Goal: Information Seeking & Learning: Learn about a topic

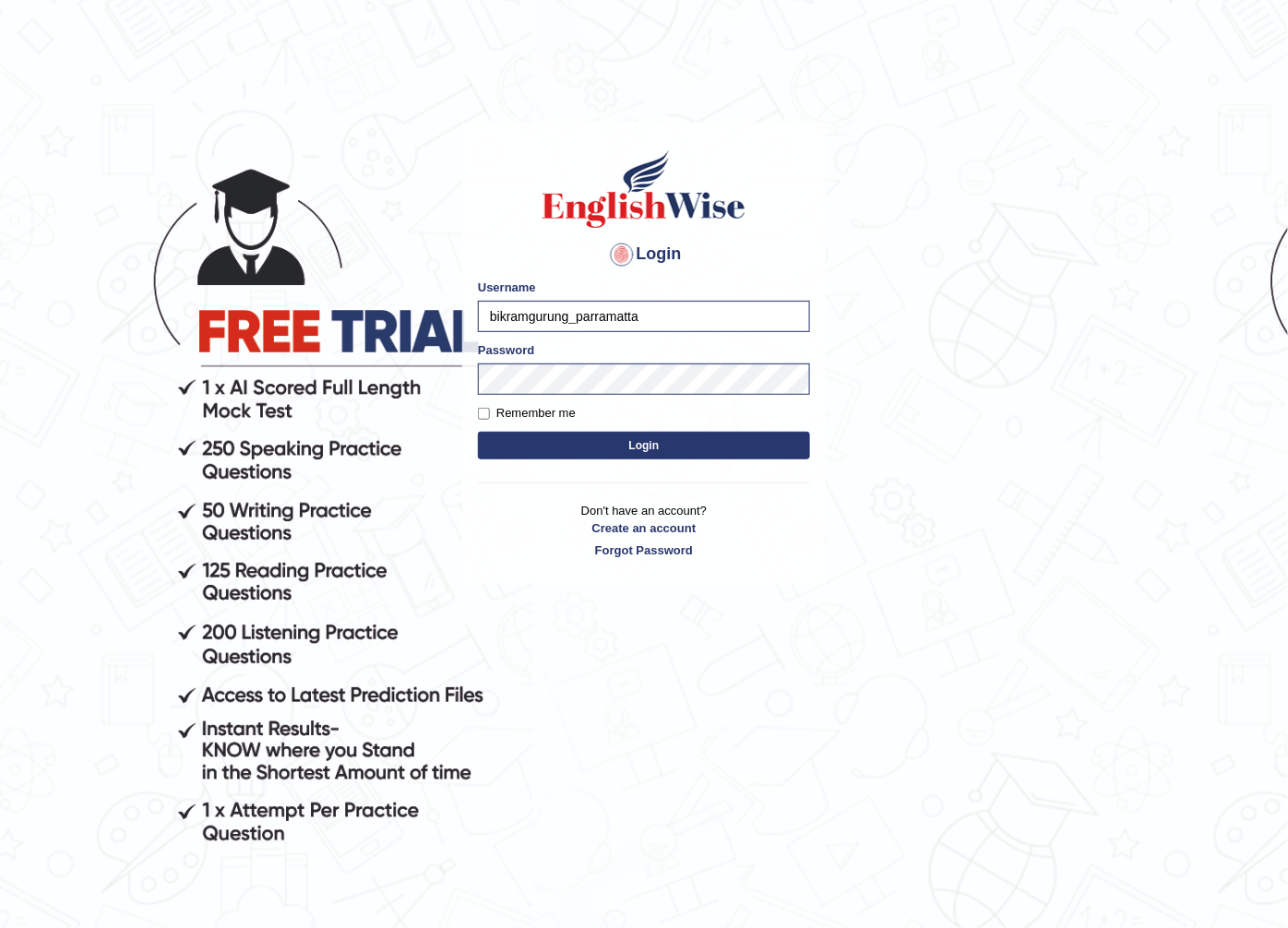
click at [574, 317] on input "bikramgurung_parramatta" at bounding box center [643, 317] width 332 height 32
drag, startPoint x: 570, startPoint y: 317, endPoint x: 348, endPoint y: 307, distance: 222.2
click at [348, 307] on body "Login Please fix the following errors: Username bikramgurung_parramatta Passwor…" at bounding box center [644, 528] width 1288 height 928
type input "maitree_parramatta"
click at [667, 445] on button "Login" at bounding box center [643, 446] width 332 height 28
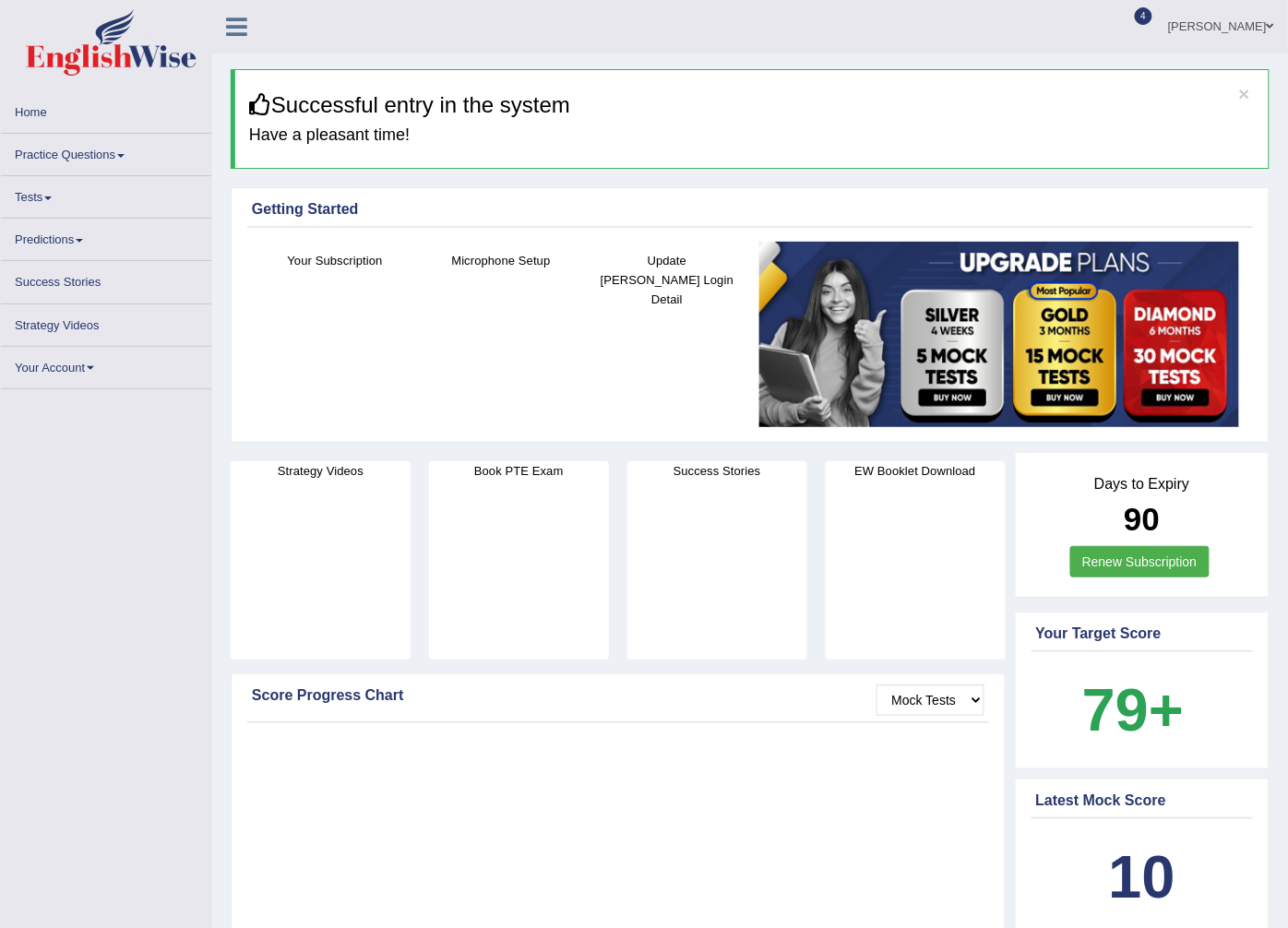
click at [517, 346] on div "Microphone Setup" at bounding box center [501, 311] width 148 height 120
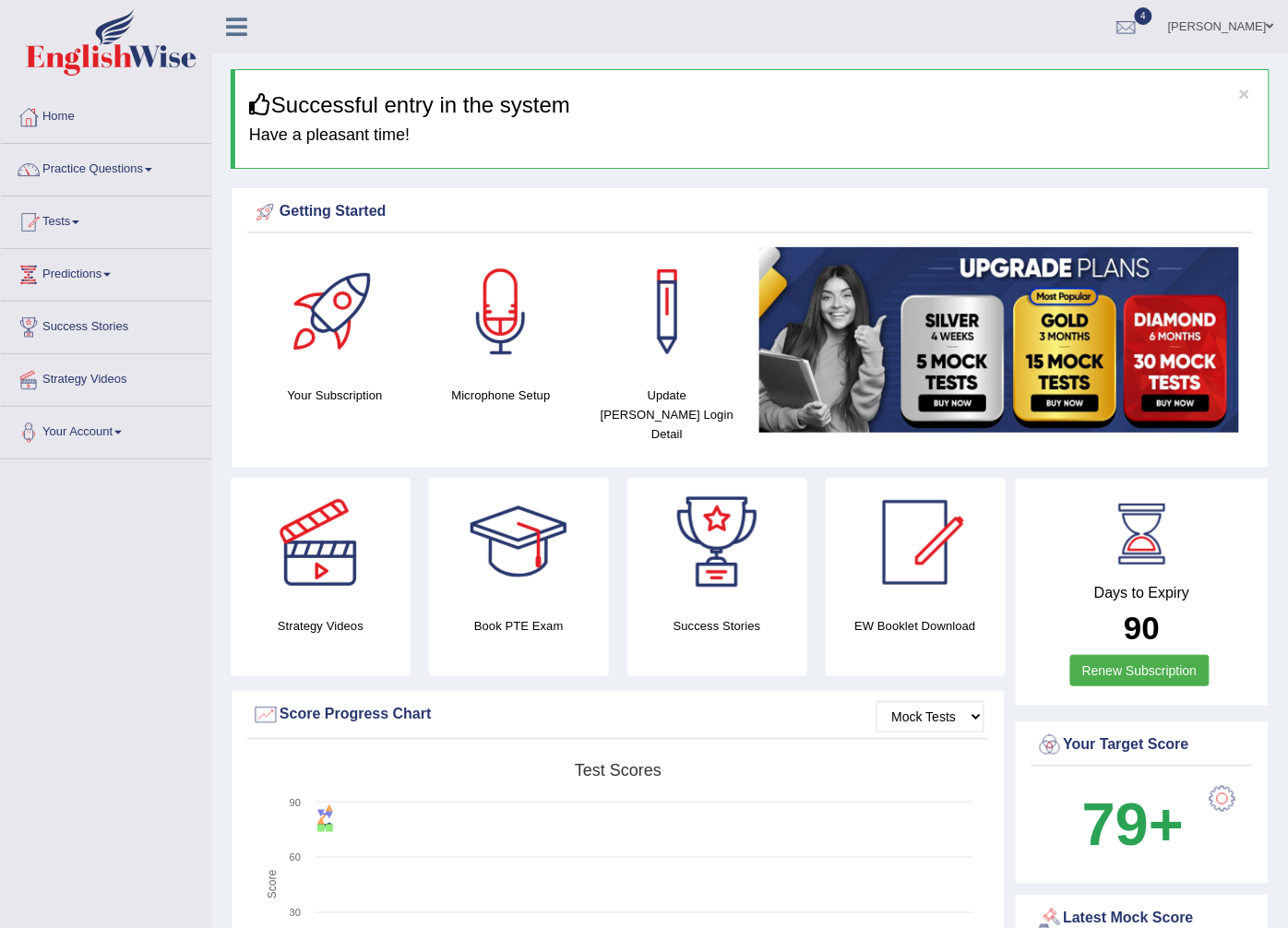
click at [493, 310] on div at bounding box center [501, 312] width 129 height 129
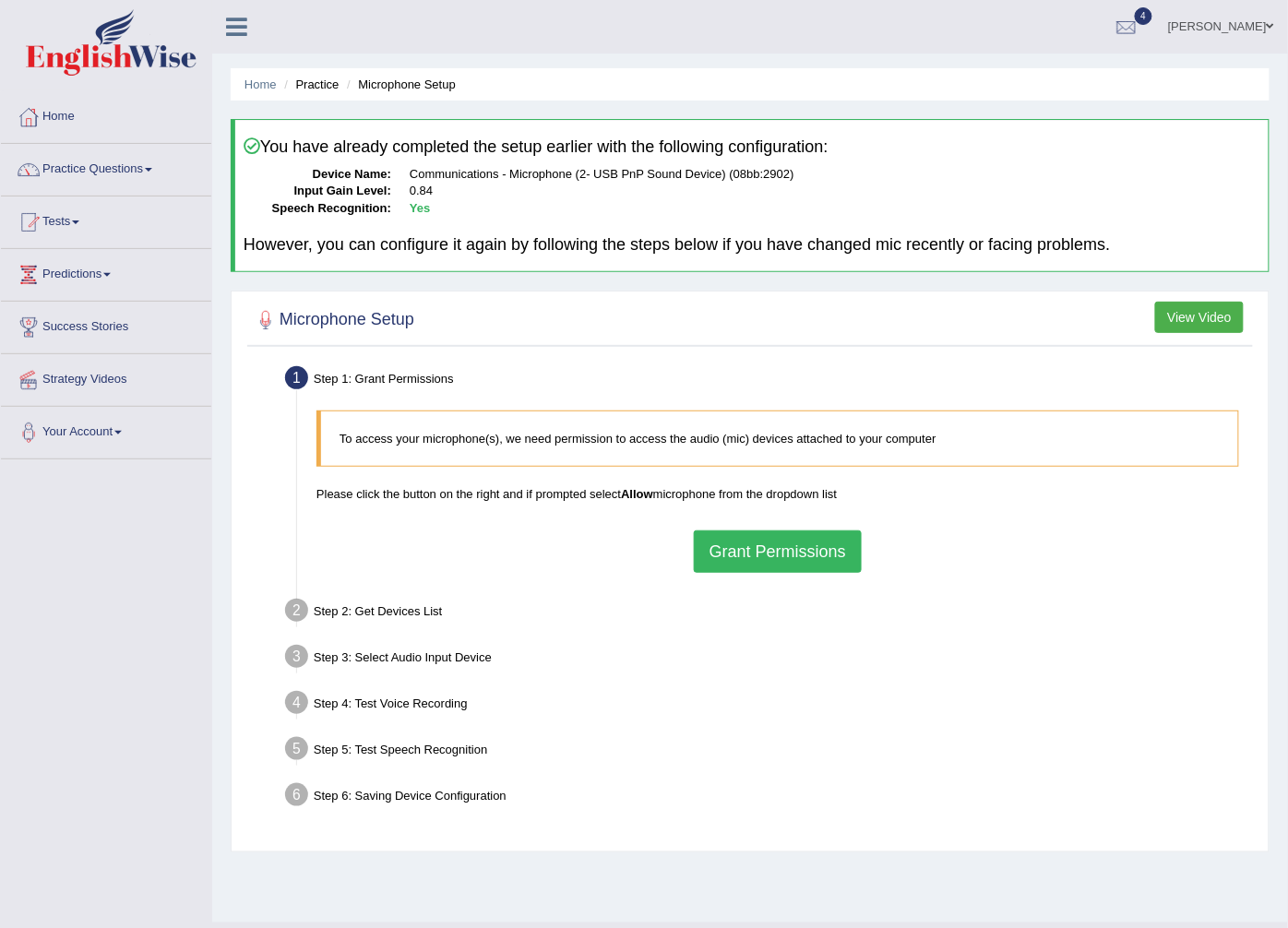
click at [796, 554] on button "Grant Permissions" at bounding box center [777, 552] width 168 height 42
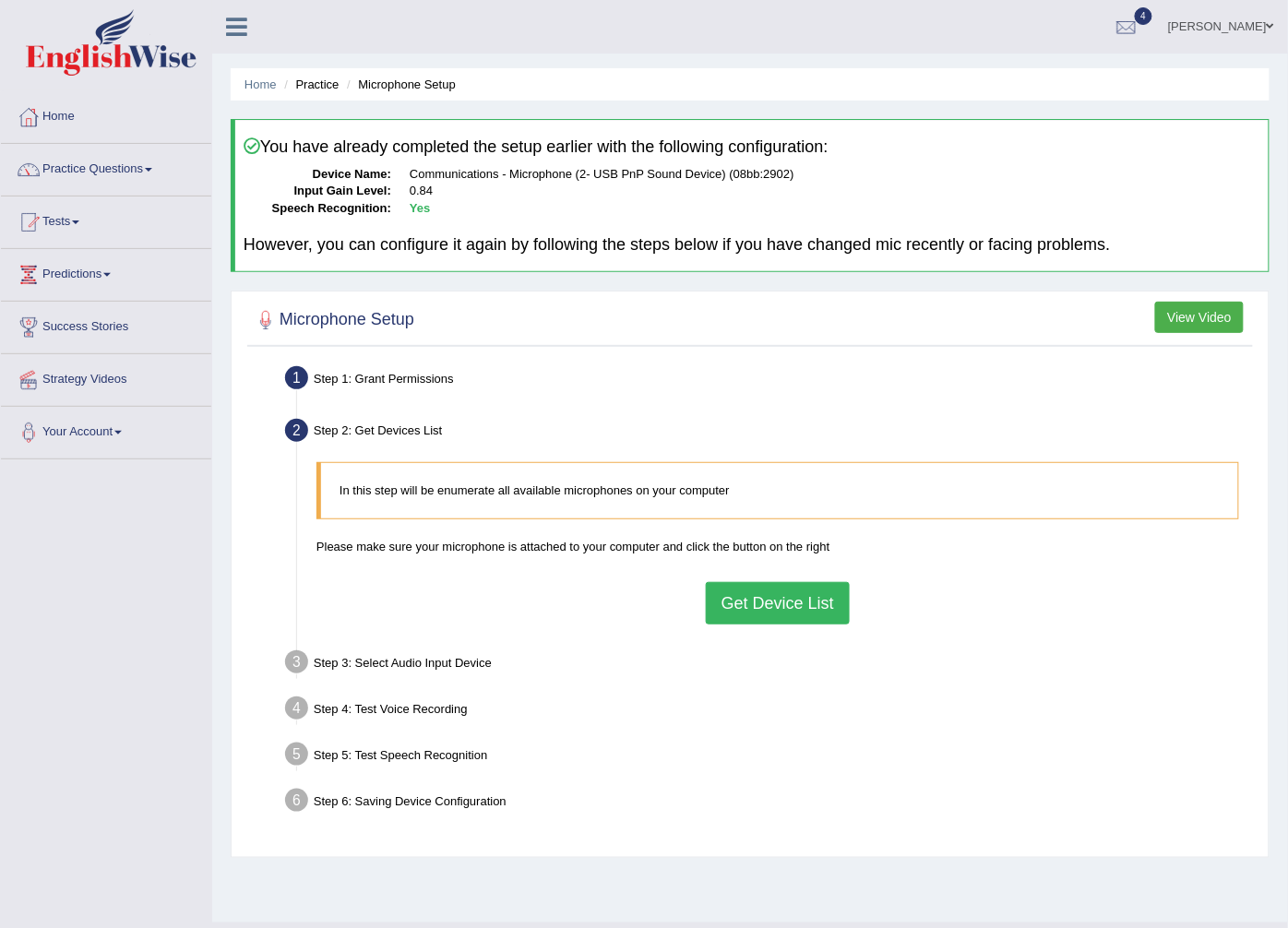
click at [770, 597] on button "Get Device List" at bounding box center [778, 603] width 144 height 42
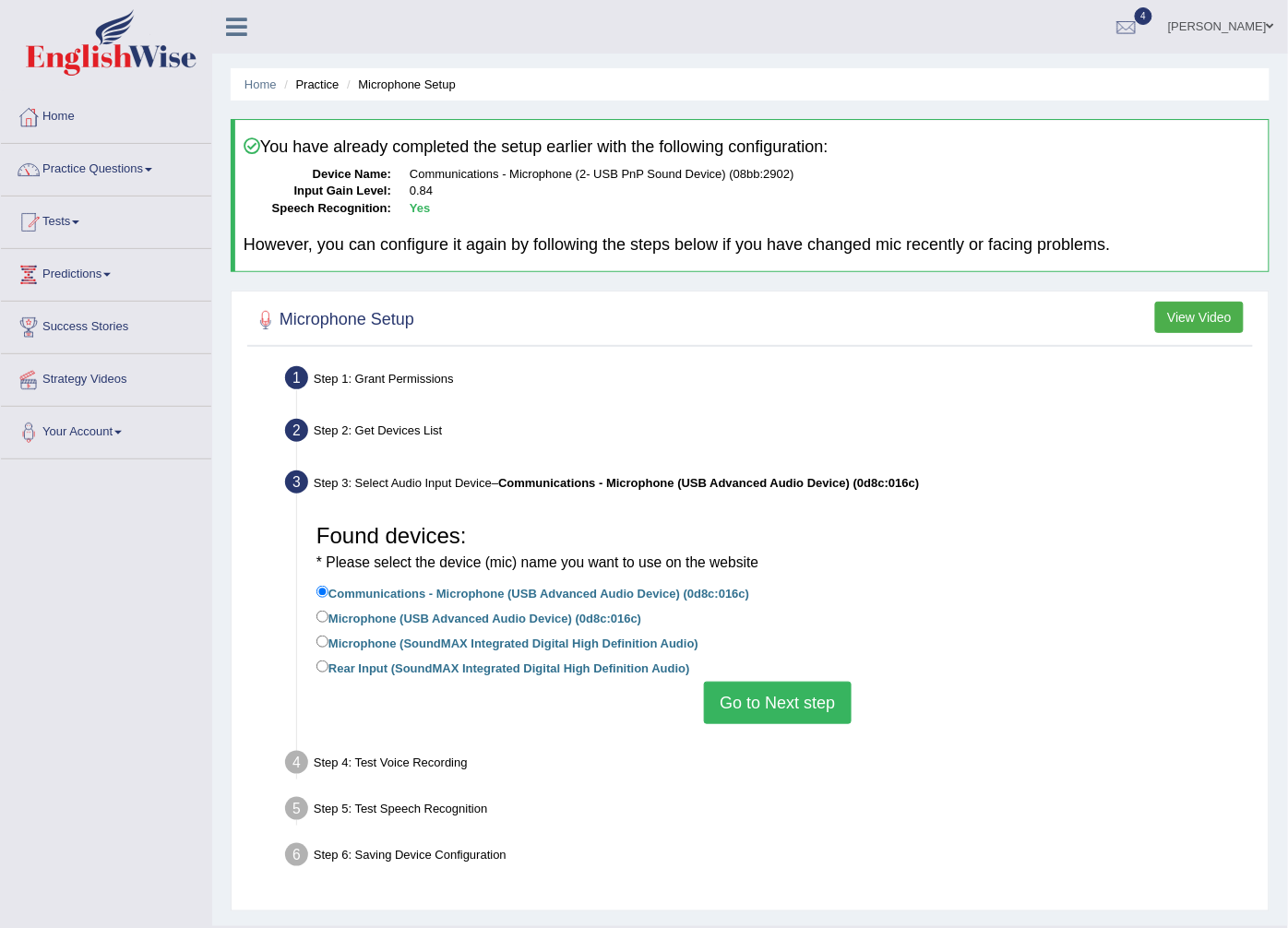
click at [768, 702] on button "Go to Next step" at bounding box center [777, 702] width 147 height 42
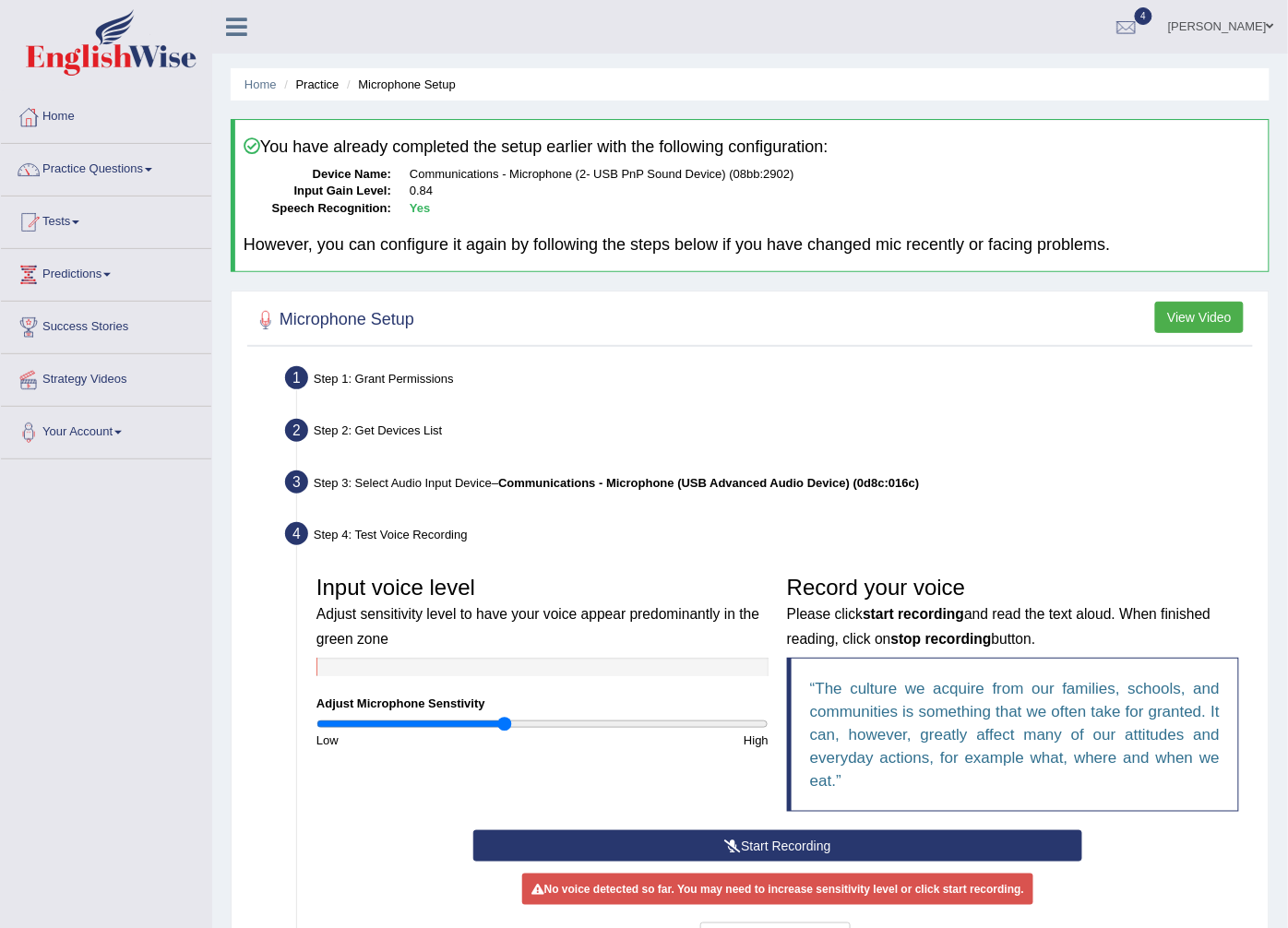
click at [769, 842] on button "Start Recording" at bounding box center [777, 847] width 608 height 32
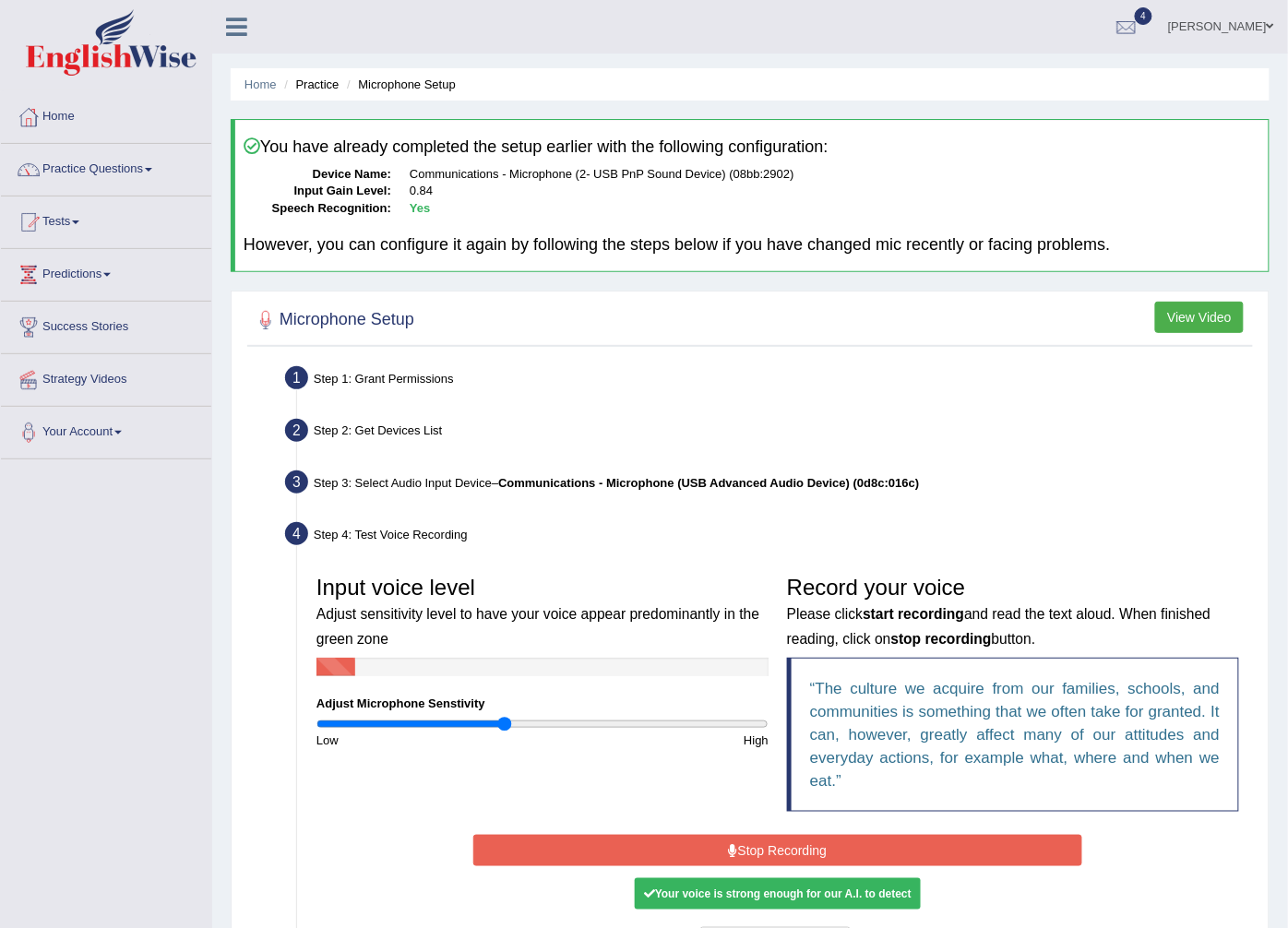
click at [865, 841] on button "Stop Recording" at bounding box center [777, 851] width 608 height 32
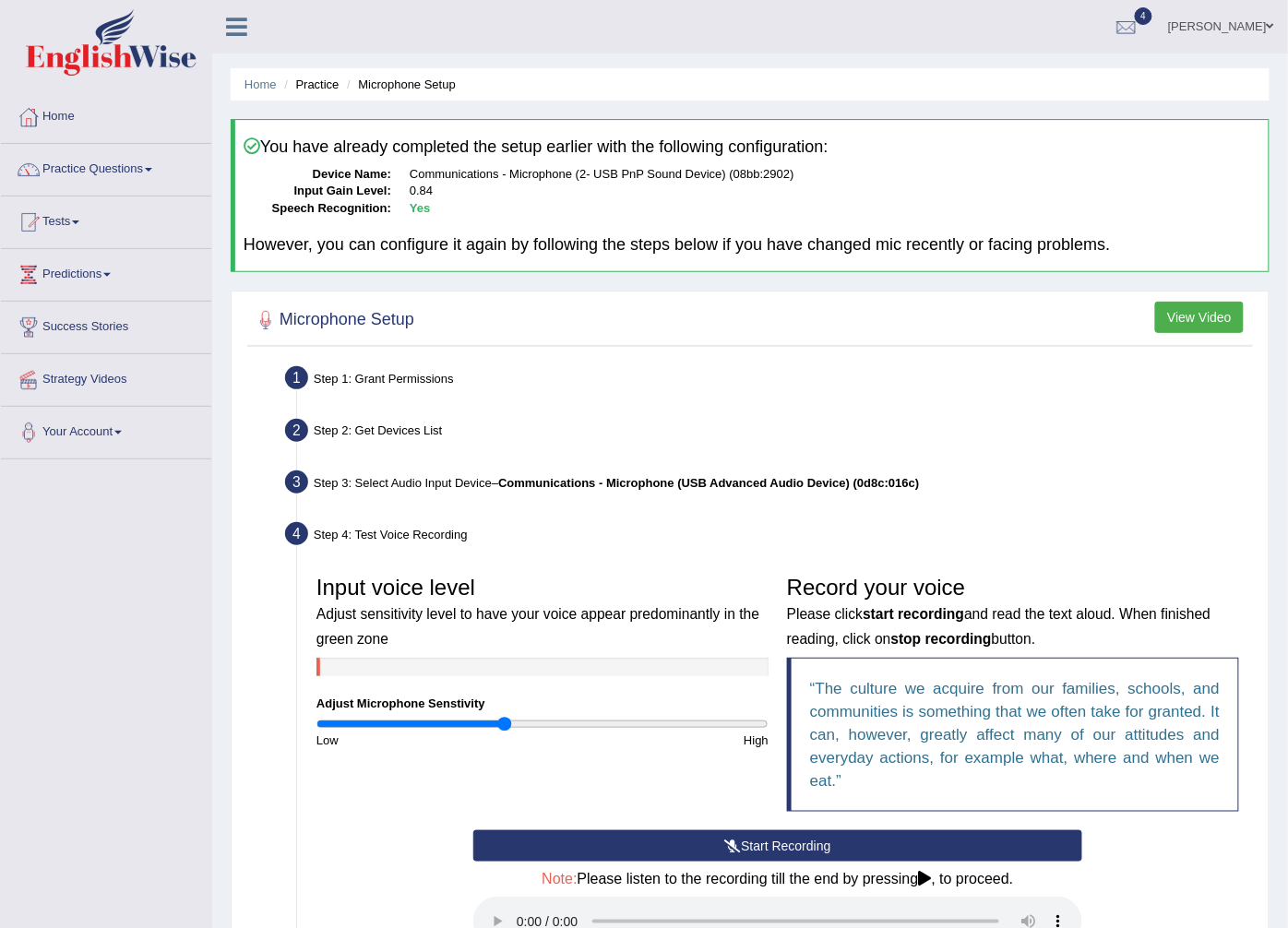
click at [1251, 23] on link "Maitree Dhyani" at bounding box center [1221, 23] width 134 height 48
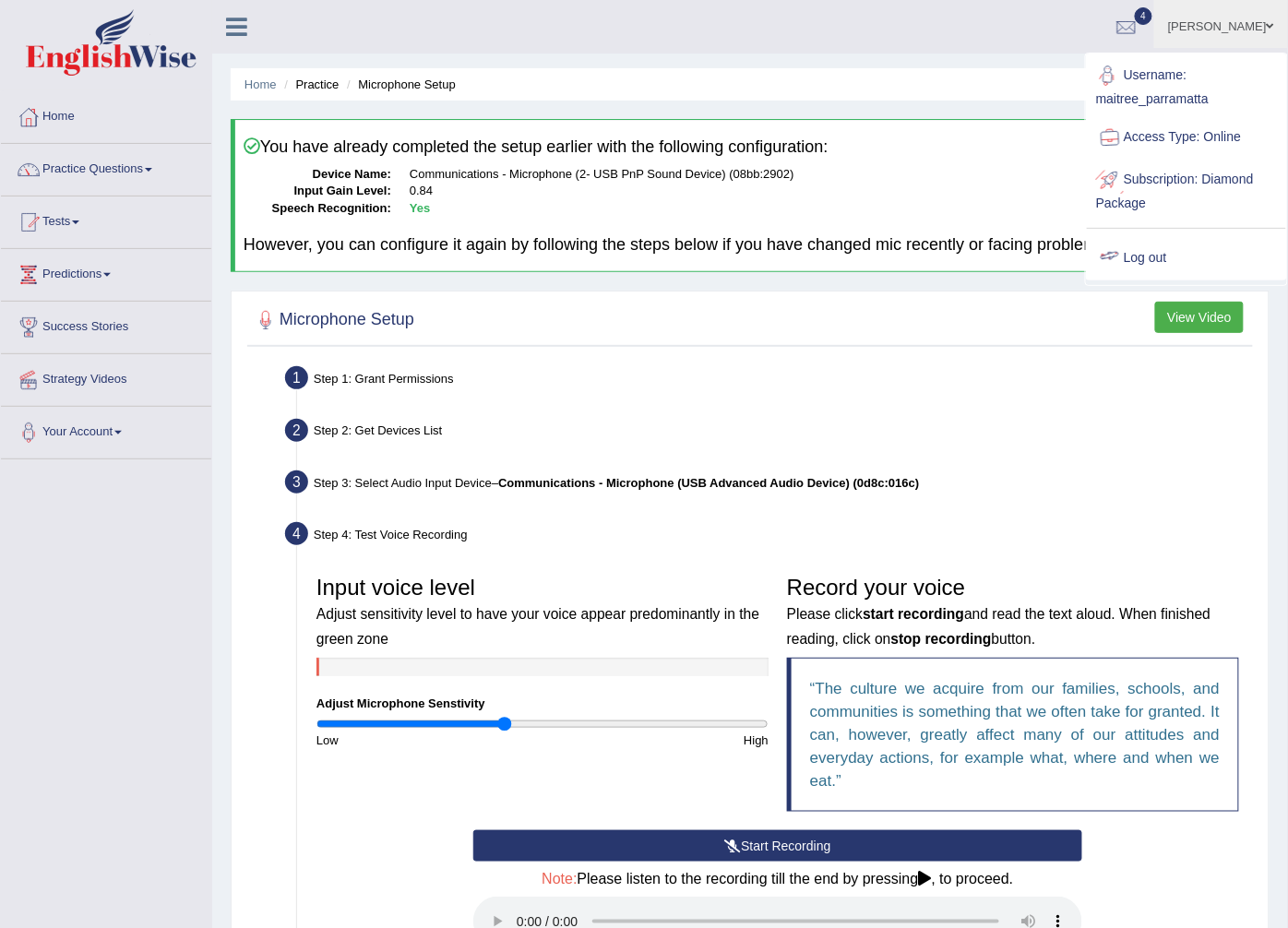
click at [1128, 246] on link "Log out" at bounding box center [1186, 258] width 199 height 42
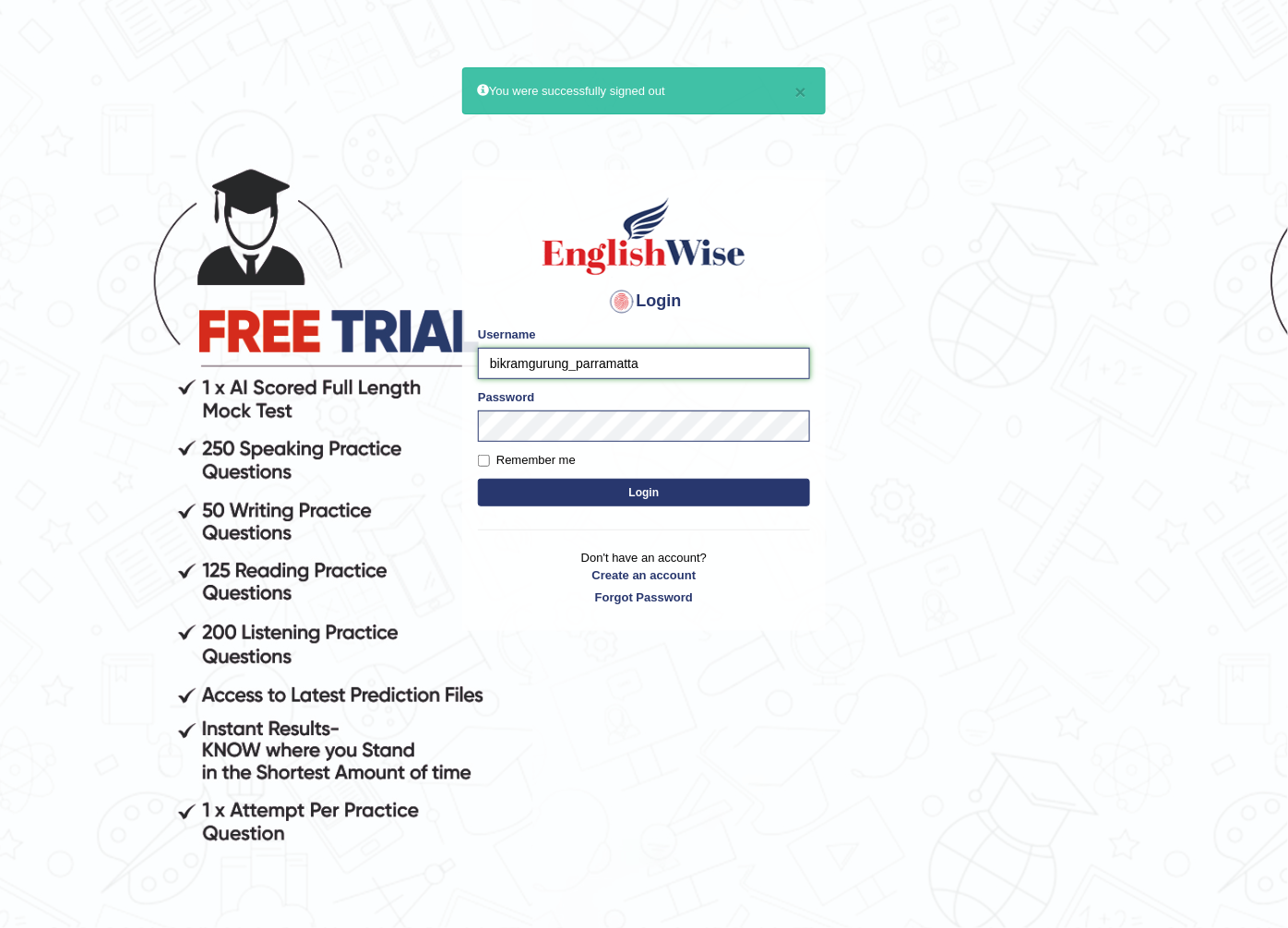
click at [569, 367] on input "bikramgurung_parramatta" at bounding box center [643, 363] width 332 height 32
type input "pajimaca_parramatta"
click at [490, 463] on label "Remember me" at bounding box center [526, 461] width 97 height 19
click at [490, 463] on input "Remember me" at bounding box center [483, 461] width 12 height 12
checkbox input "true"
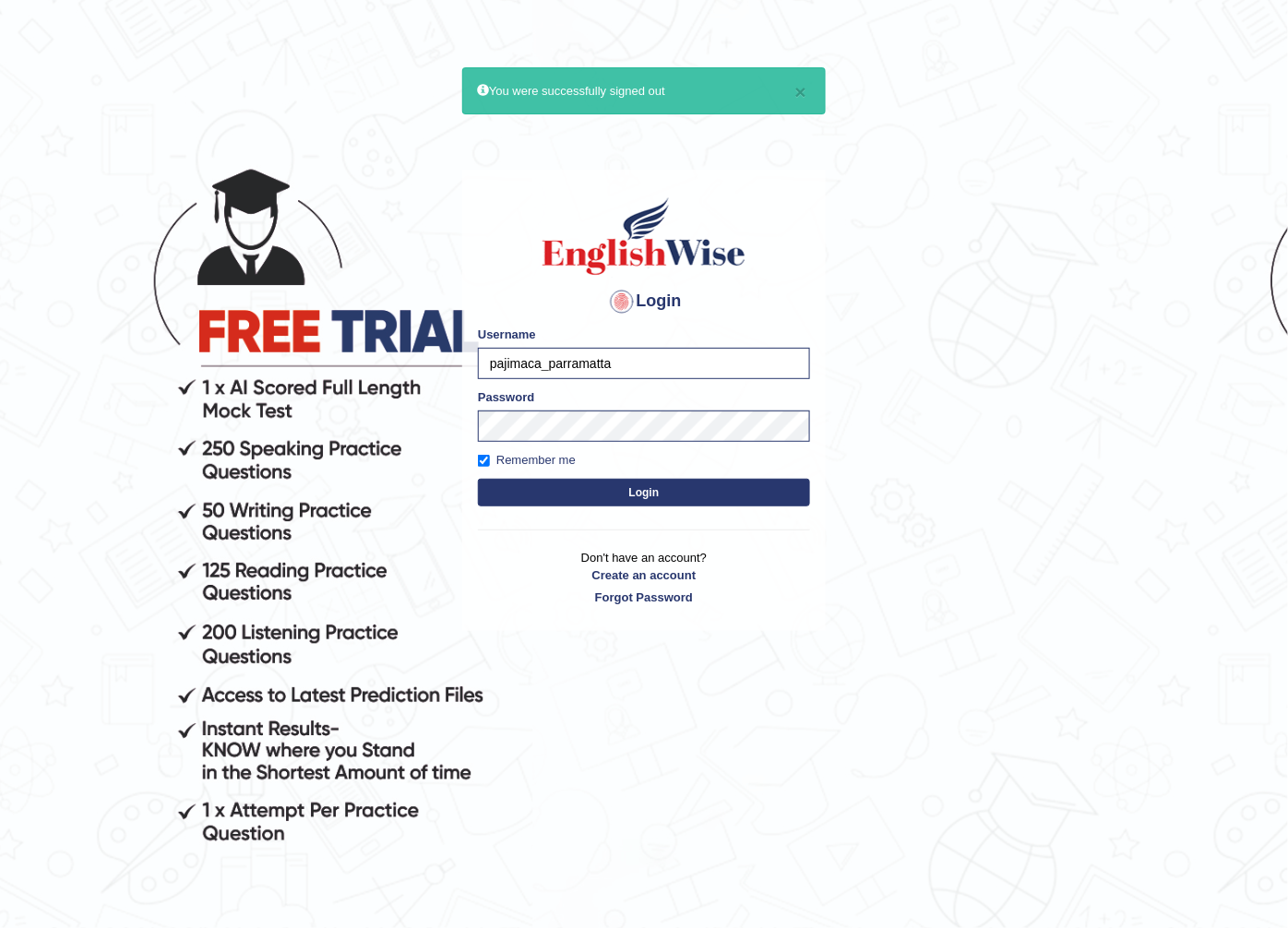
click at [518, 490] on button "Login" at bounding box center [643, 493] width 332 height 28
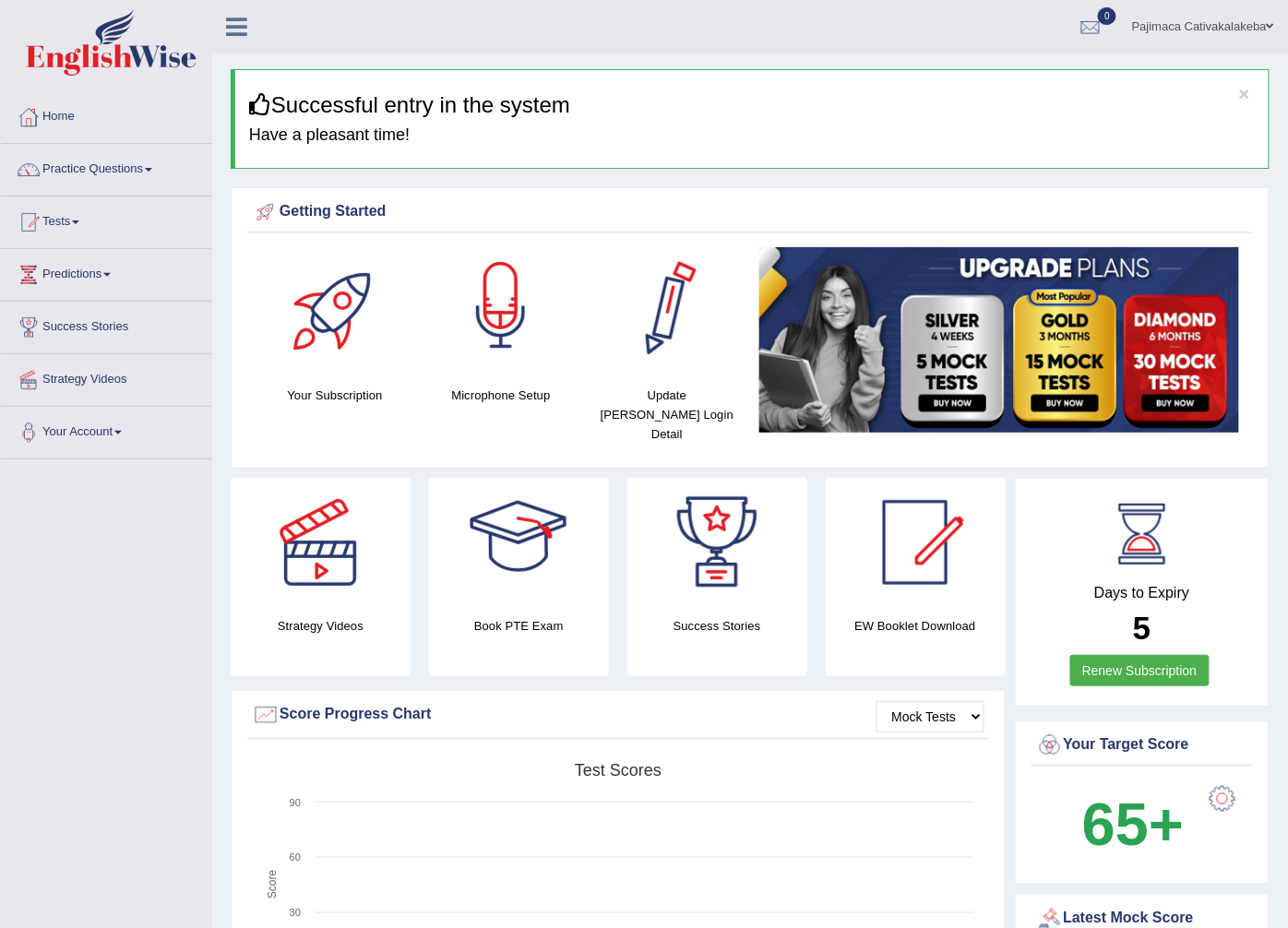
click at [518, 345] on div at bounding box center [501, 312] width 129 height 129
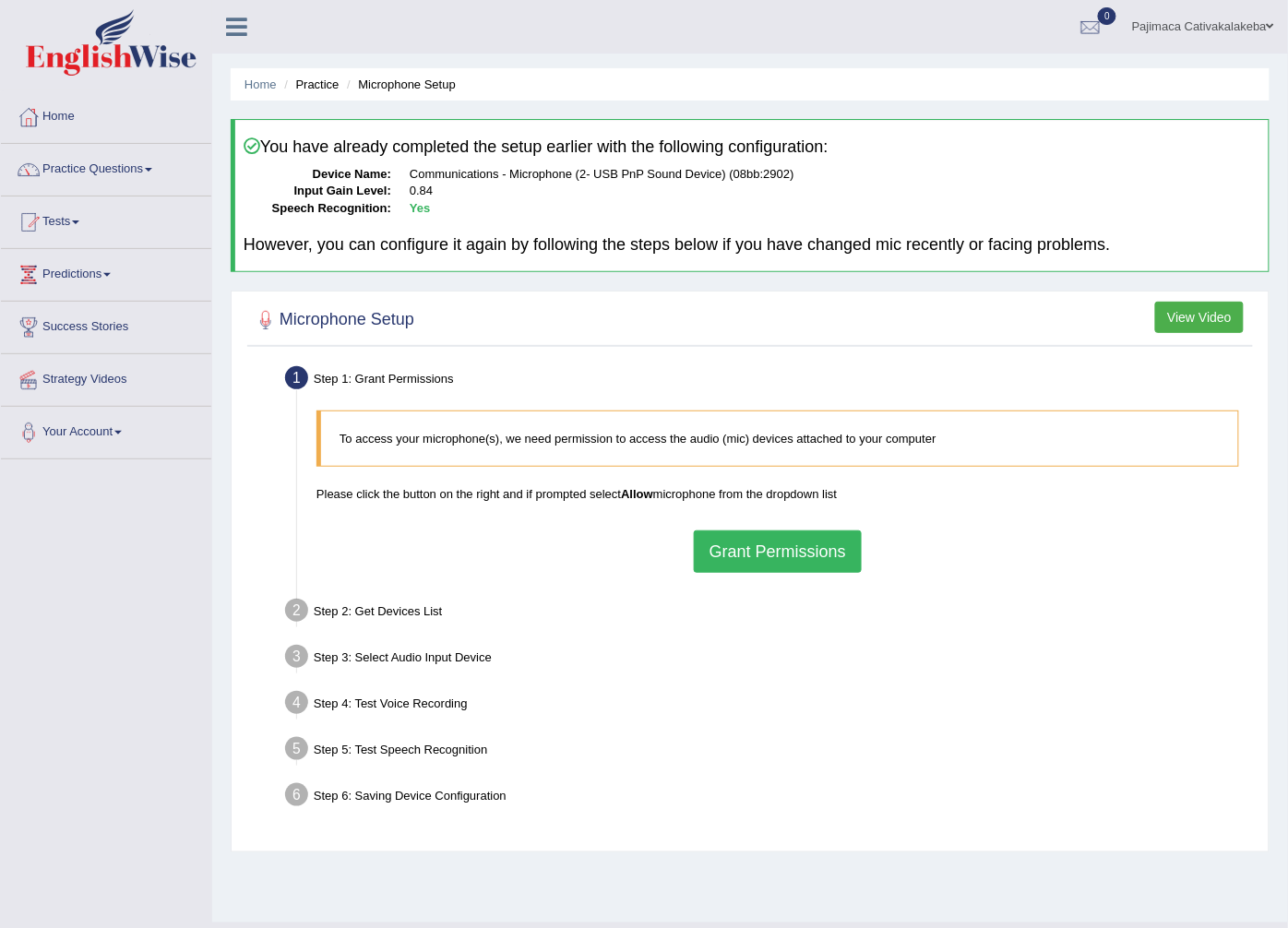
click at [833, 557] on button "Grant Permissions" at bounding box center [777, 552] width 168 height 42
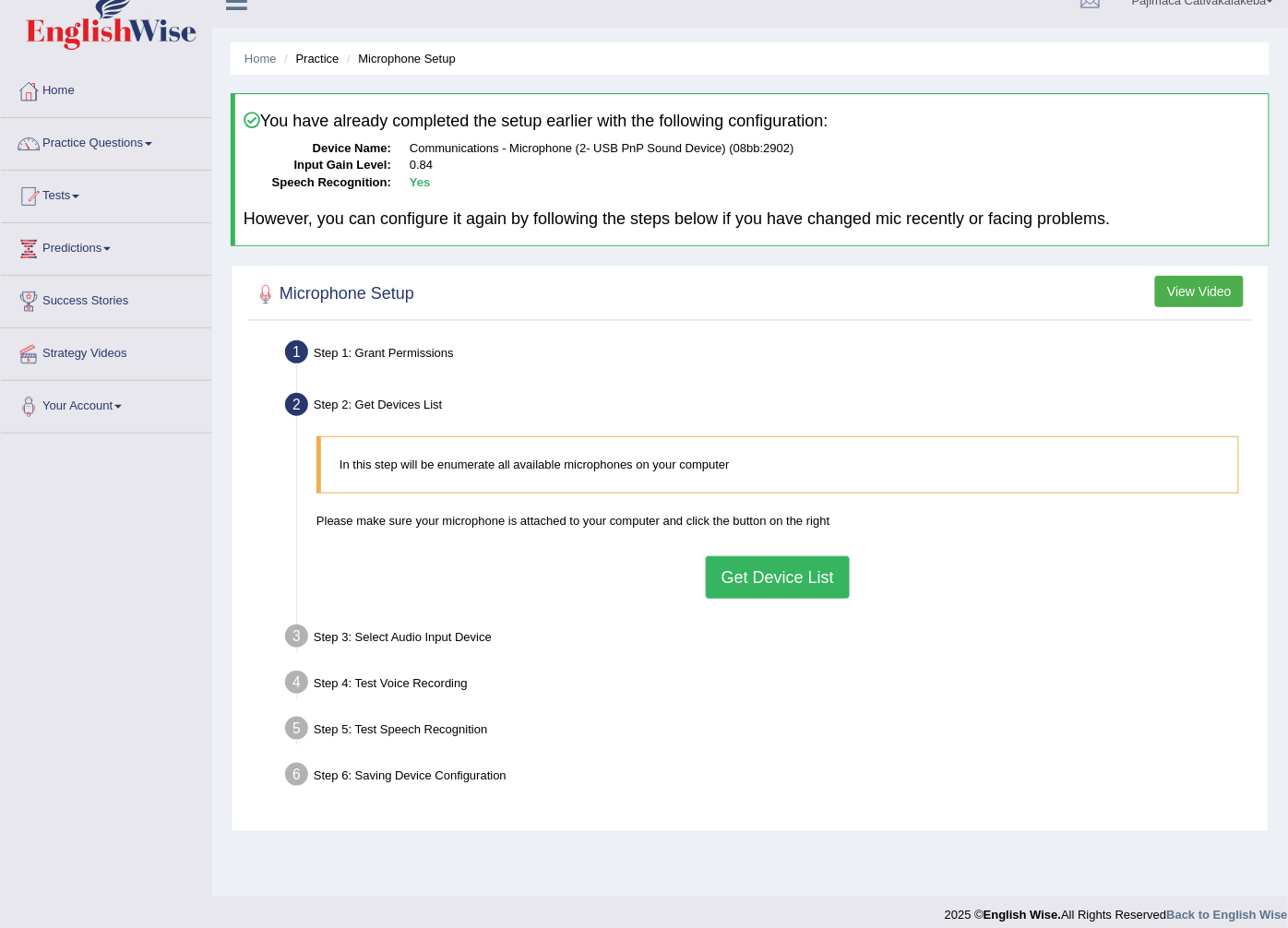
scroll to position [39, 0]
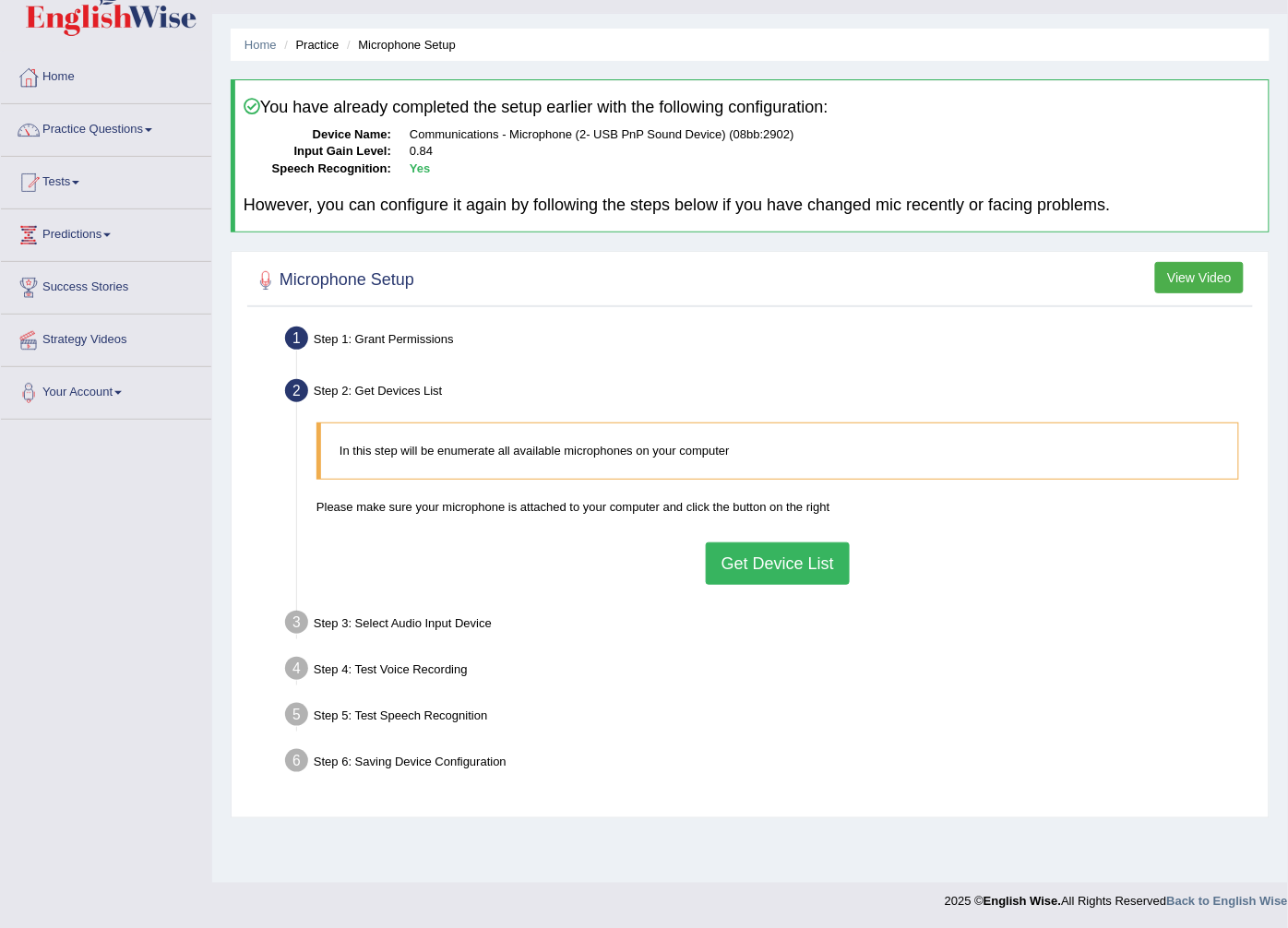
click at [776, 551] on button "Get Device List" at bounding box center [778, 563] width 144 height 42
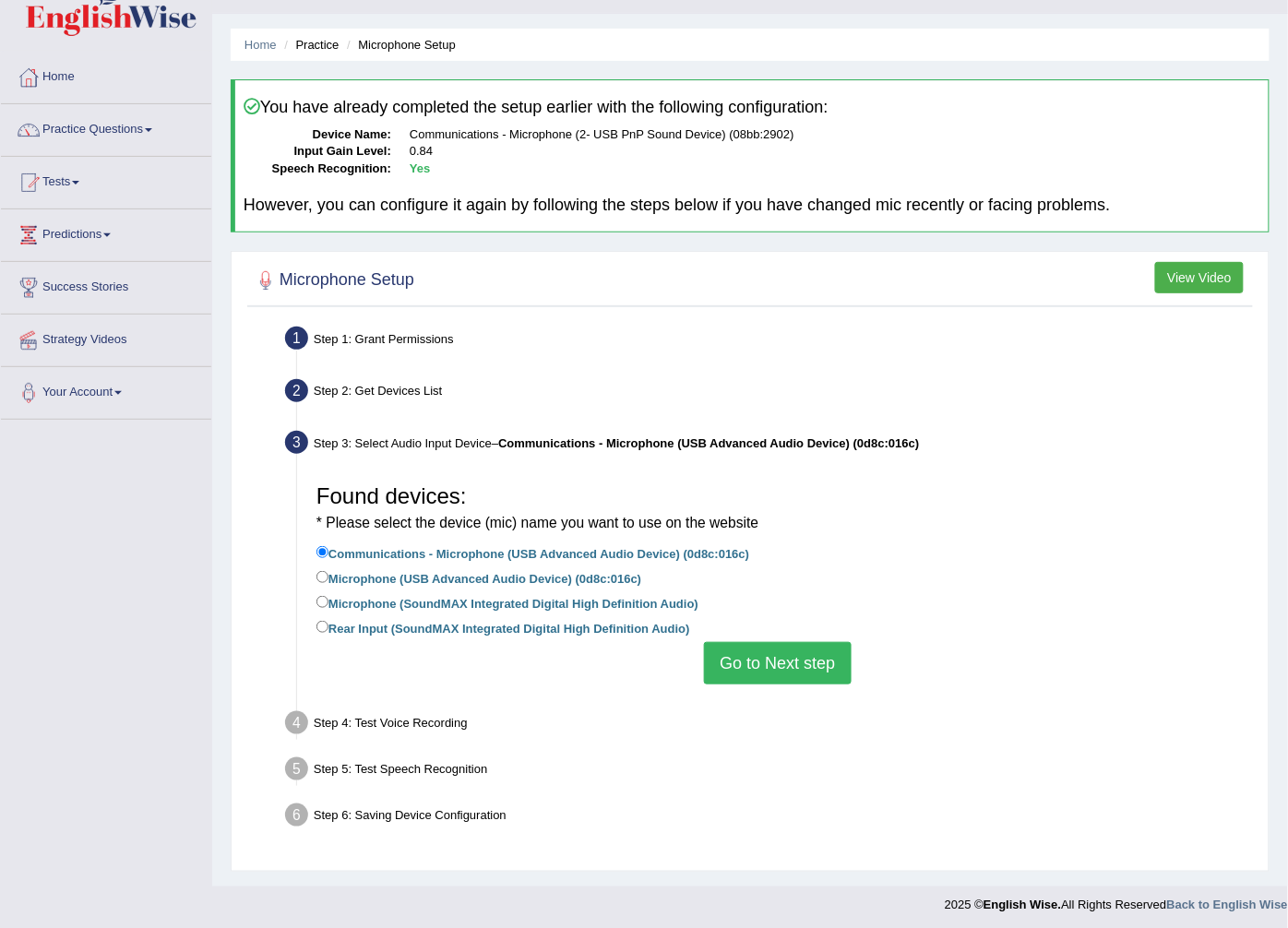
click at [718, 633] on li "Rear Input (SoundMAX Integrated Digital High Definition Audio)" at bounding box center [777, 629] width 922 height 25
click at [763, 664] on button "Go to Next step" at bounding box center [777, 663] width 147 height 42
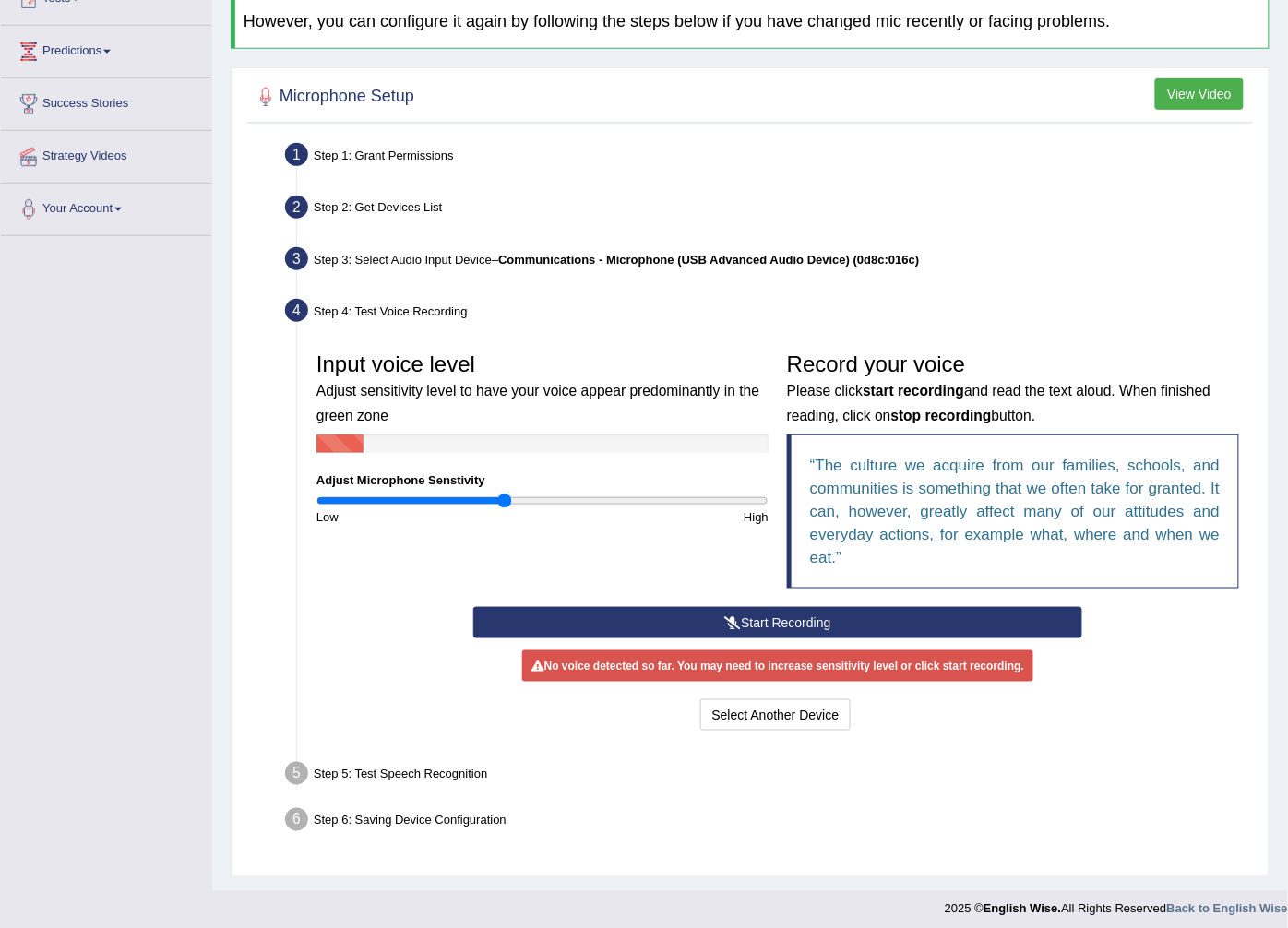
scroll to position [231, 0]
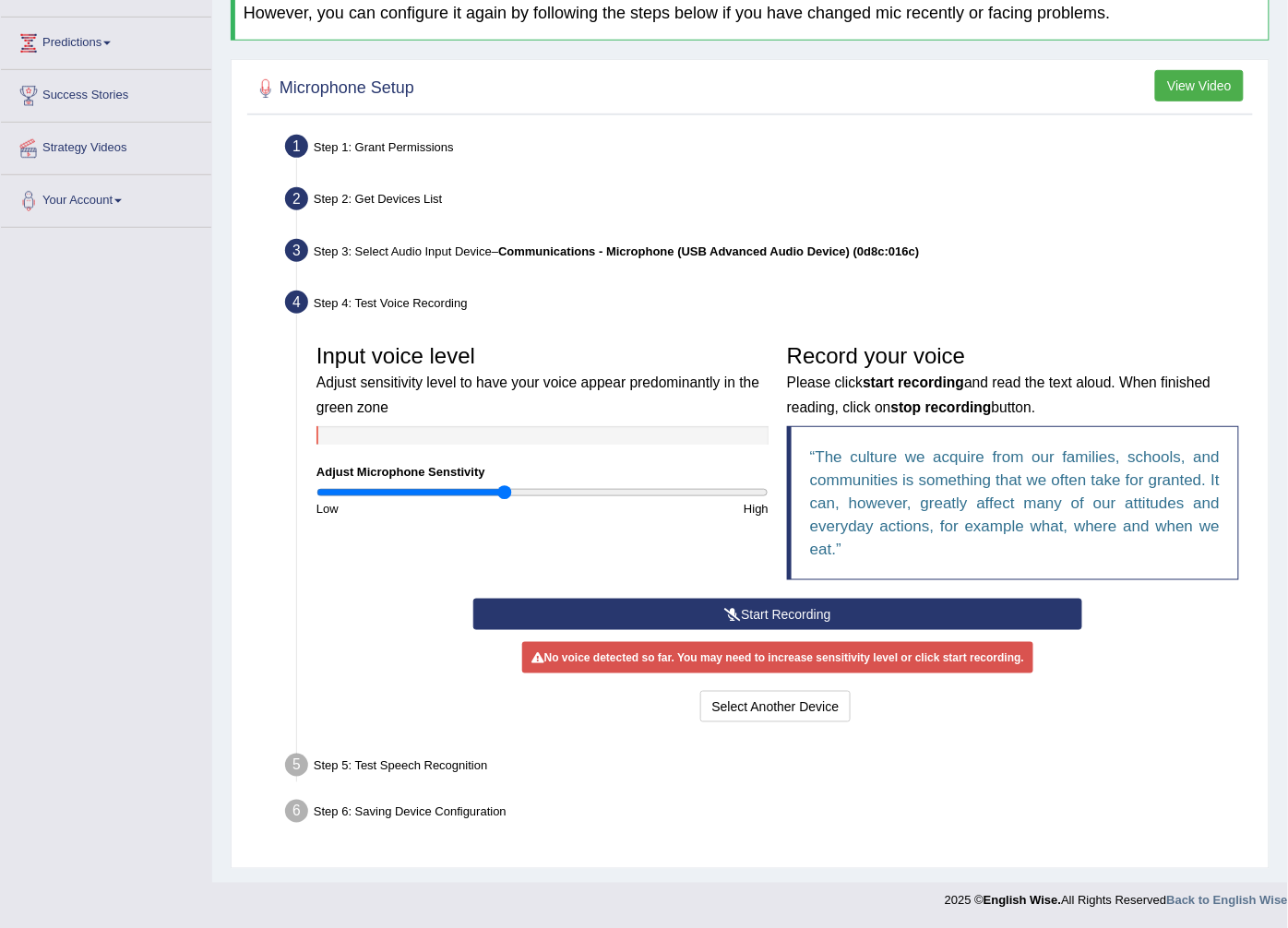
click at [788, 609] on button "Start Recording" at bounding box center [777, 614] width 608 height 32
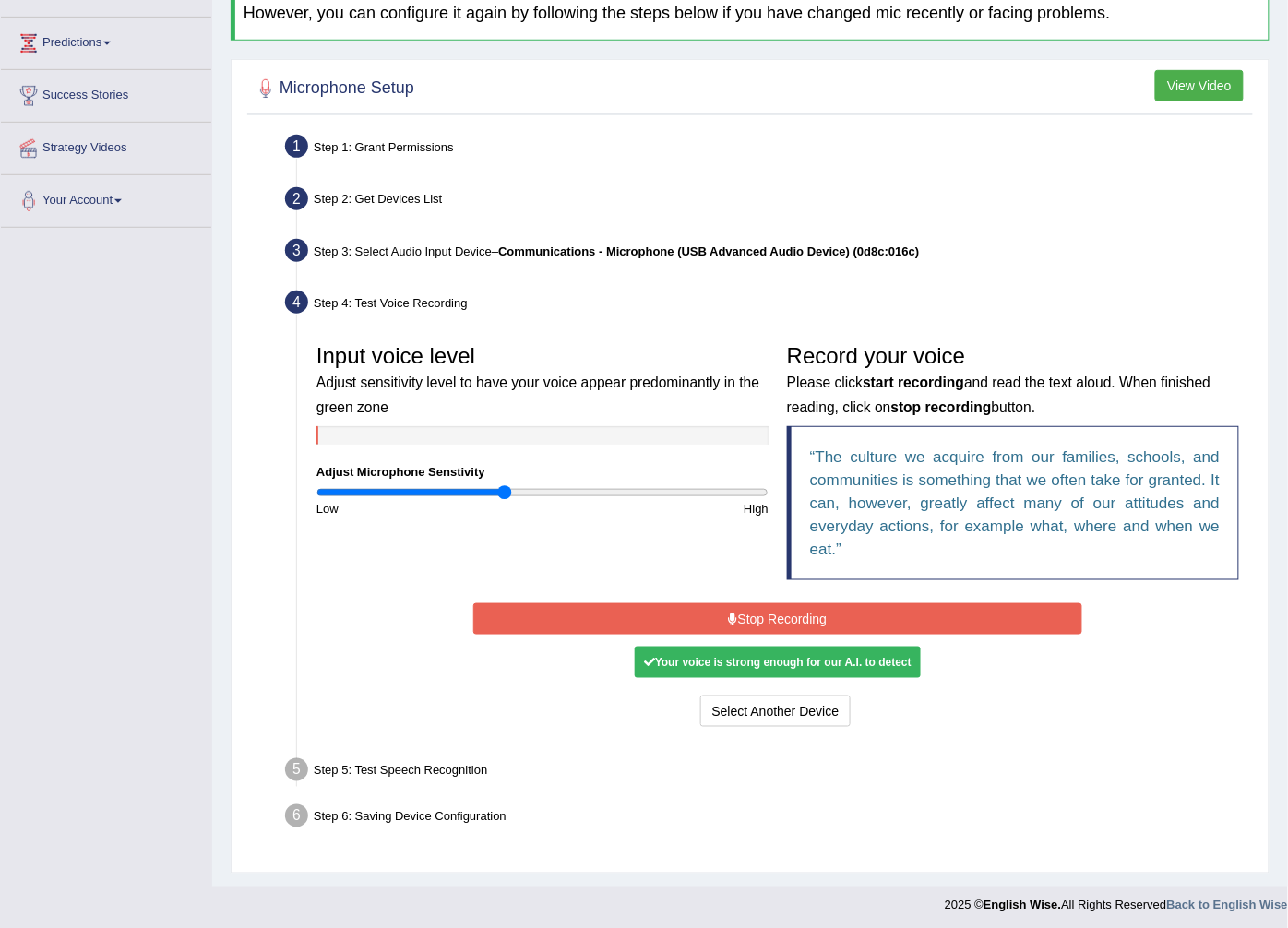
click at [784, 611] on button "Stop Recording" at bounding box center [777, 619] width 608 height 32
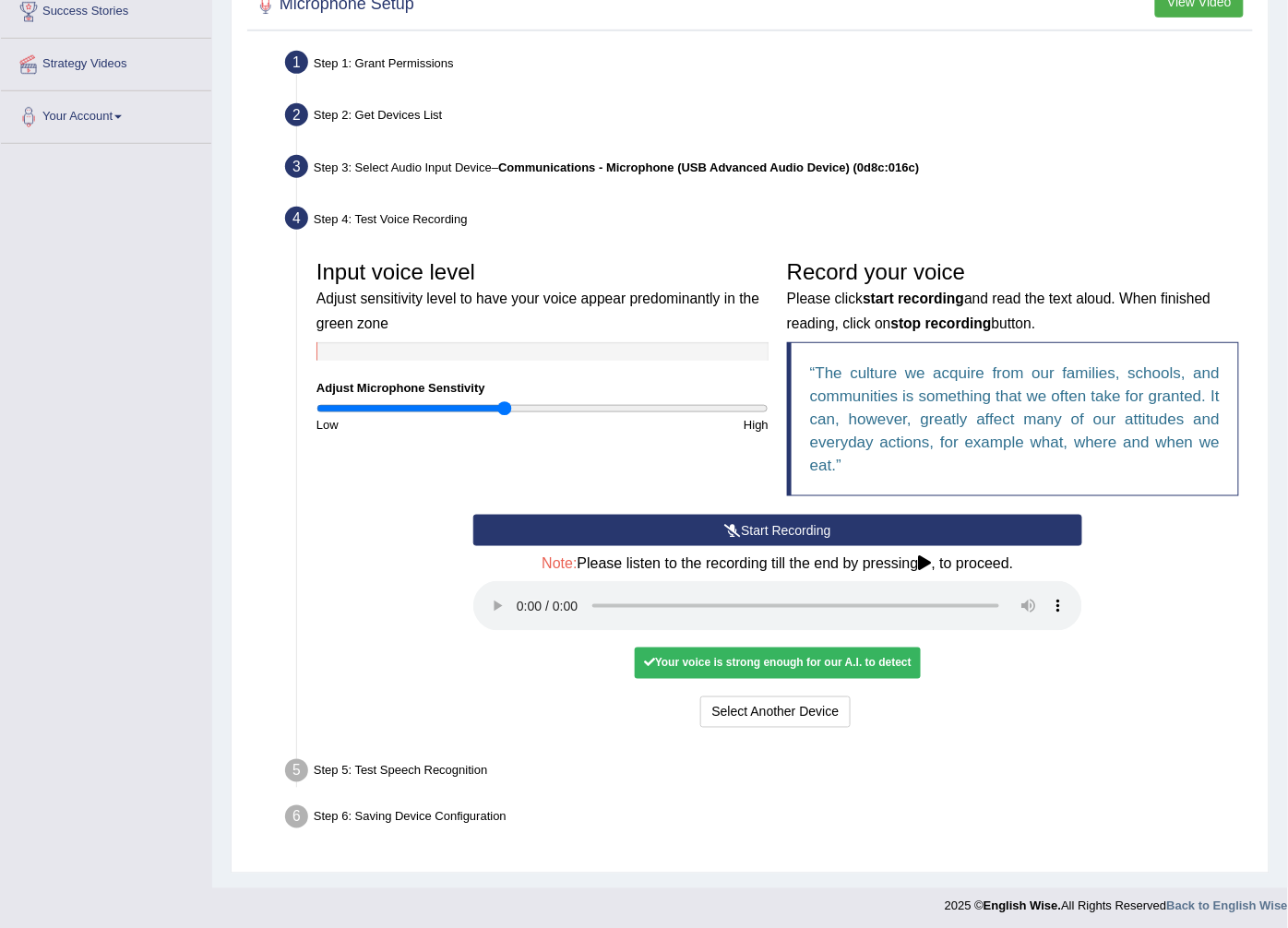
scroll to position [320, 0]
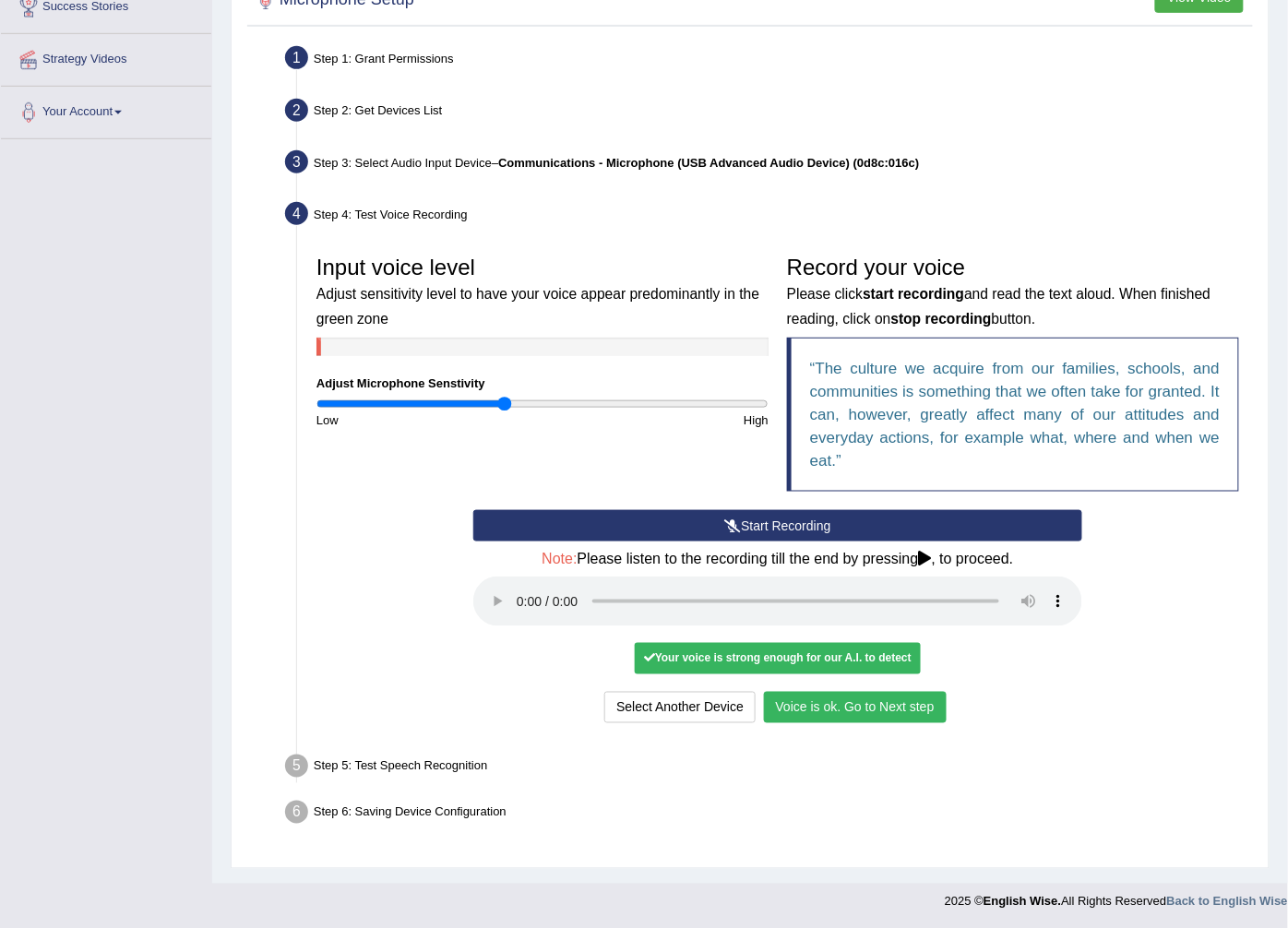
click at [818, 711] on button "Voice is ok. Go to Next step" at bounding box center [855, 708] width 183 height 32
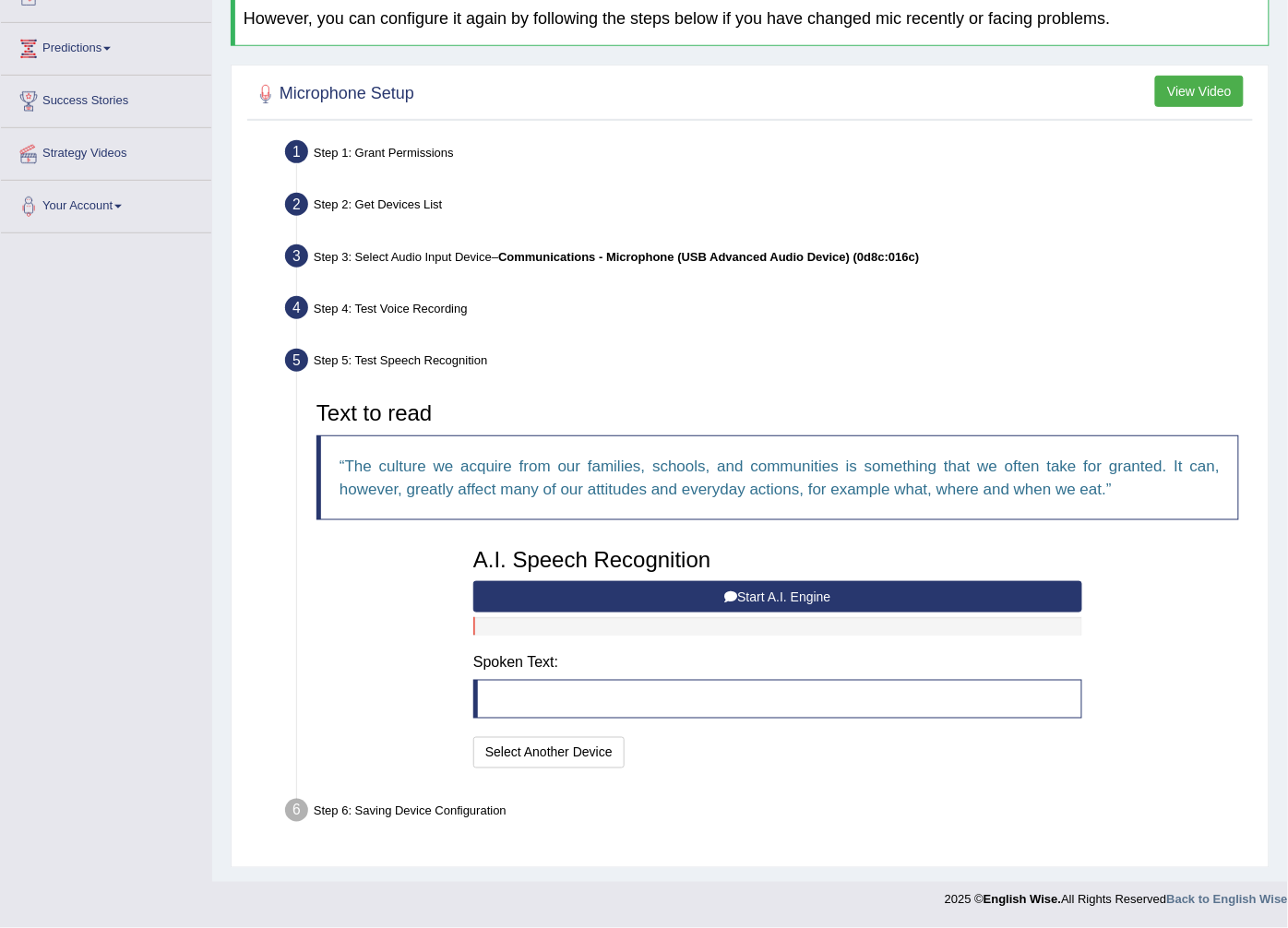
scroll to position [225, 0]
click at [788, 605] on button "Start A.I. Engine" at bounding box center [777, 598] width 608 height 32
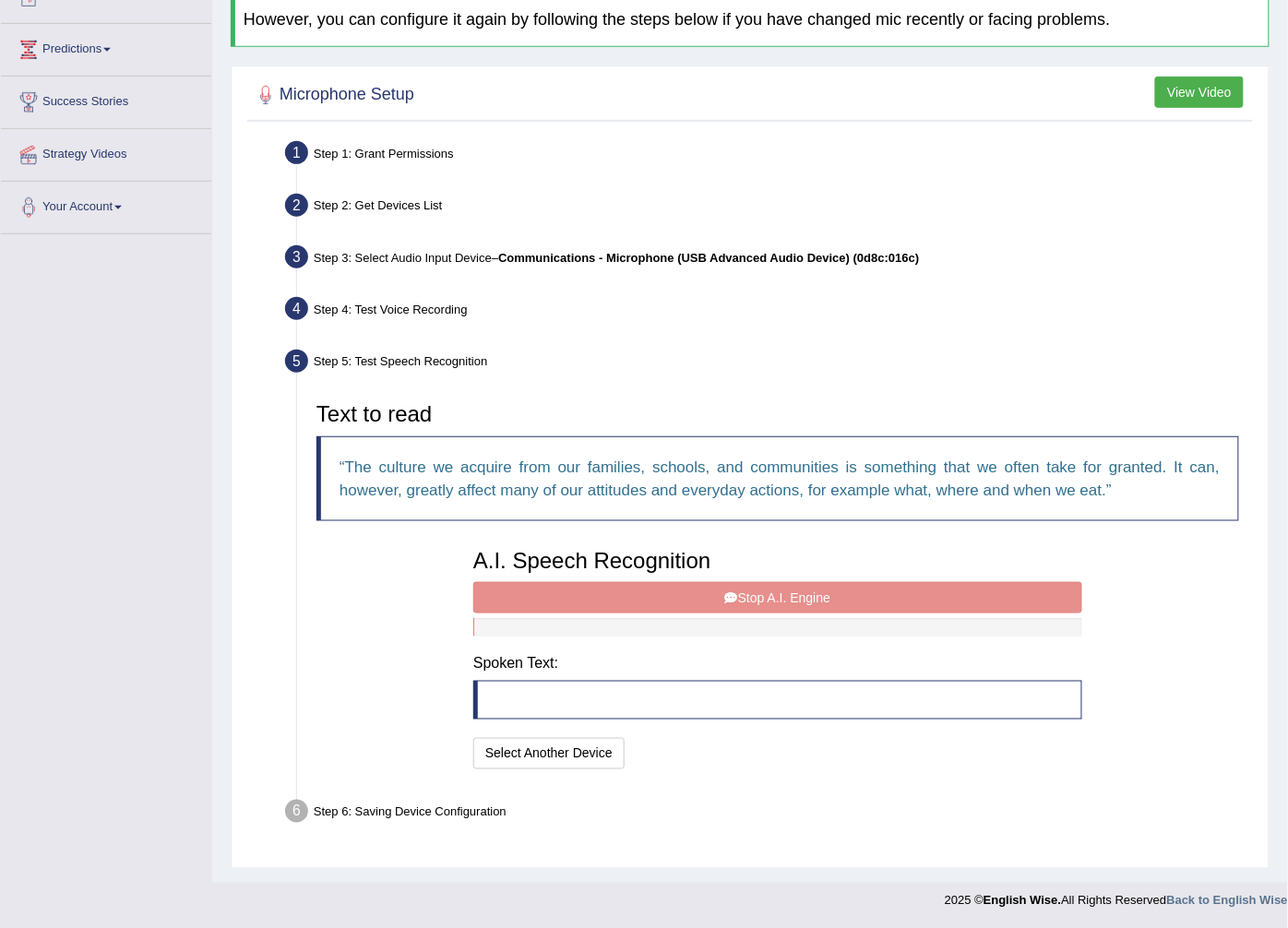
click at [593, 699] on blockquote at bounding box center [777, 700] width 608 height 38
click at [749, 695] on blockquote at bounding box center [777, 700] width 608 height 38
click at [770, 596] on div "A.I. Speech Recognition Start A.I. Engine Stop A.I. Engine Note: Please listen …" at bounding box center [778, 656] width 627 height 234
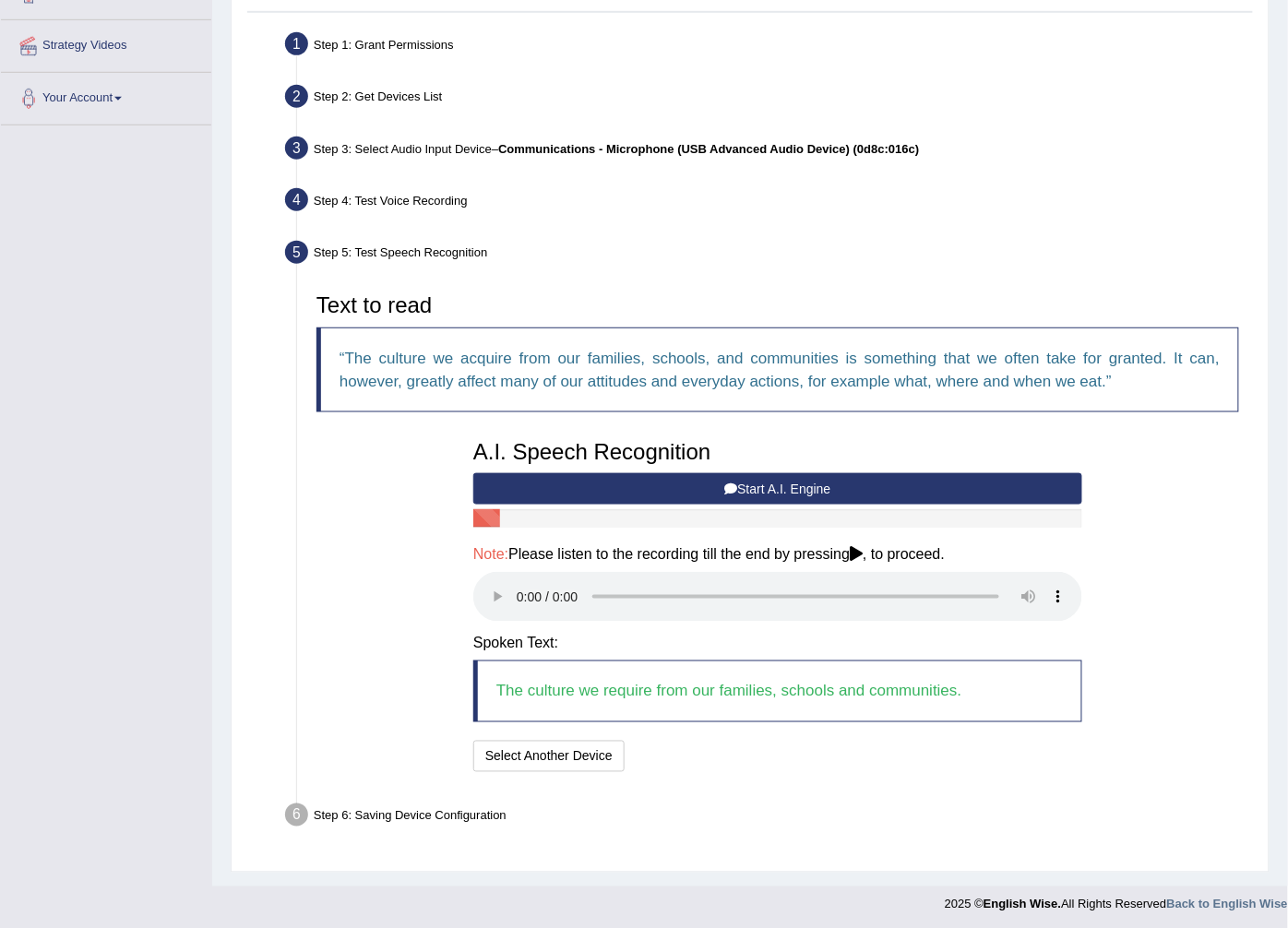
scroll to position [338, 0]
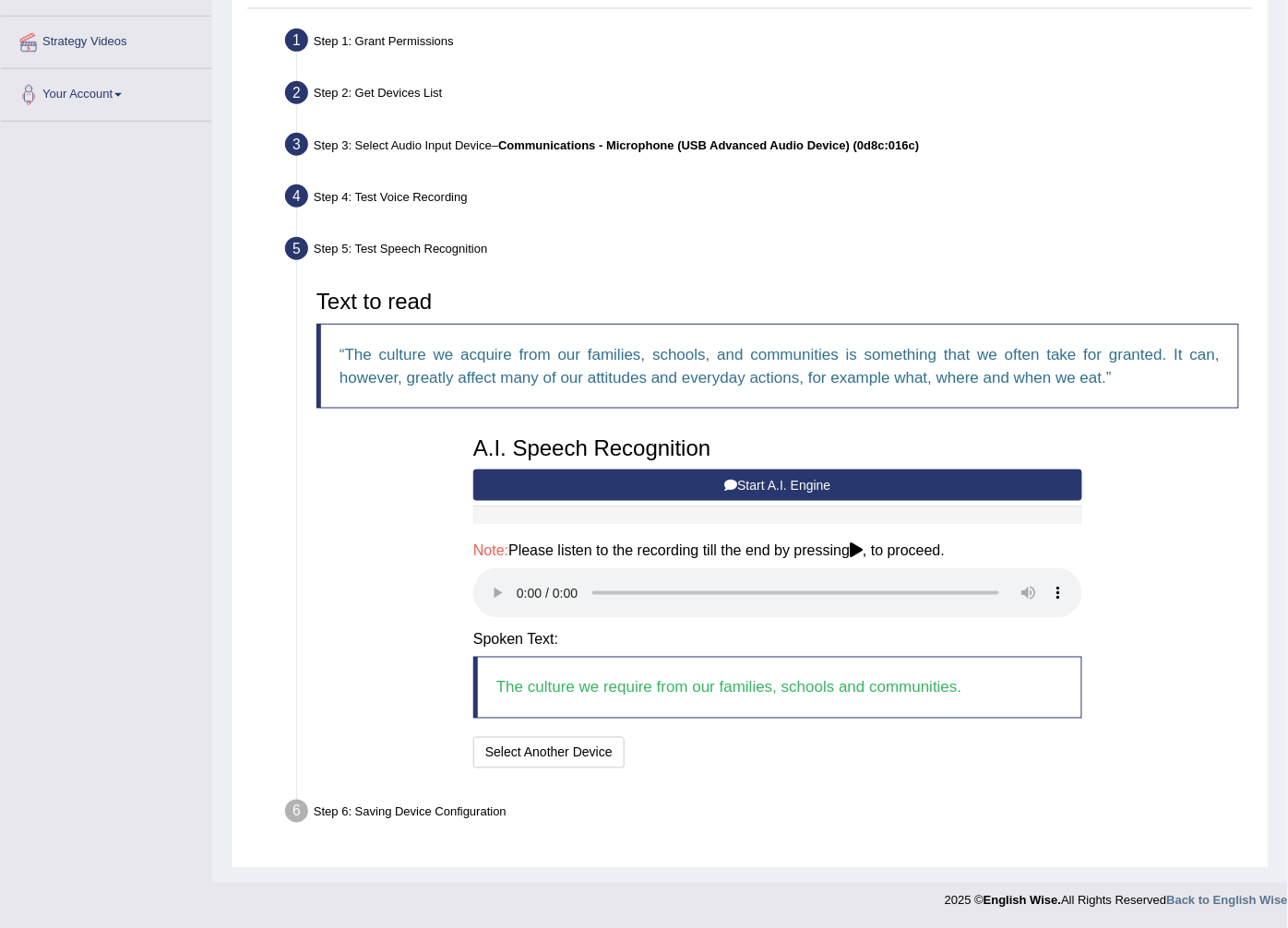
click at [834, 479] on button "Start A.I. Engine" at bounding box center [777, 486] width 608 height 32
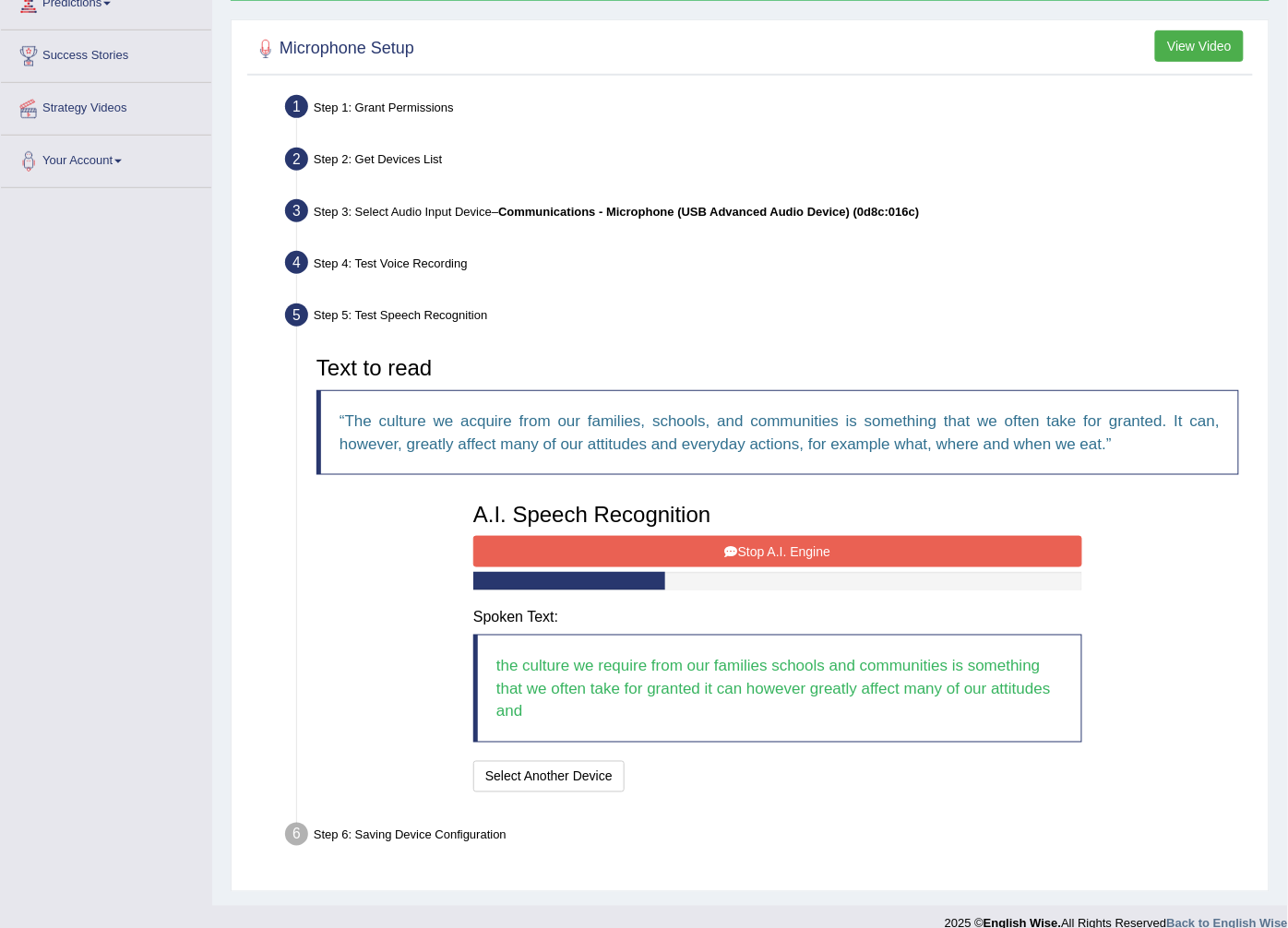
scroll to position [295, 0]
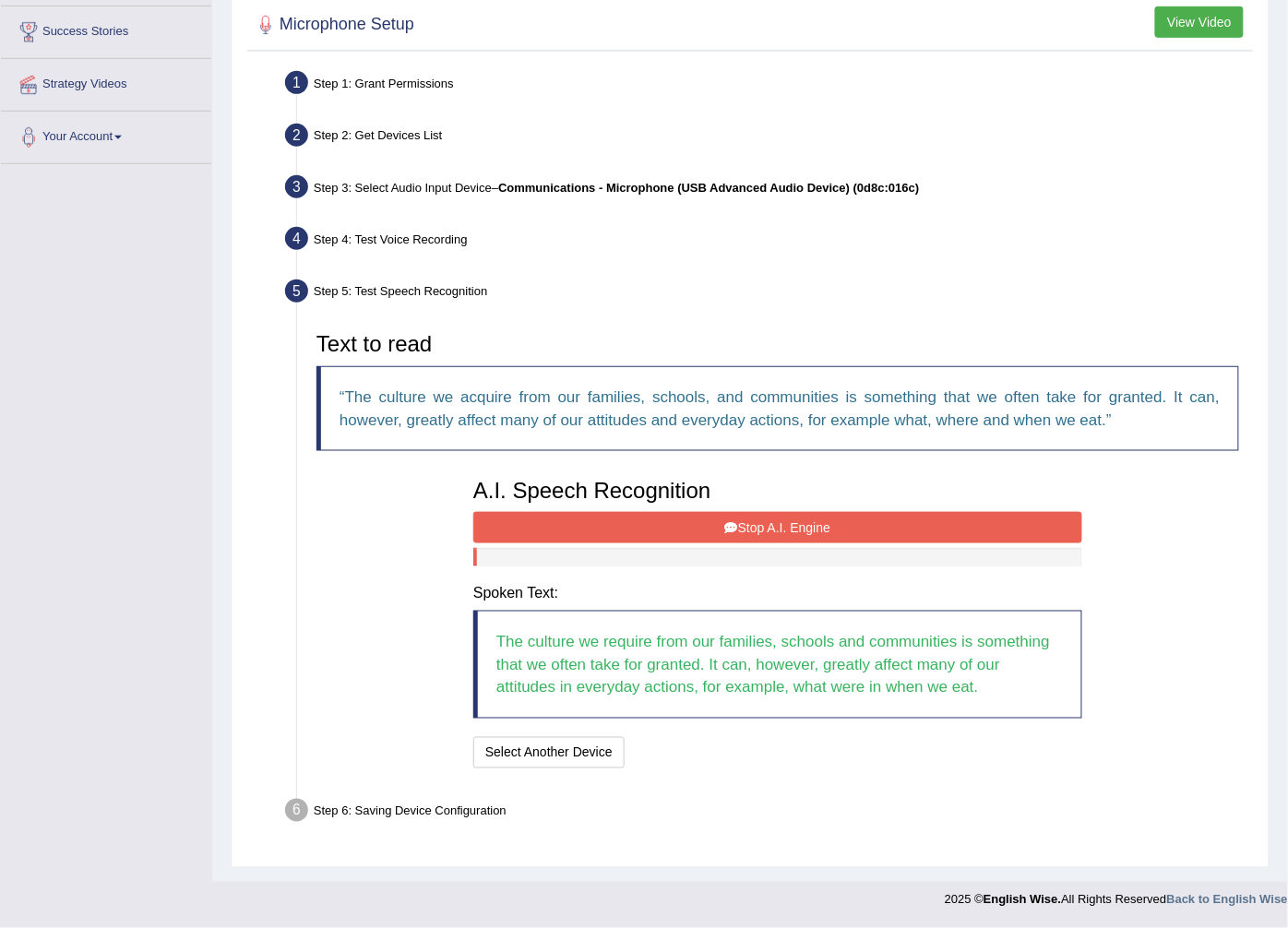
click at [822, 523] on button "Stop A.I. Engine" at bounding box center [777, 528] width 608 height 32
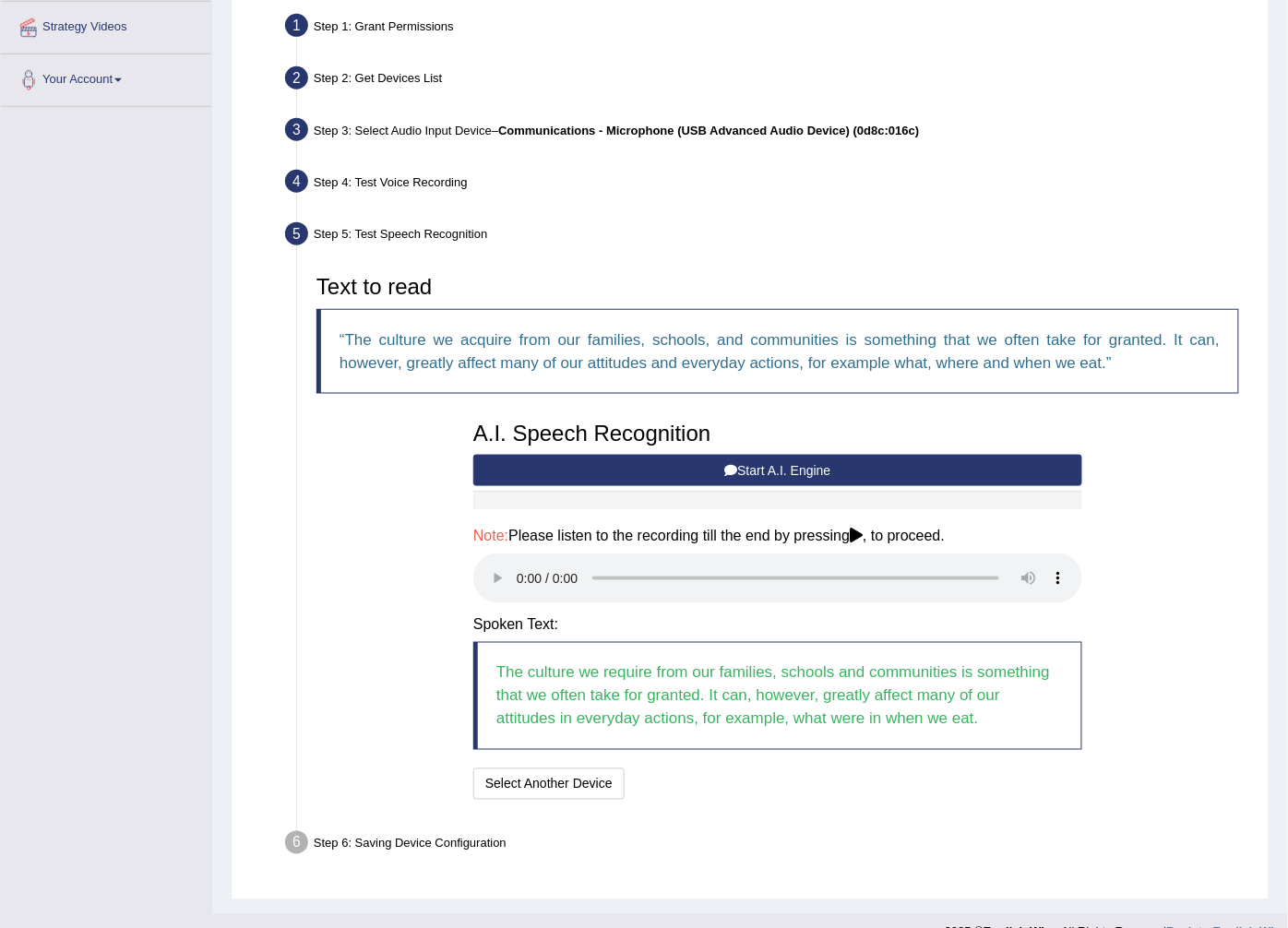
scroll to position [384, 0]
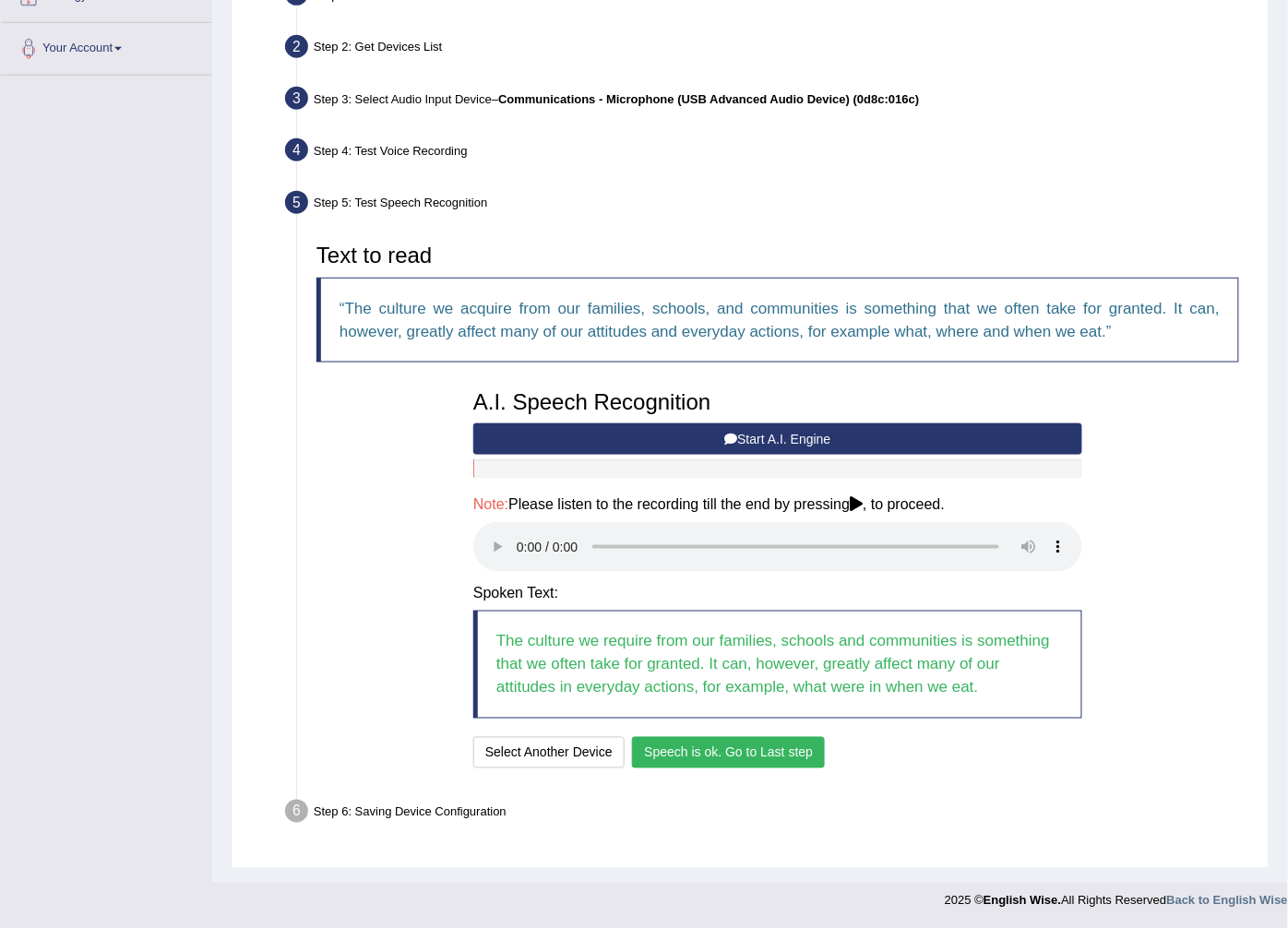
click at [712, 762] on button "Speech is ok. Go to Last step" at bounding box center [728, 753] width 193 height 32
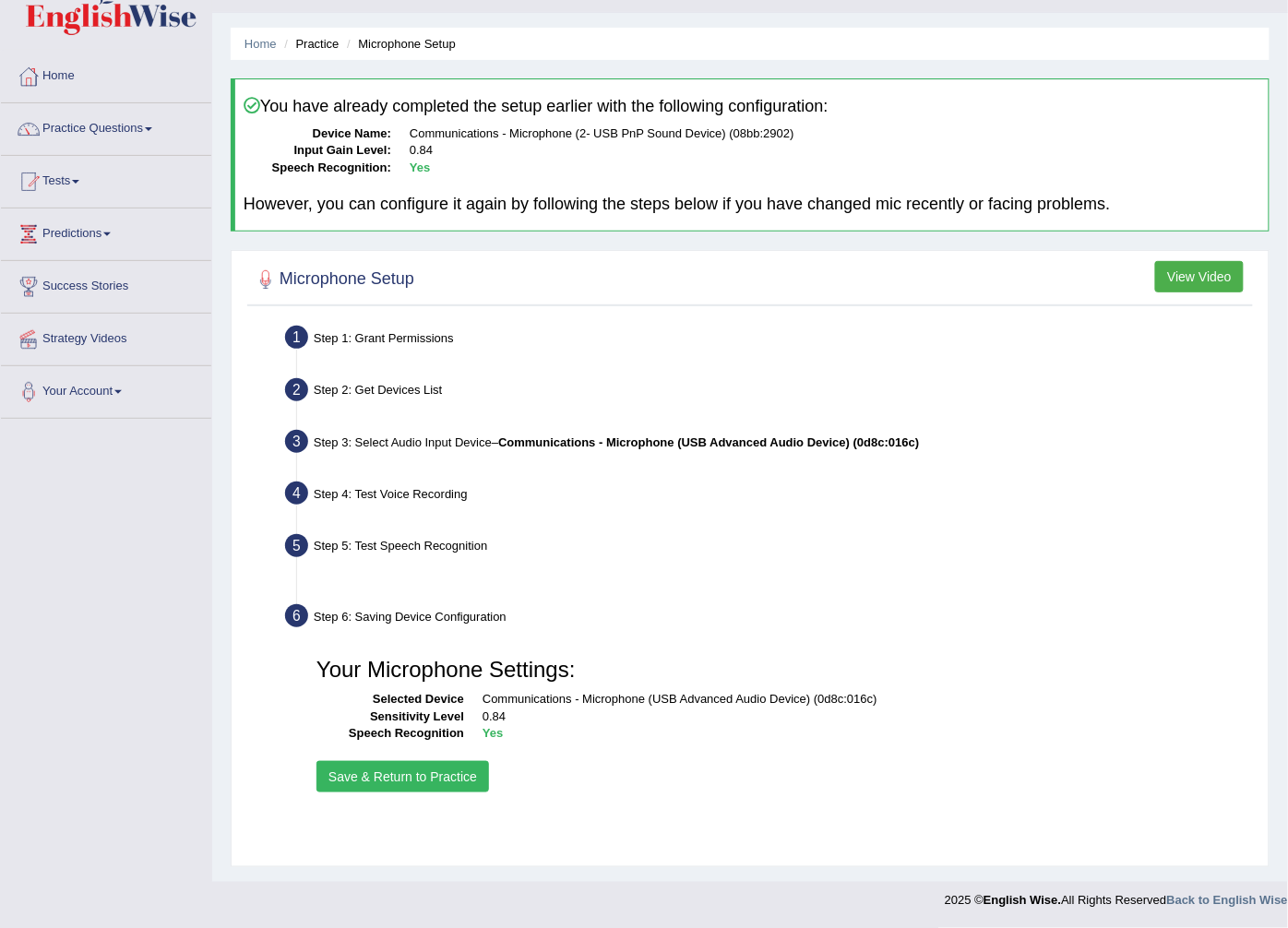
scroll to position [39, 0]
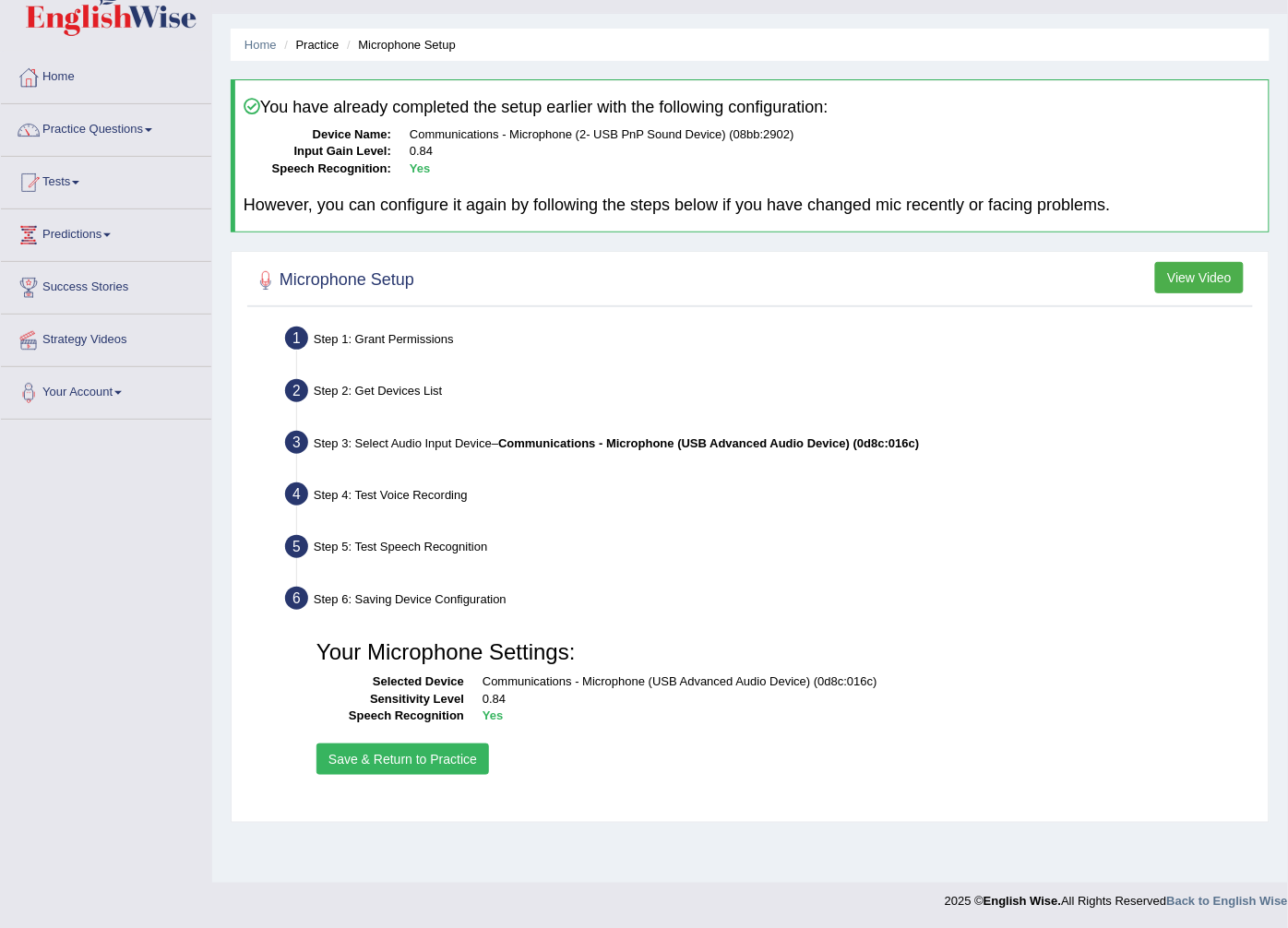
click at [373, 763] on button "Save & Return to Practice" at bounding box center [402, 759] width 172 height 32
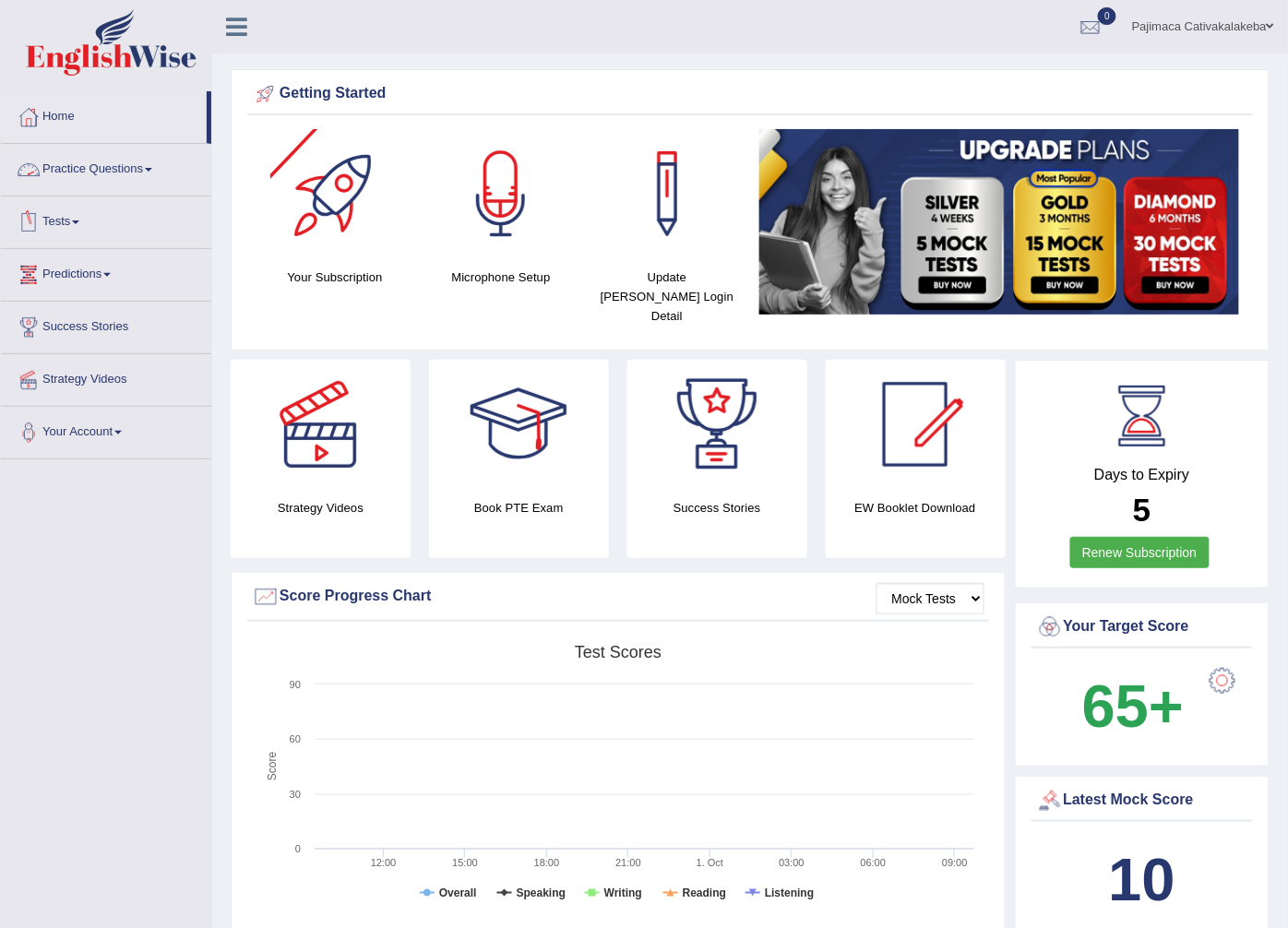
click at [125, 155] on link "Practice Questions" at bounding box center [106, 167] width 211 height 46
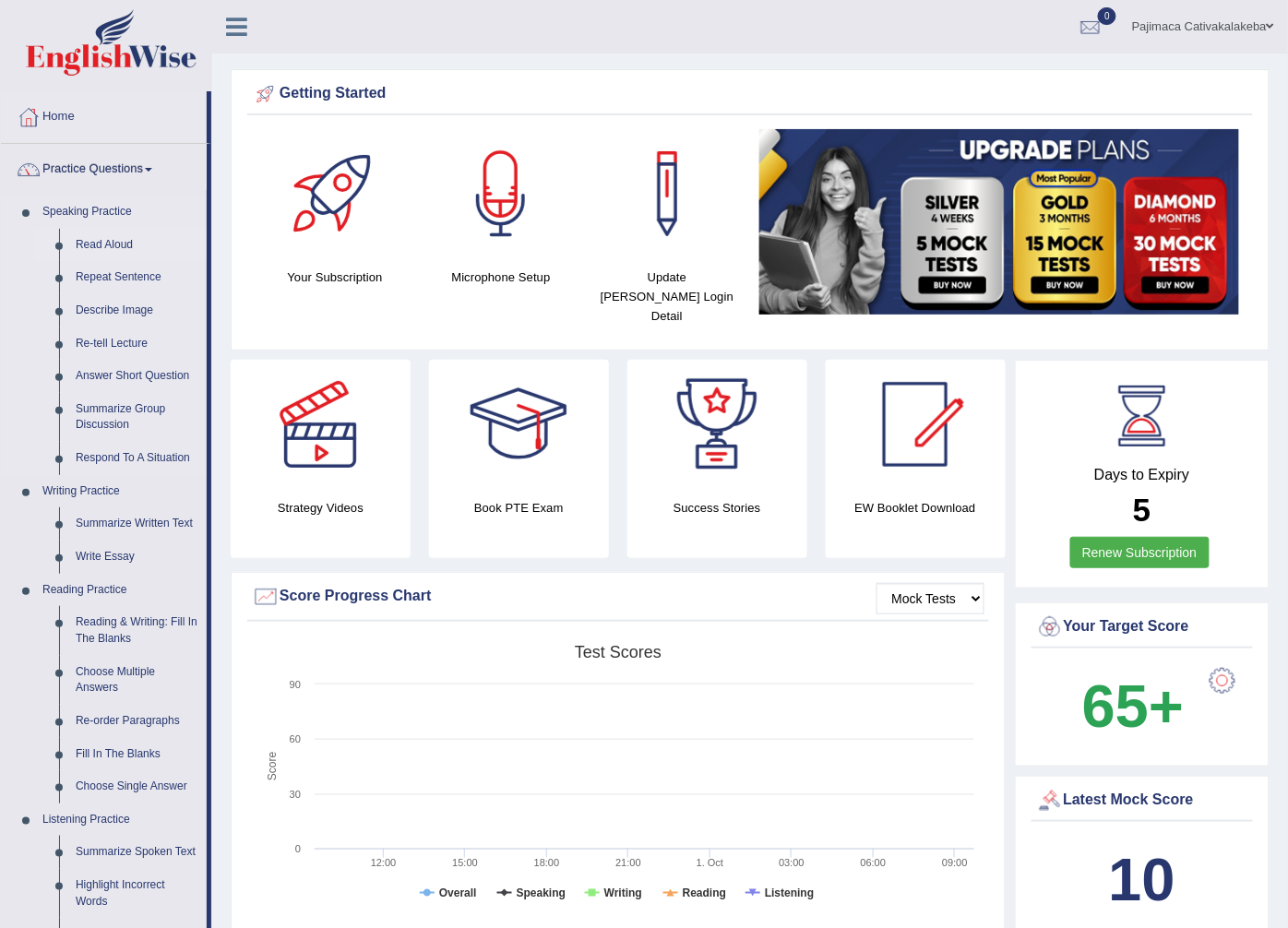
click at [99, 243] on link "Read Aloud" at bounding box center [137, 244] width 139 height 33
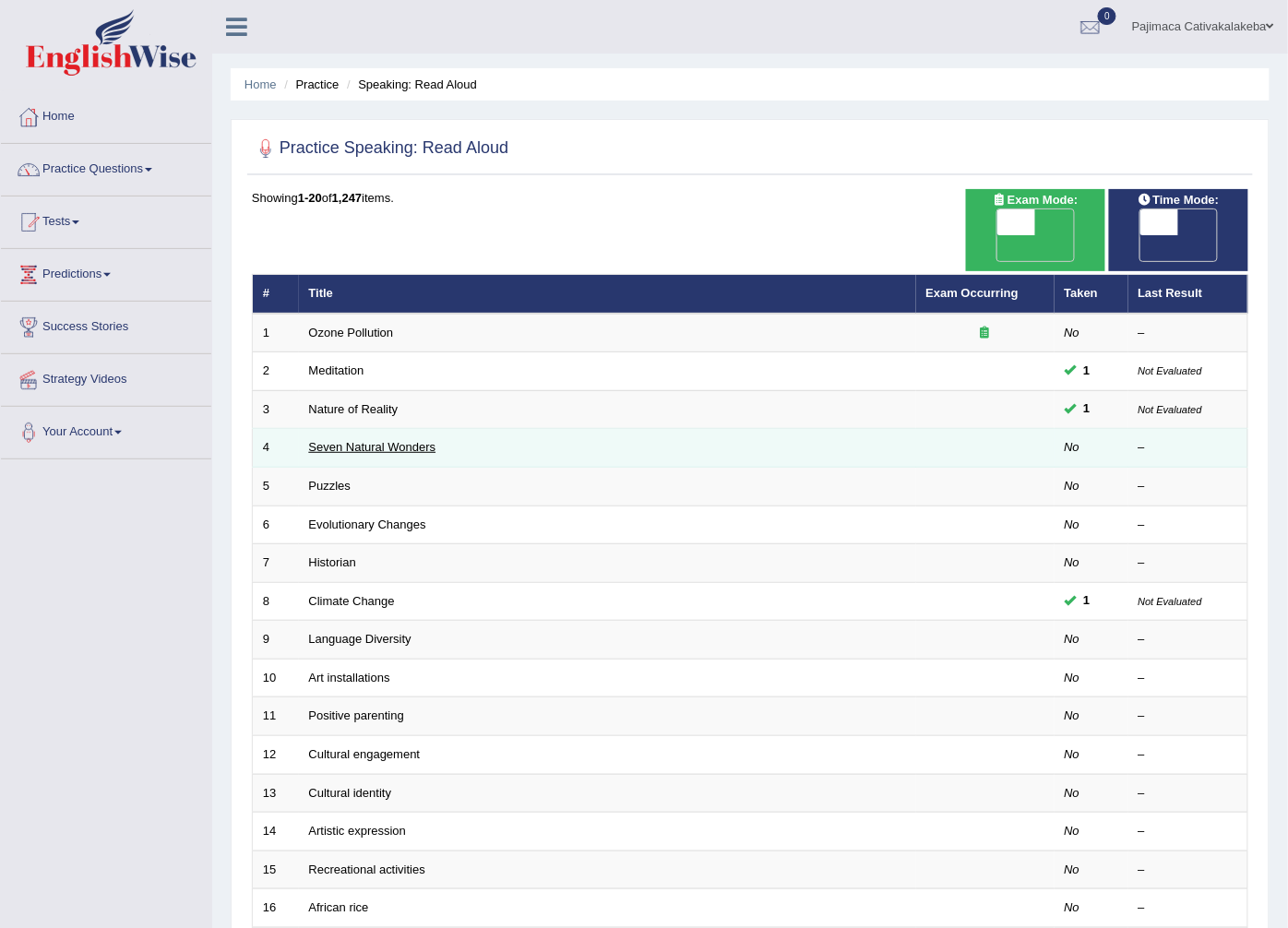
click at [373, 440] on link "Seven Natural Wonders" at bounding box center [373, 447] width 127 height 14
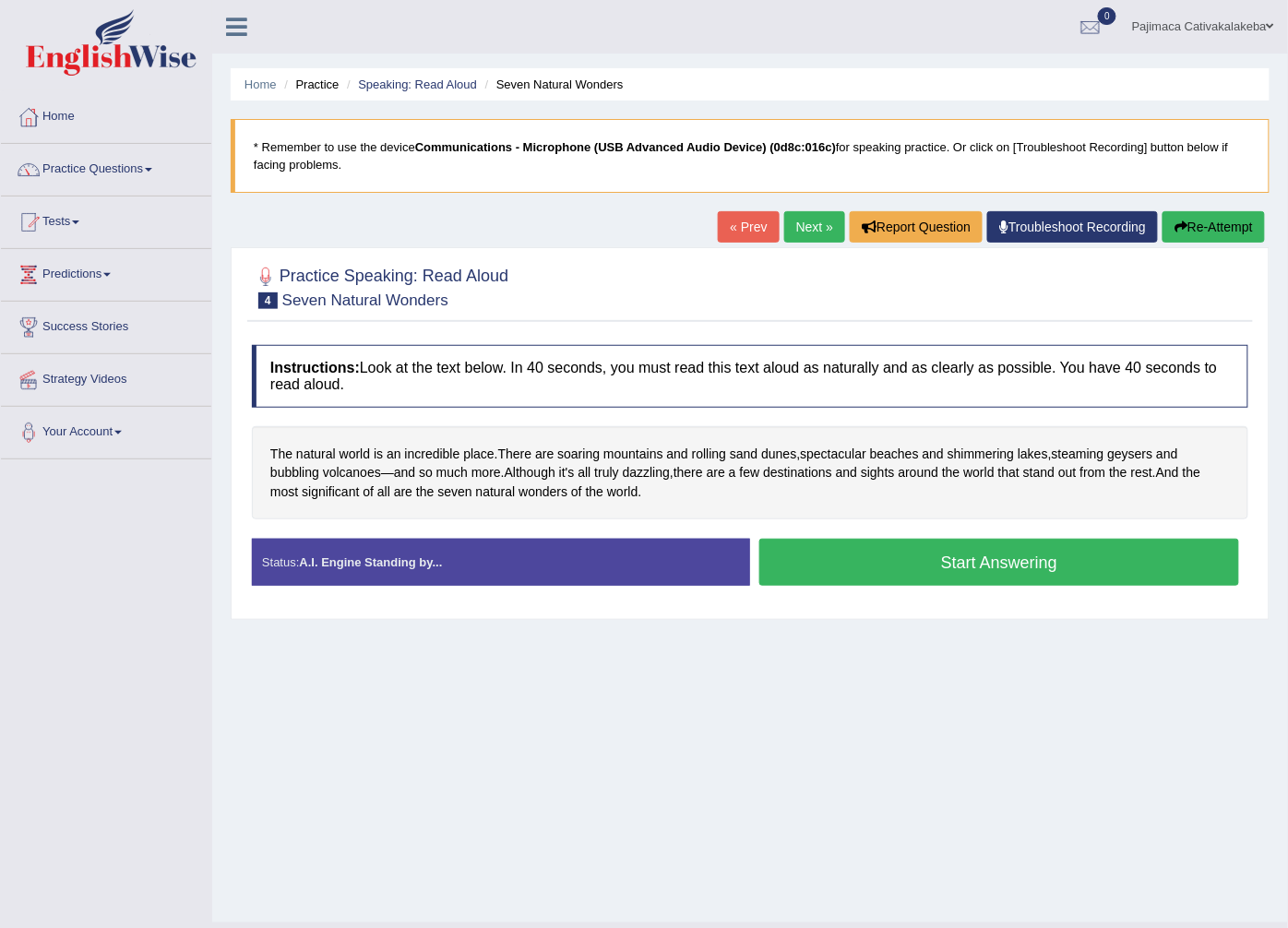
click at [1037, 567] on button "Start Answering" at bounding box center [999, 562] width 479 height 47
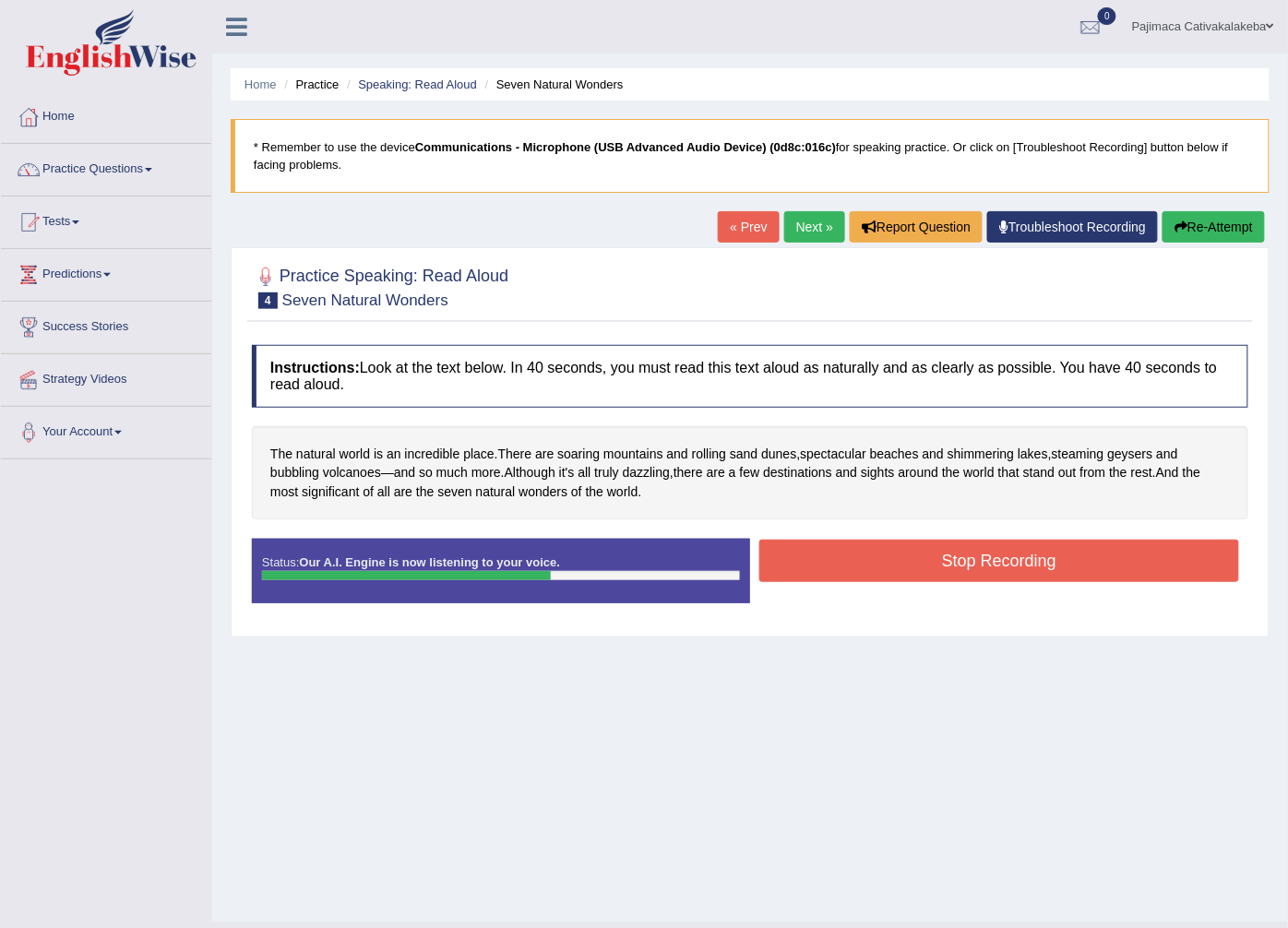
click at [1037, 567] on button "Stop Recording" at bounding box center [999, 560] width 479 height 42
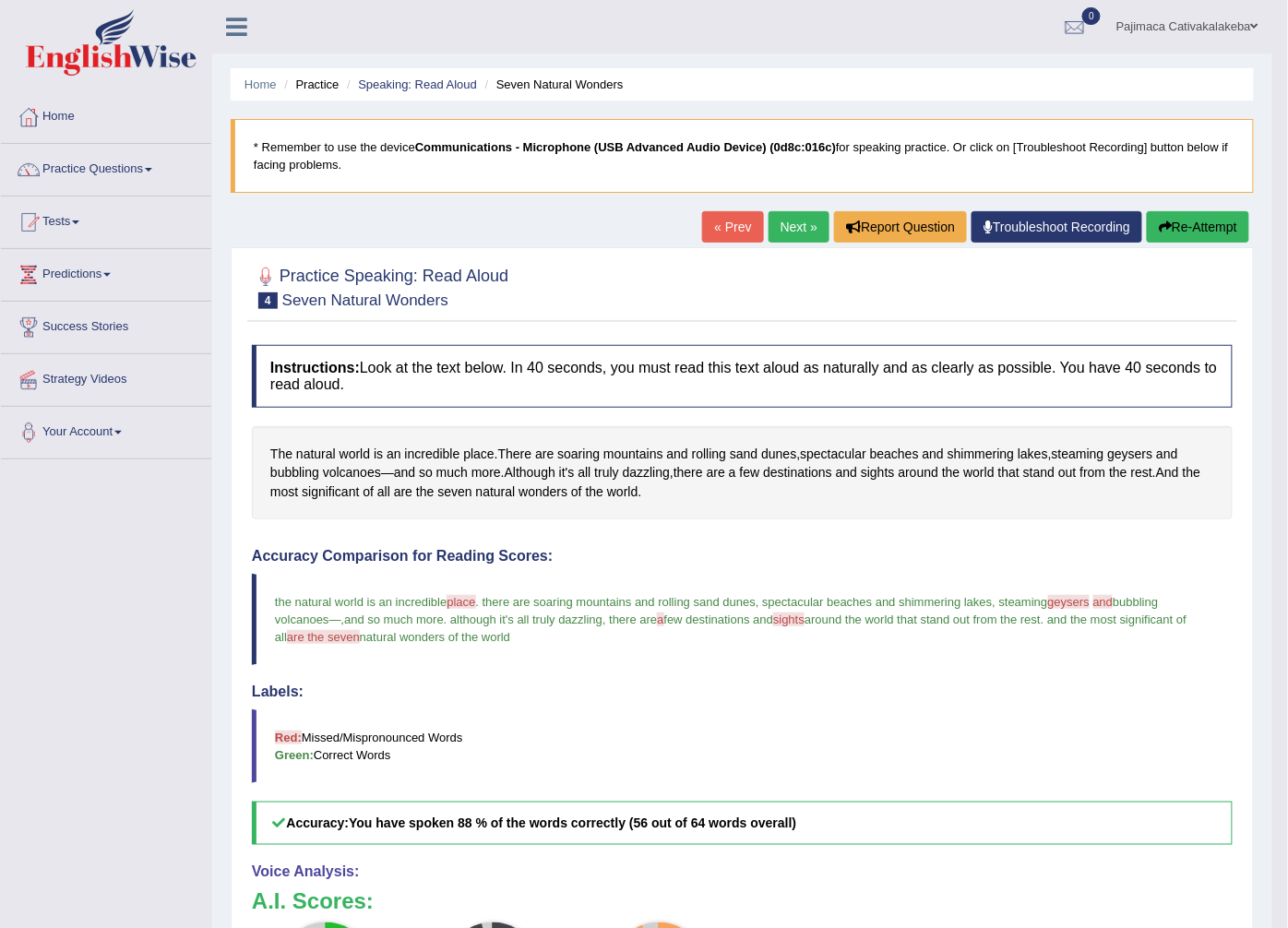
click at [799, 228] on link "Next »" at bounding box center [798, 228] width 61 height 32
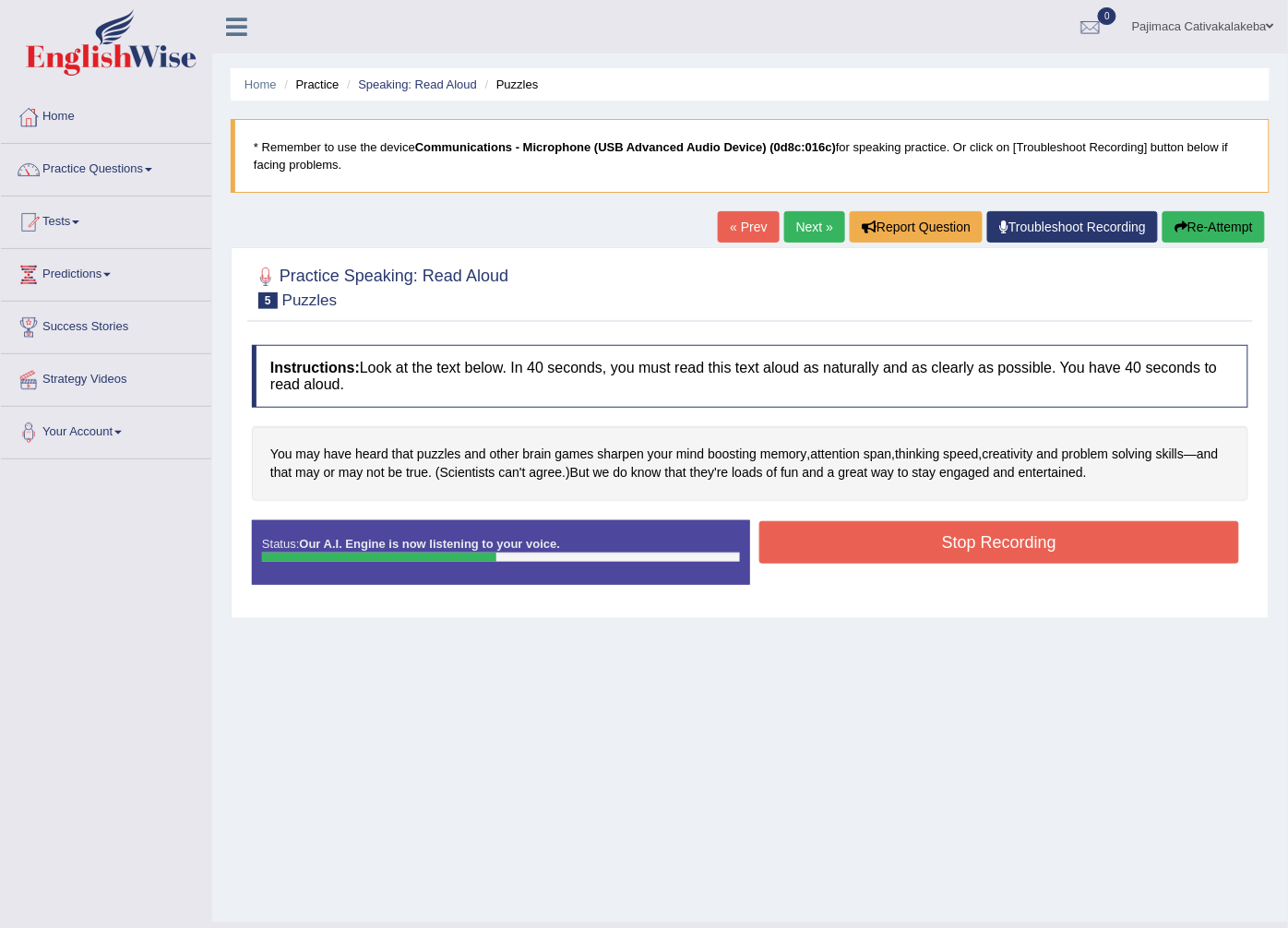
click at [1042, 557] on button "Stop Recording" at bounding box center [999, 542] width 479 height 42
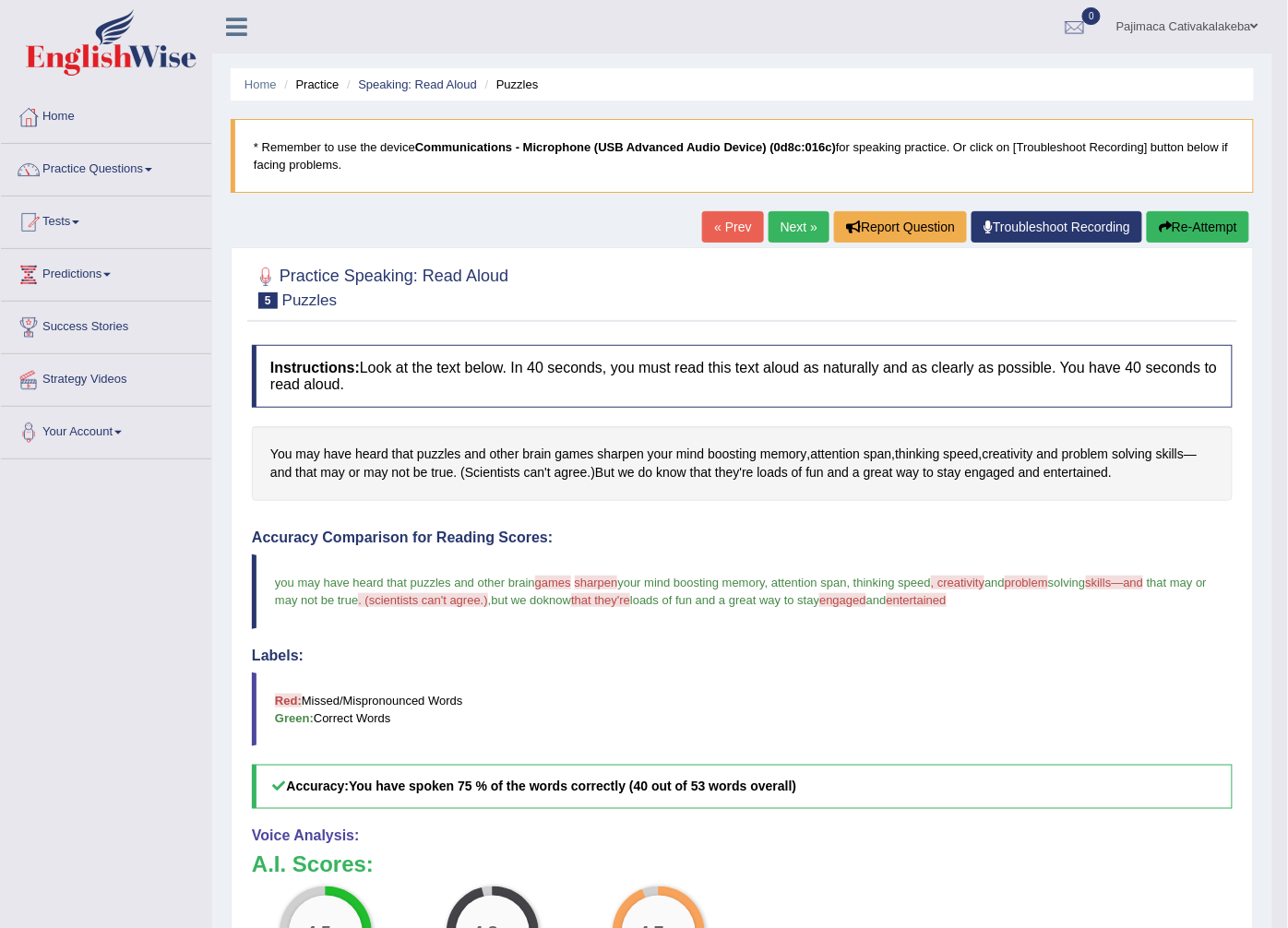
click at [791, 227] on link "Next »" at bounding box center [798, 228] width 61 height 32
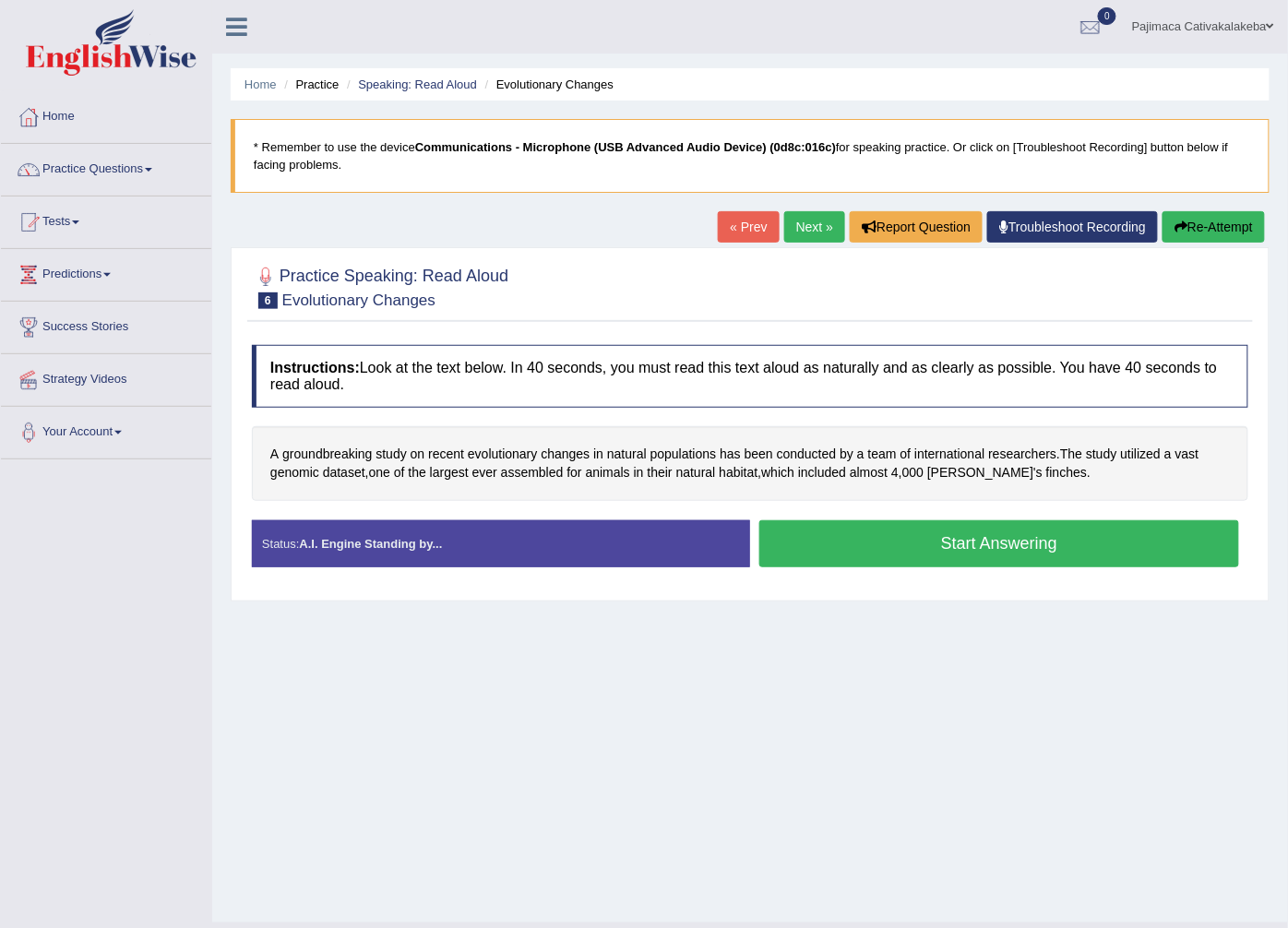
click at [1062, 536] on button "Start Answering" at bounding box center [999, 544] width 479 height 47
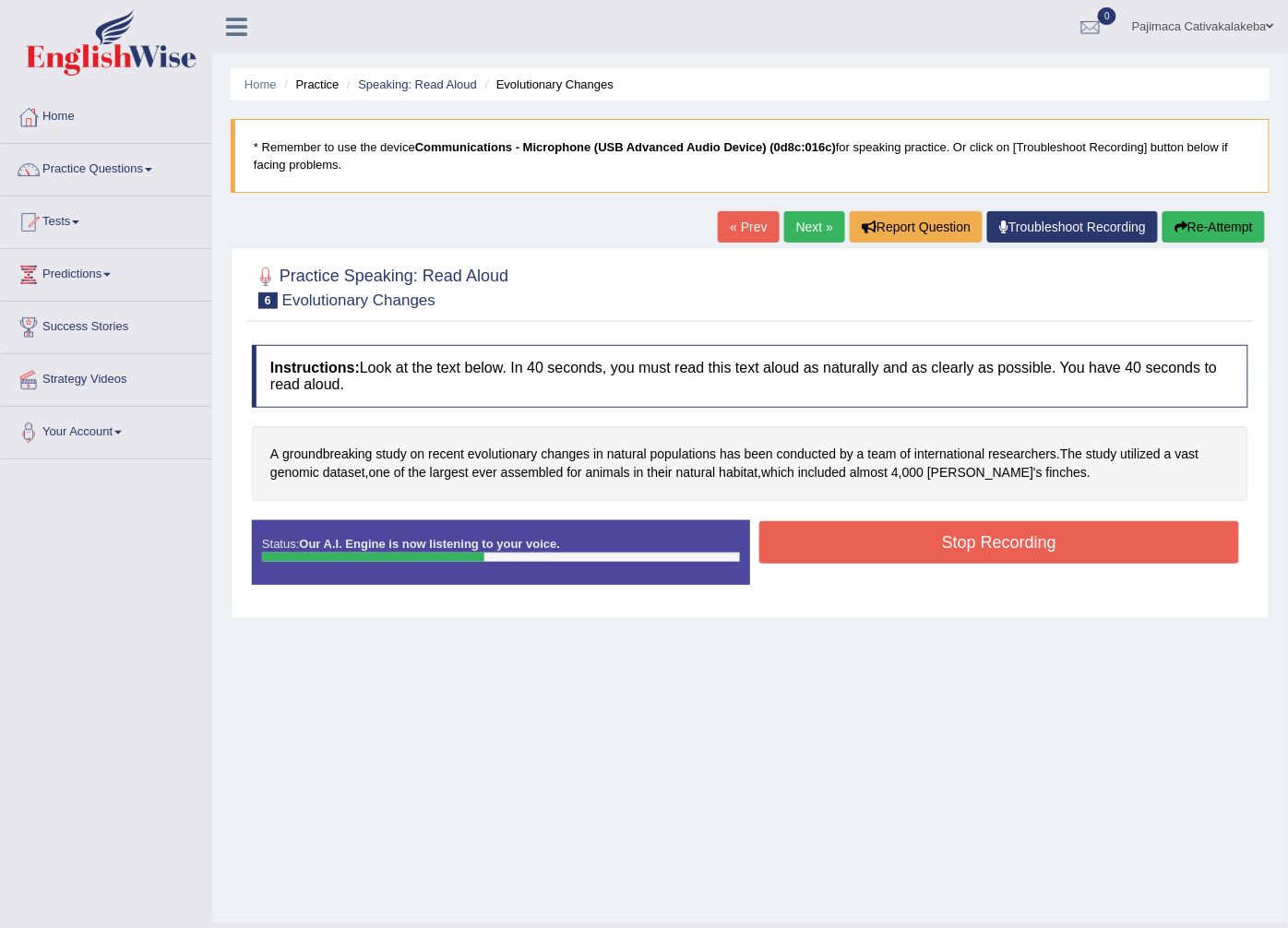
click at [1062, 536] on button "Stop Recording" at bounding box center [999, 542] width 479 height 42
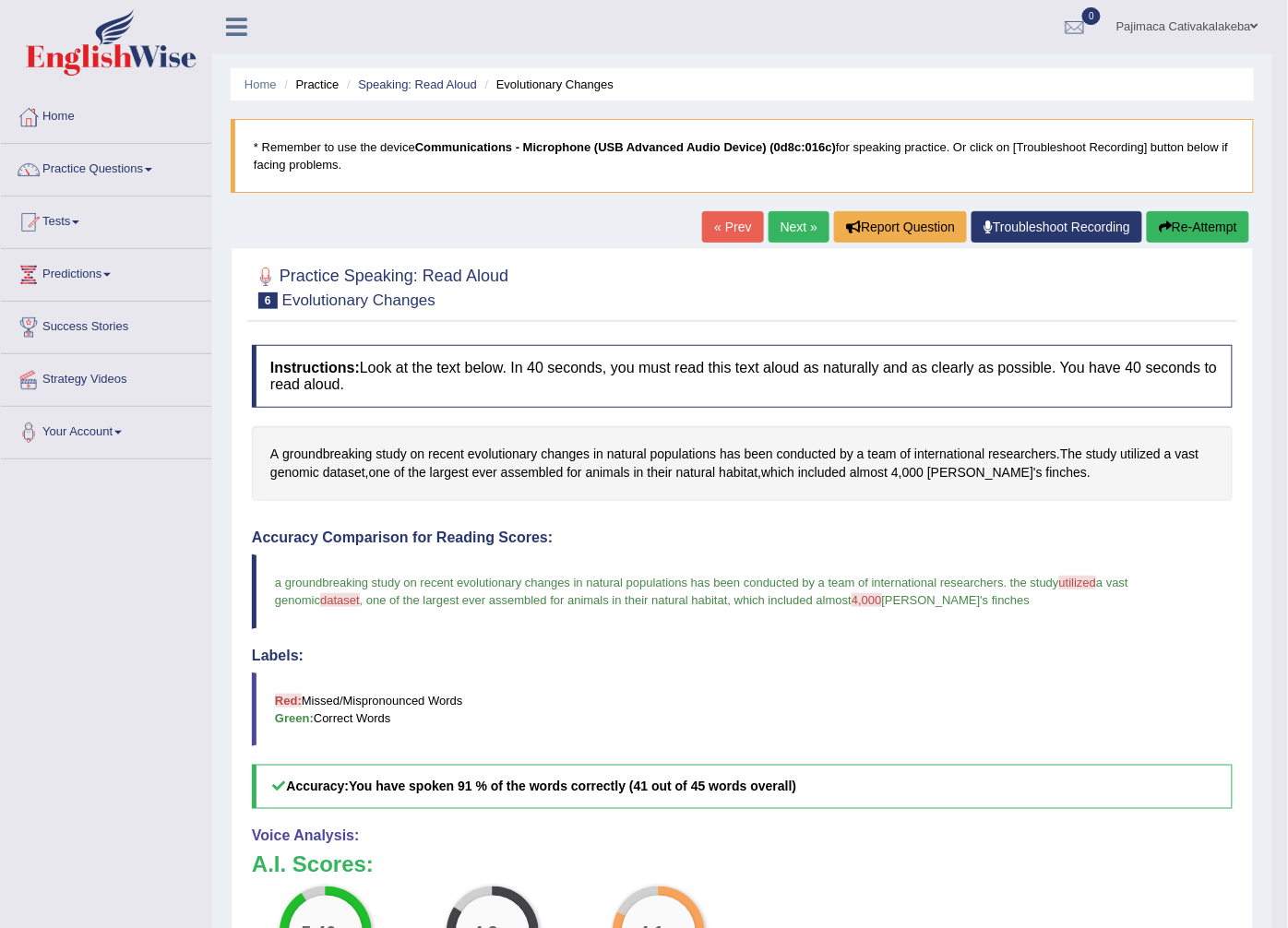
click at [805, 227] on link "Next »" at bounding box center [798, 228] width 61 height 32
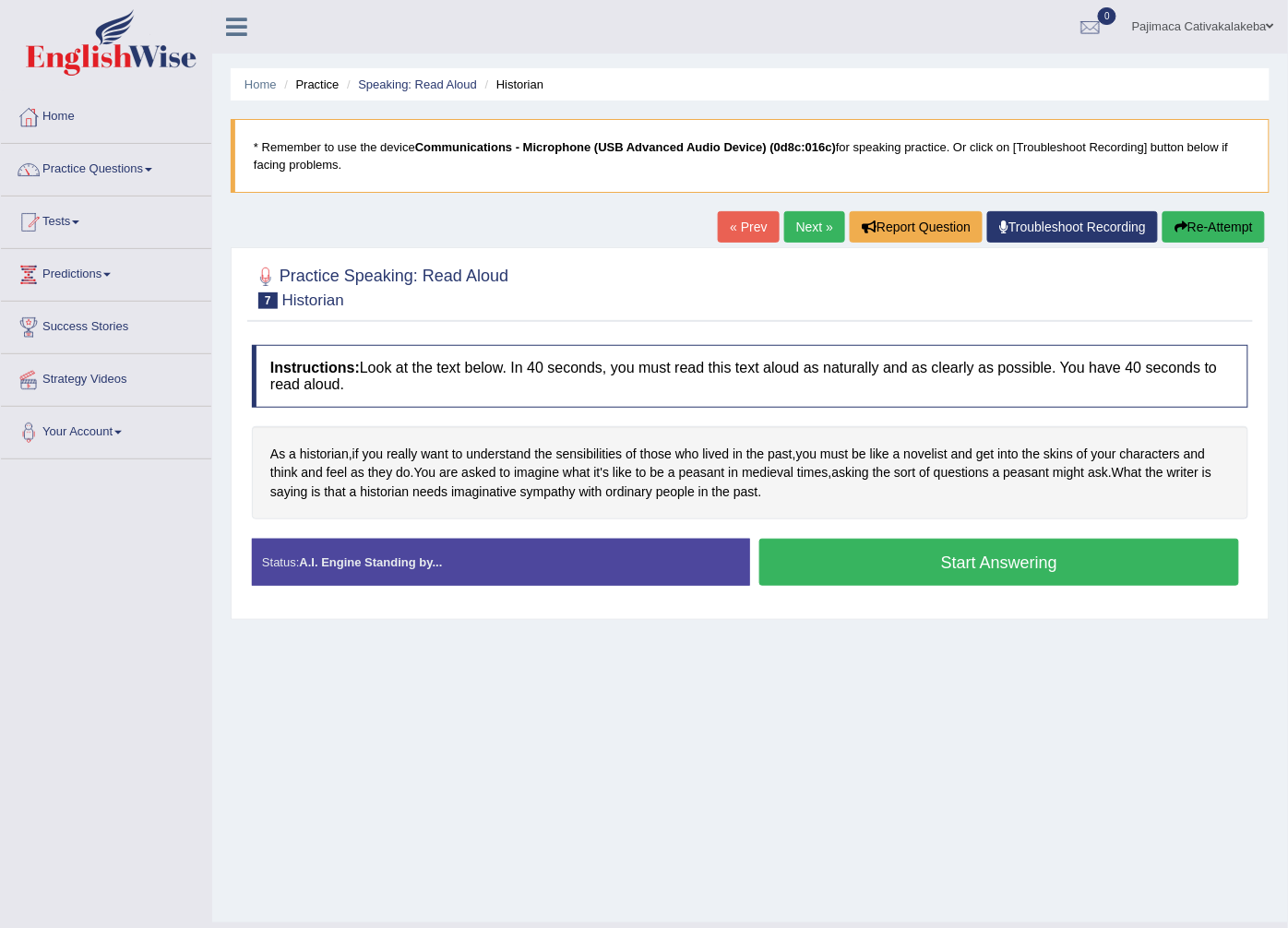
click at [850, 558] on button "Start Answering" at bounding box center [999, 562] width 479 height 47
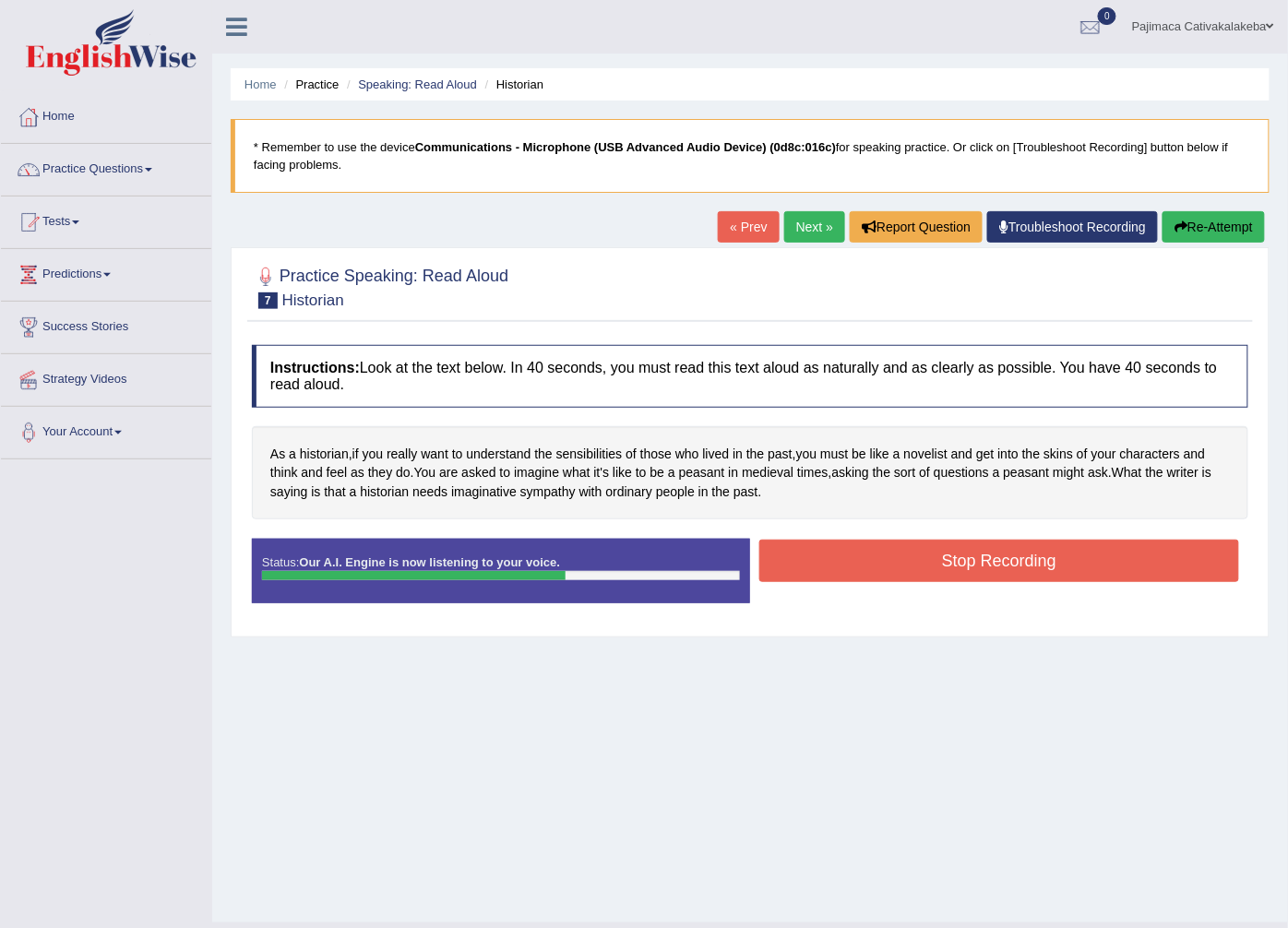
click at [850, 558] on button "Stop Recording" at bounding box center [999, 560] width 479 height 42
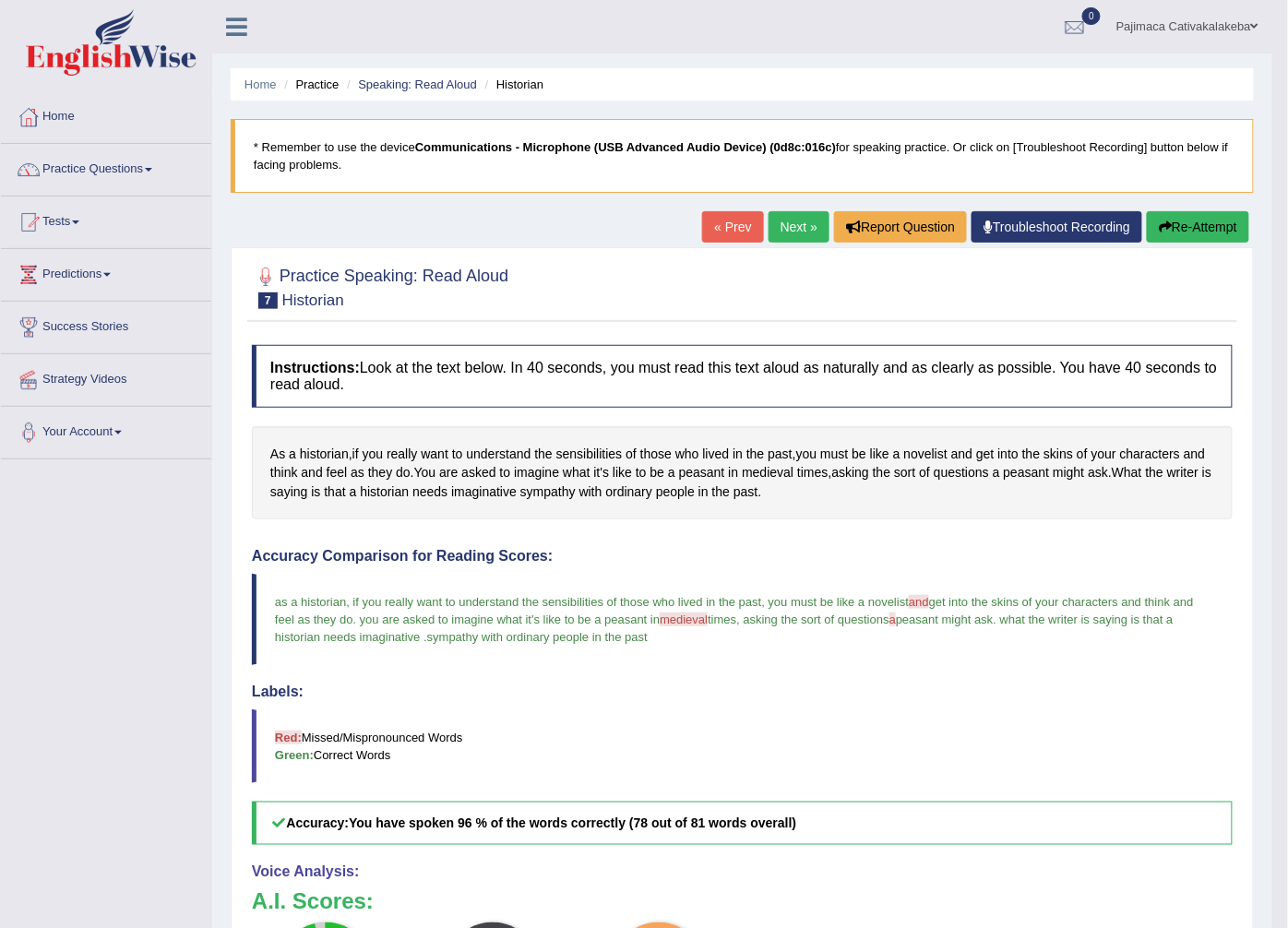
click at [798, 228] on link "Next »" at bounding box center [798, 228] width 61 height 32
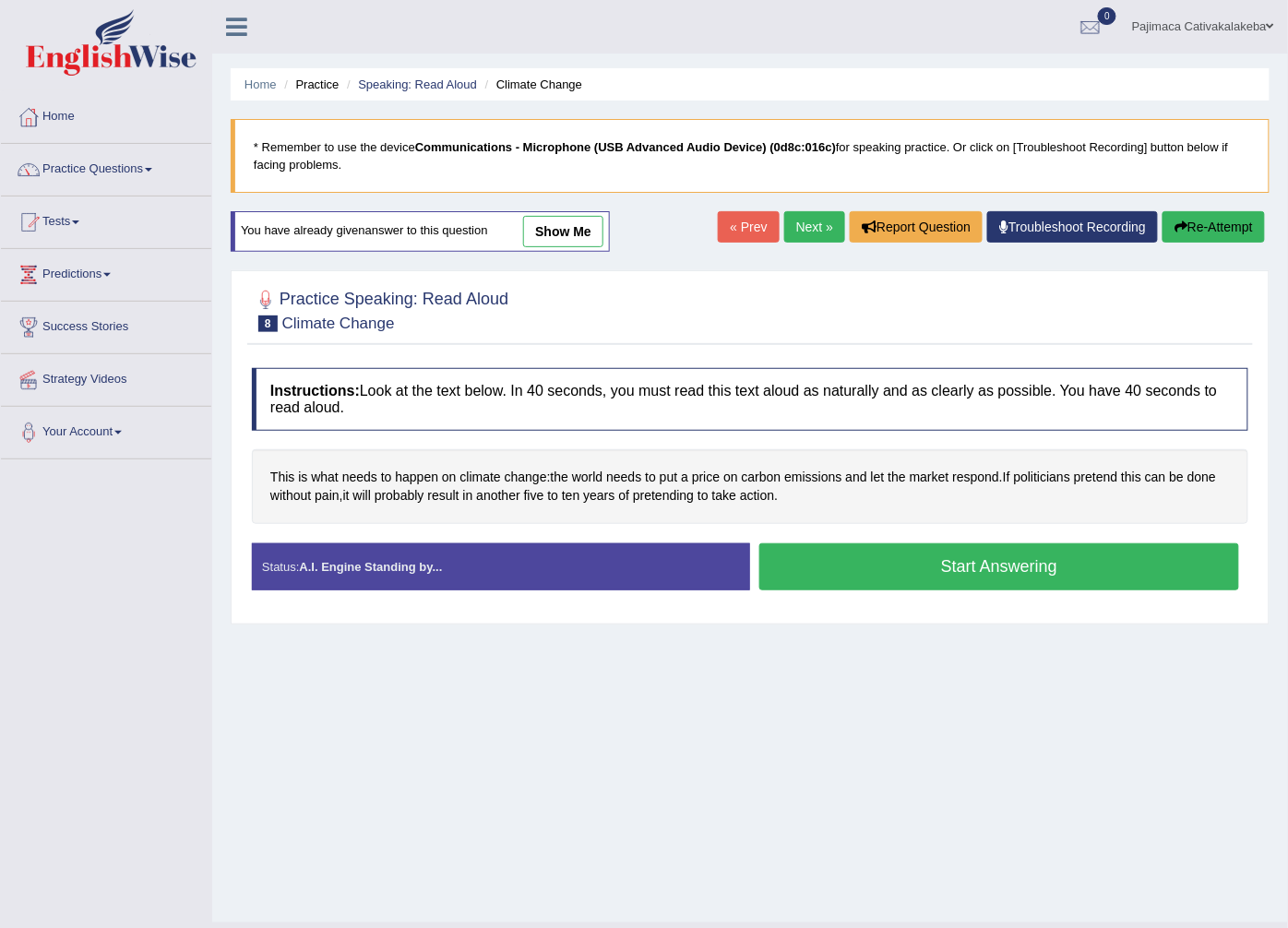
click at [1026, 557] on button "Start Answering" at bounding box center [999, 567] width 479 height 47
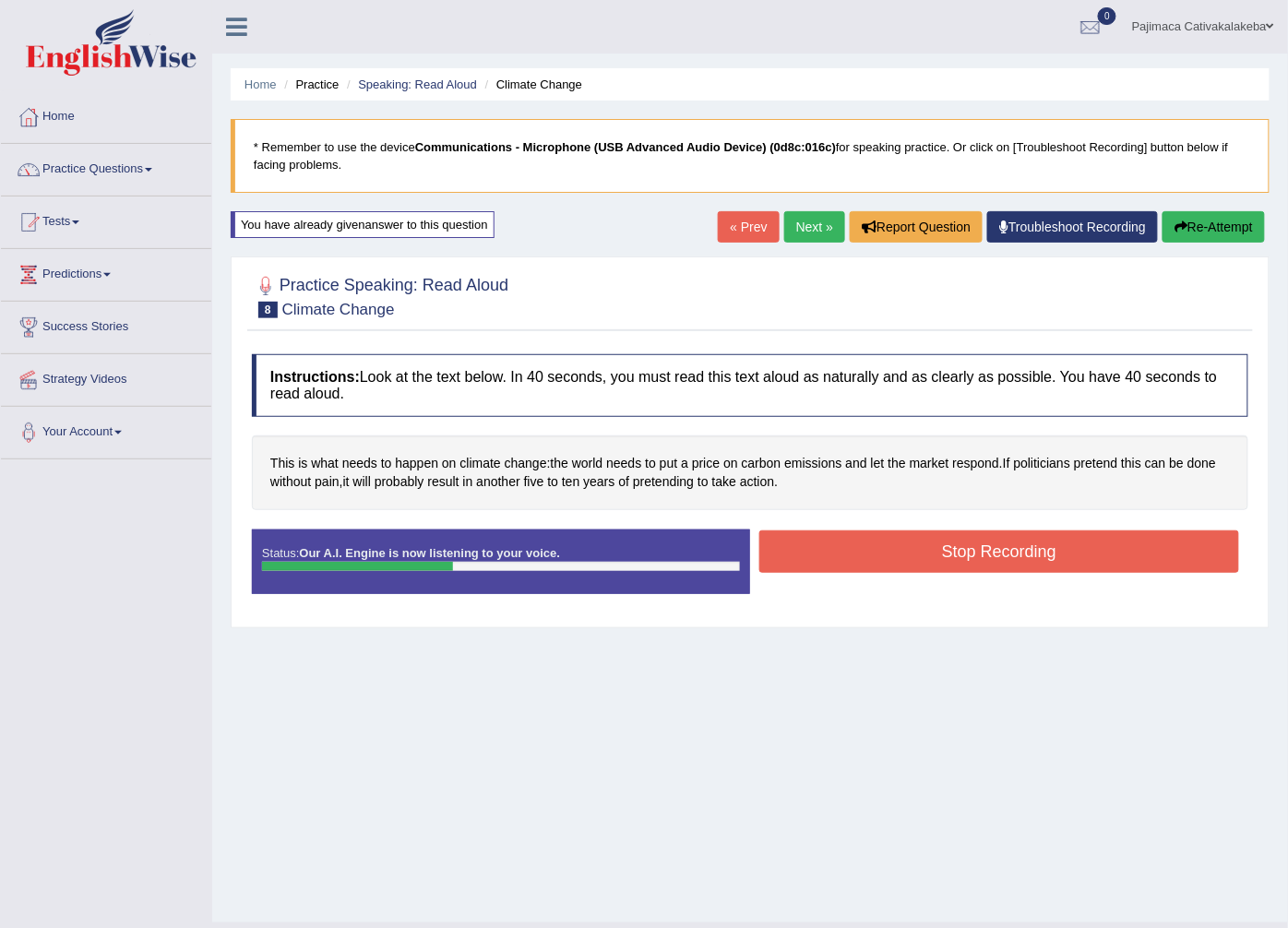
click at [1026, 557] on button "Stop Recording" at bounding box center [999, 552] width 479 height 42
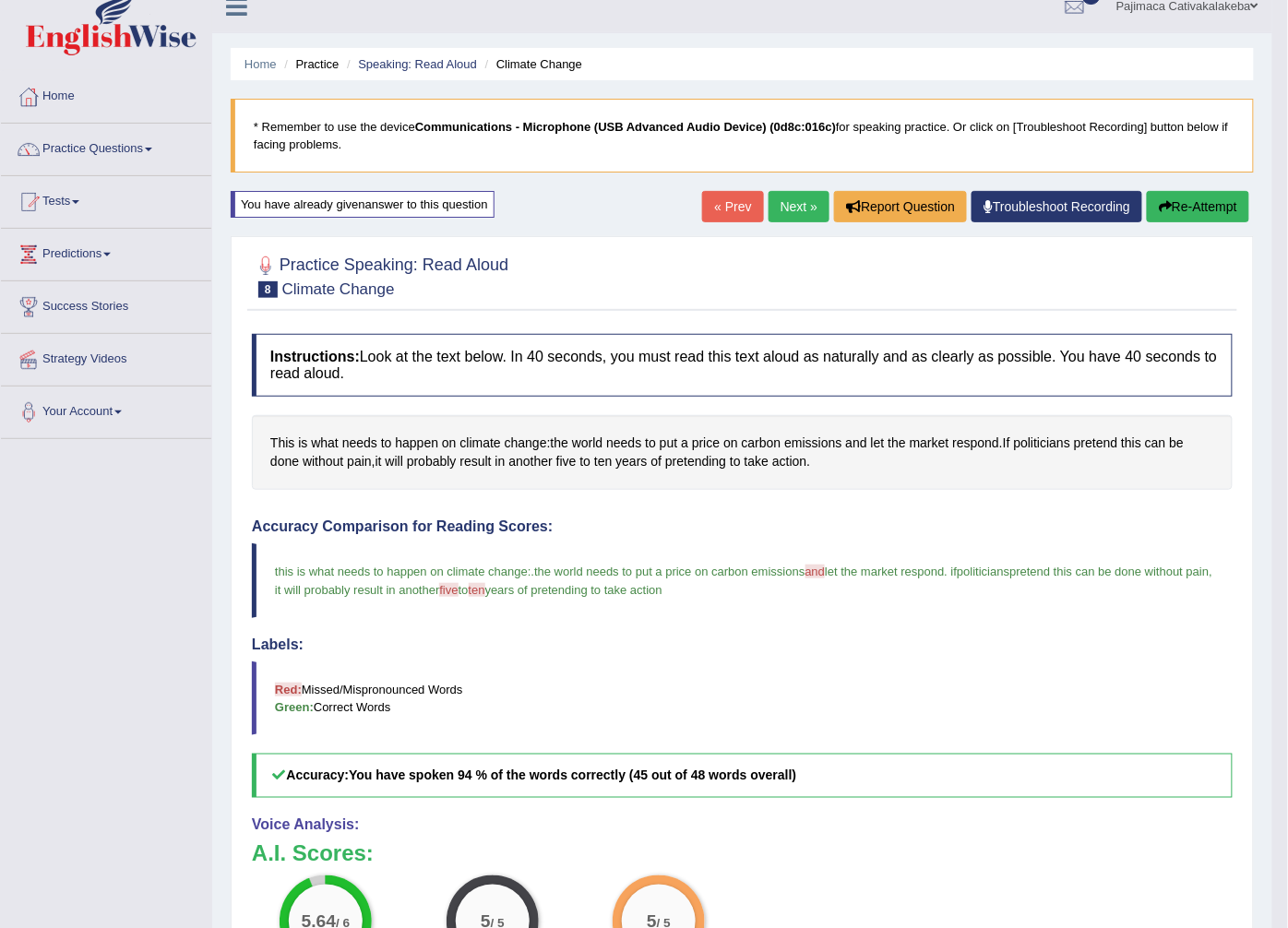
scroll to position [19, 0]
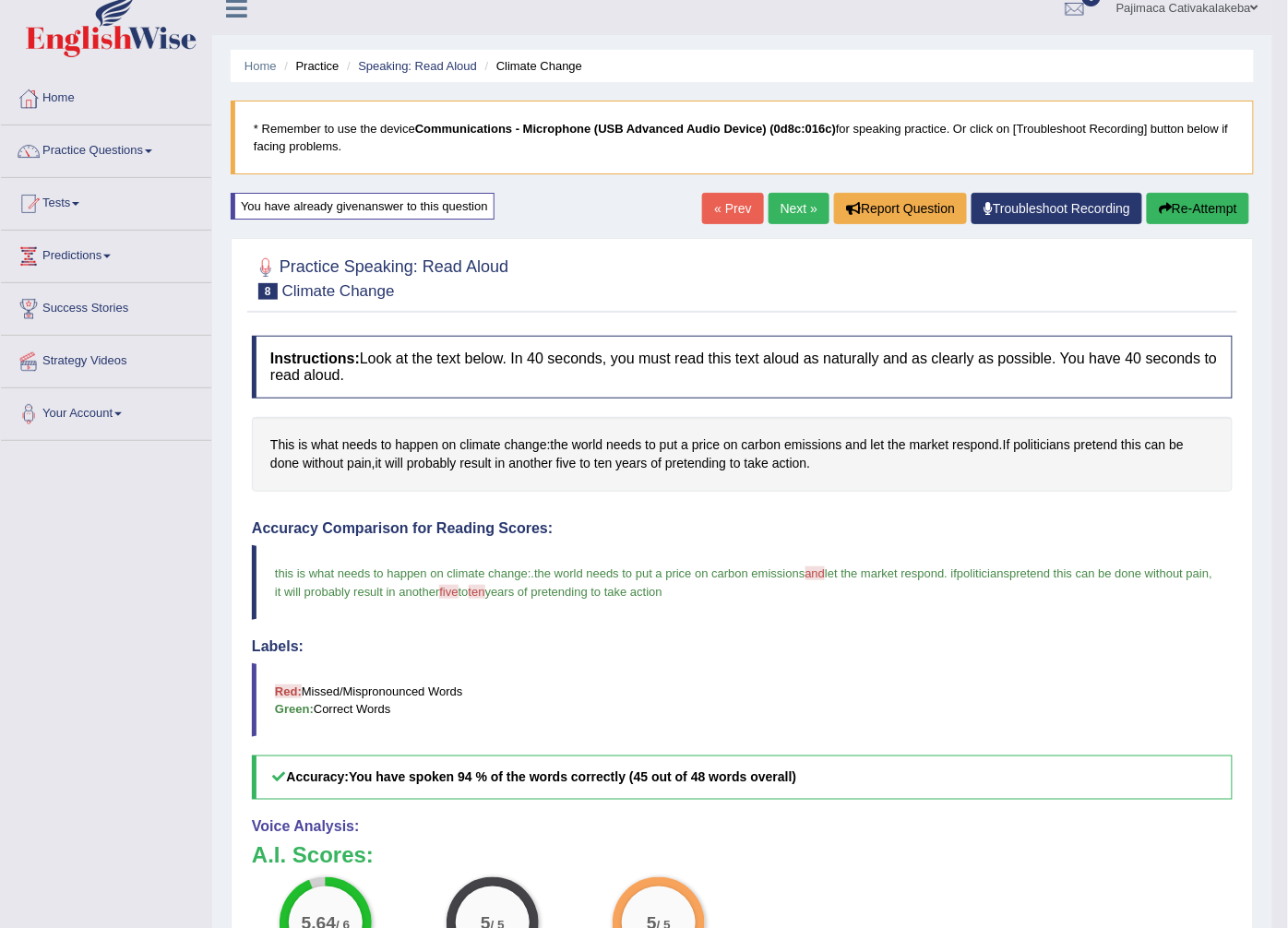
click at [810, 208] on link "Next »" at bounding box center [798, 209] width 61 height 32
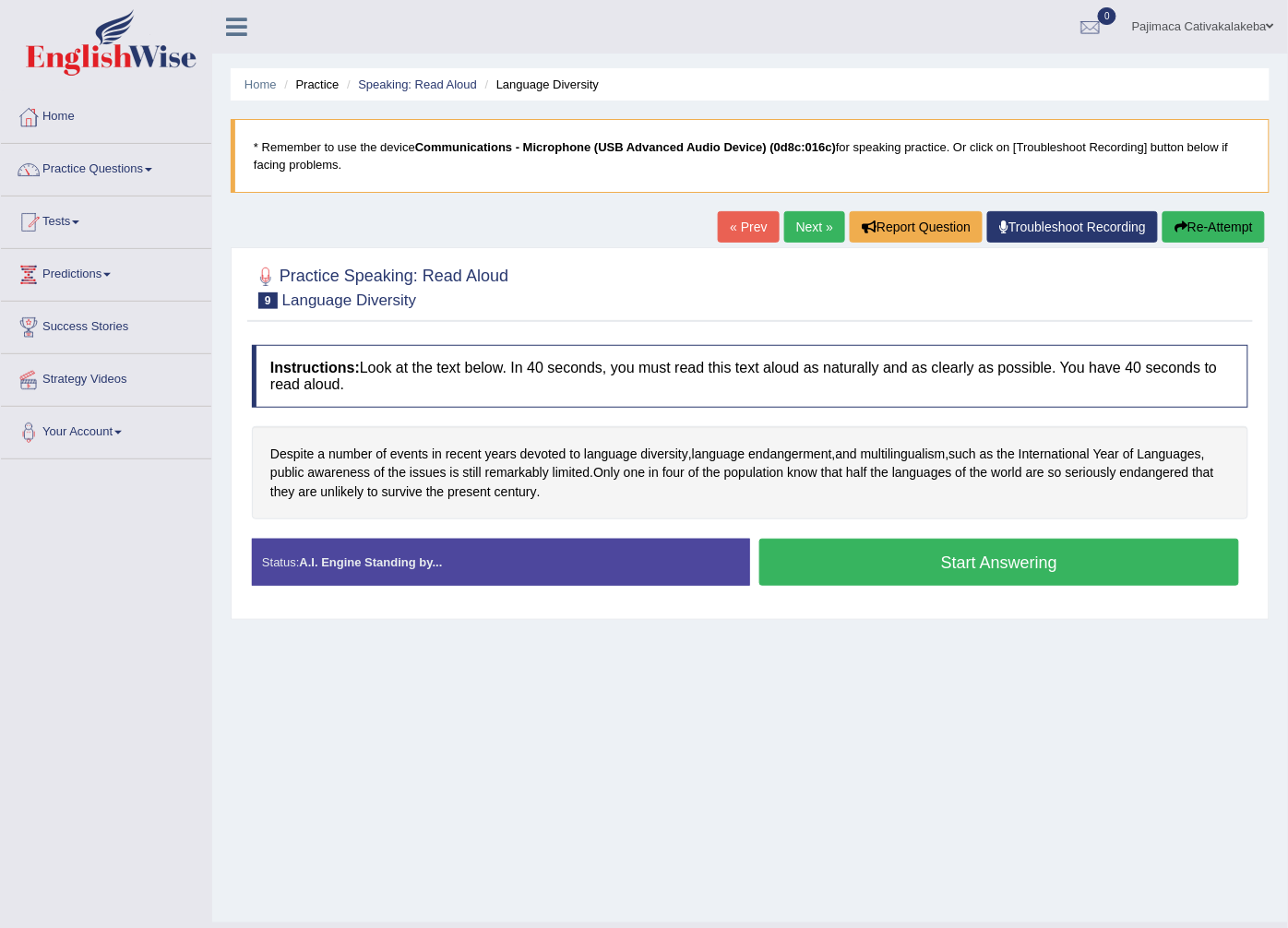
click at [989, 572] on button "Start Answering" at bounding box center [999, 562] width 479 height 47
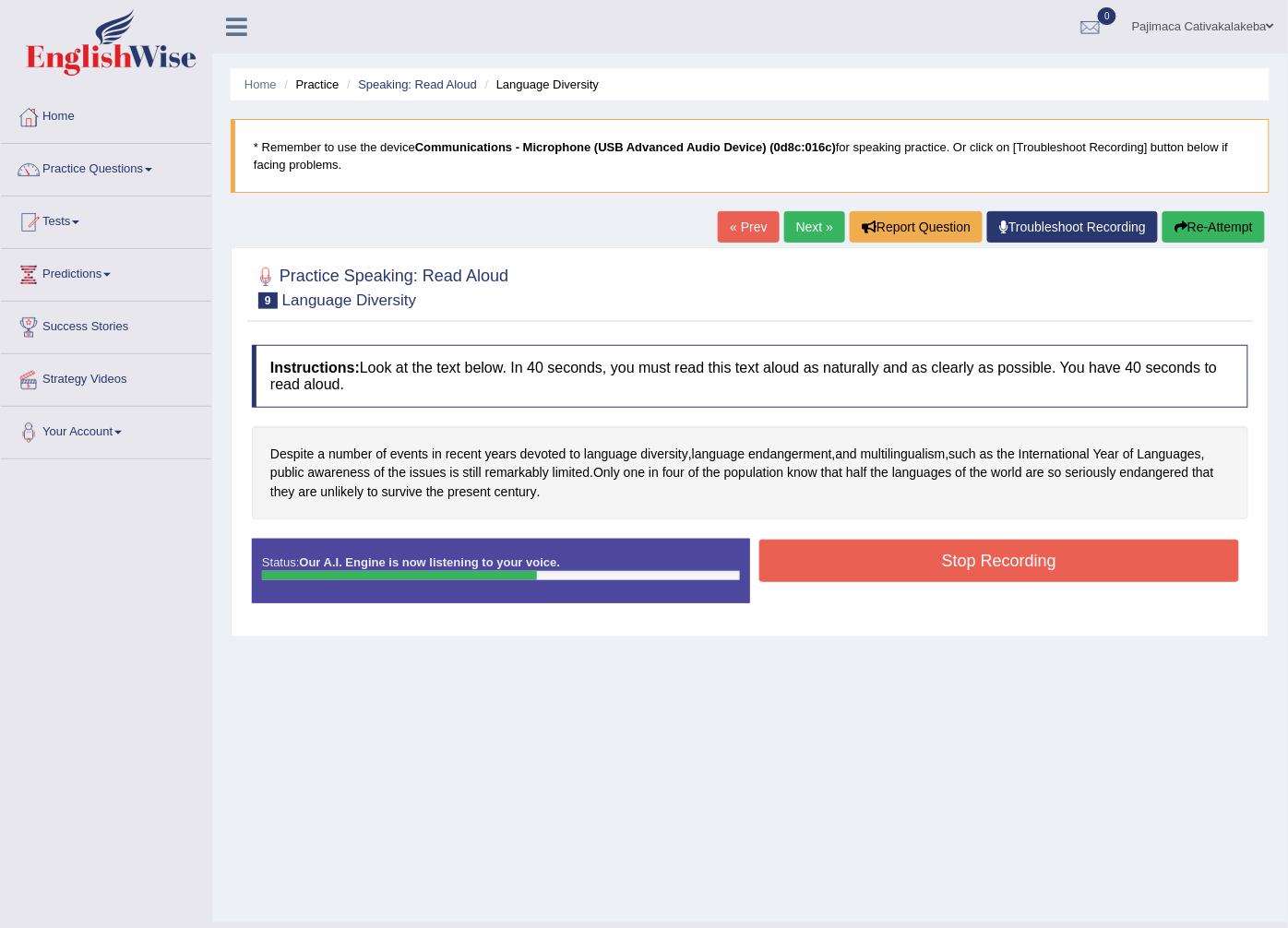
click at [989, 570] on button "Stop Recording" at bounding box center [999, 560] width 479 height 42
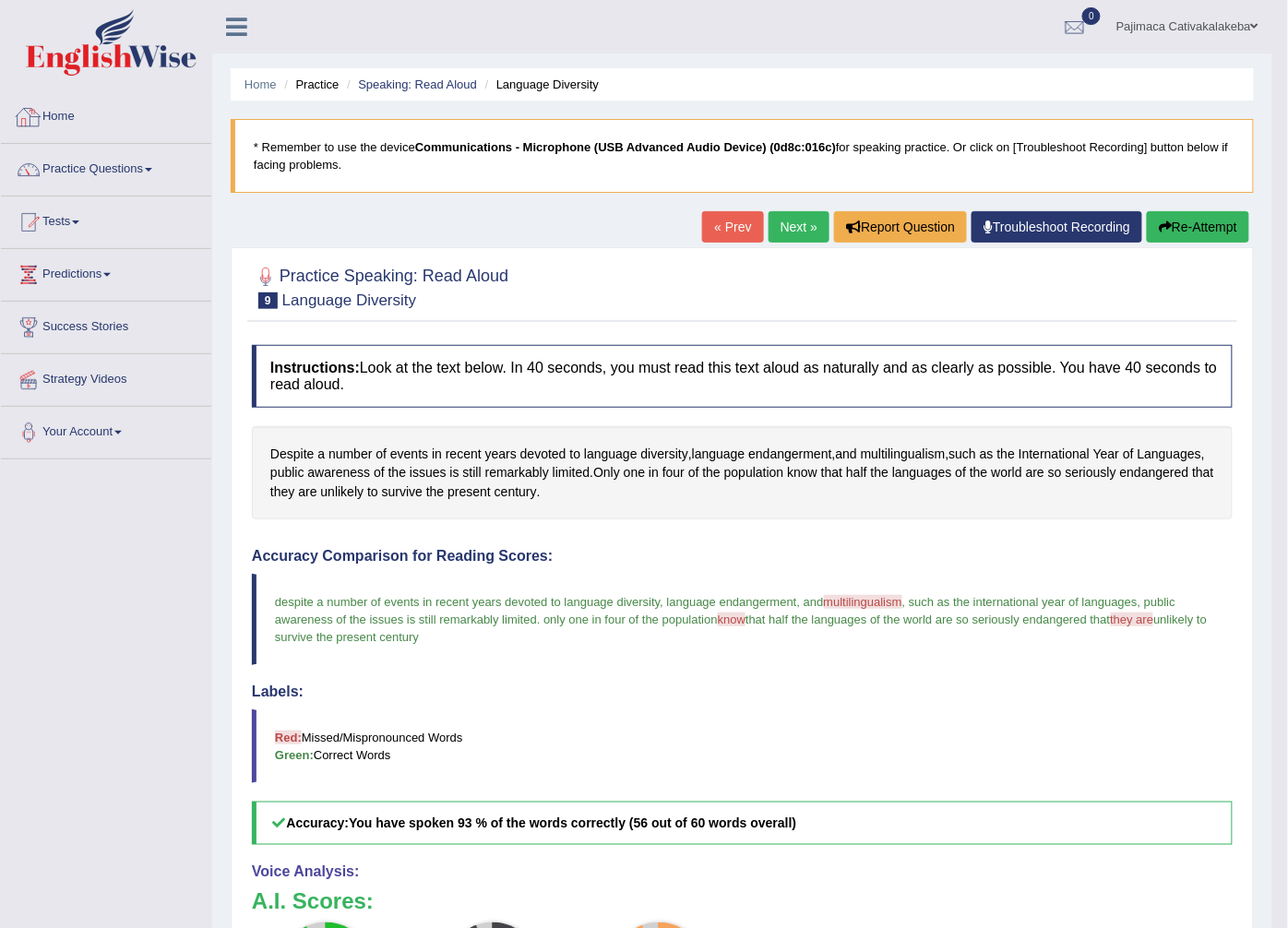
click at [87, 157] on link "Practice Questions" at bounding box center [106, 167] width 211 height 46
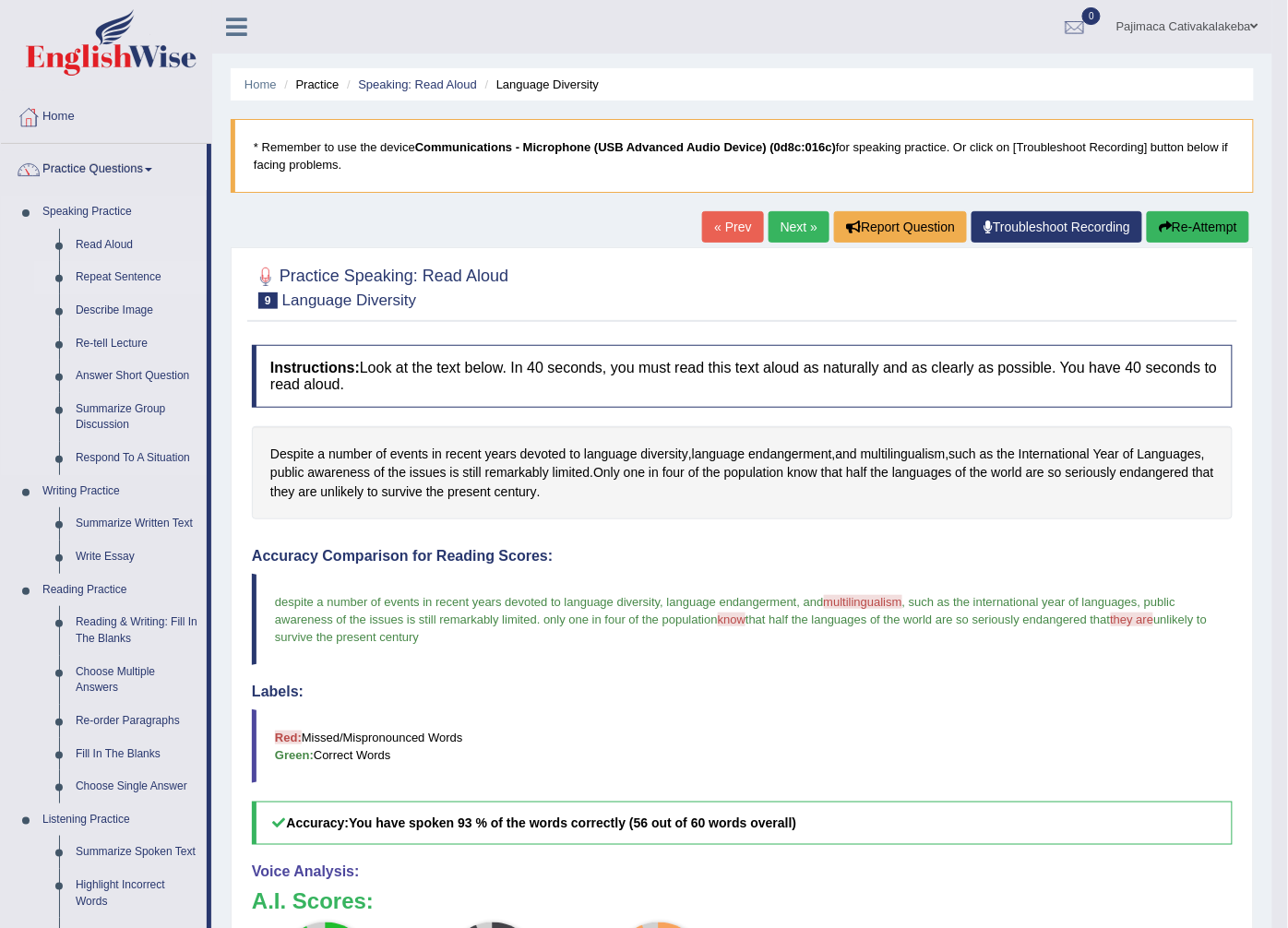
click at [107, 273] on link "Repeat Sentence" at bounding box center [137, 277] width 139 height 33
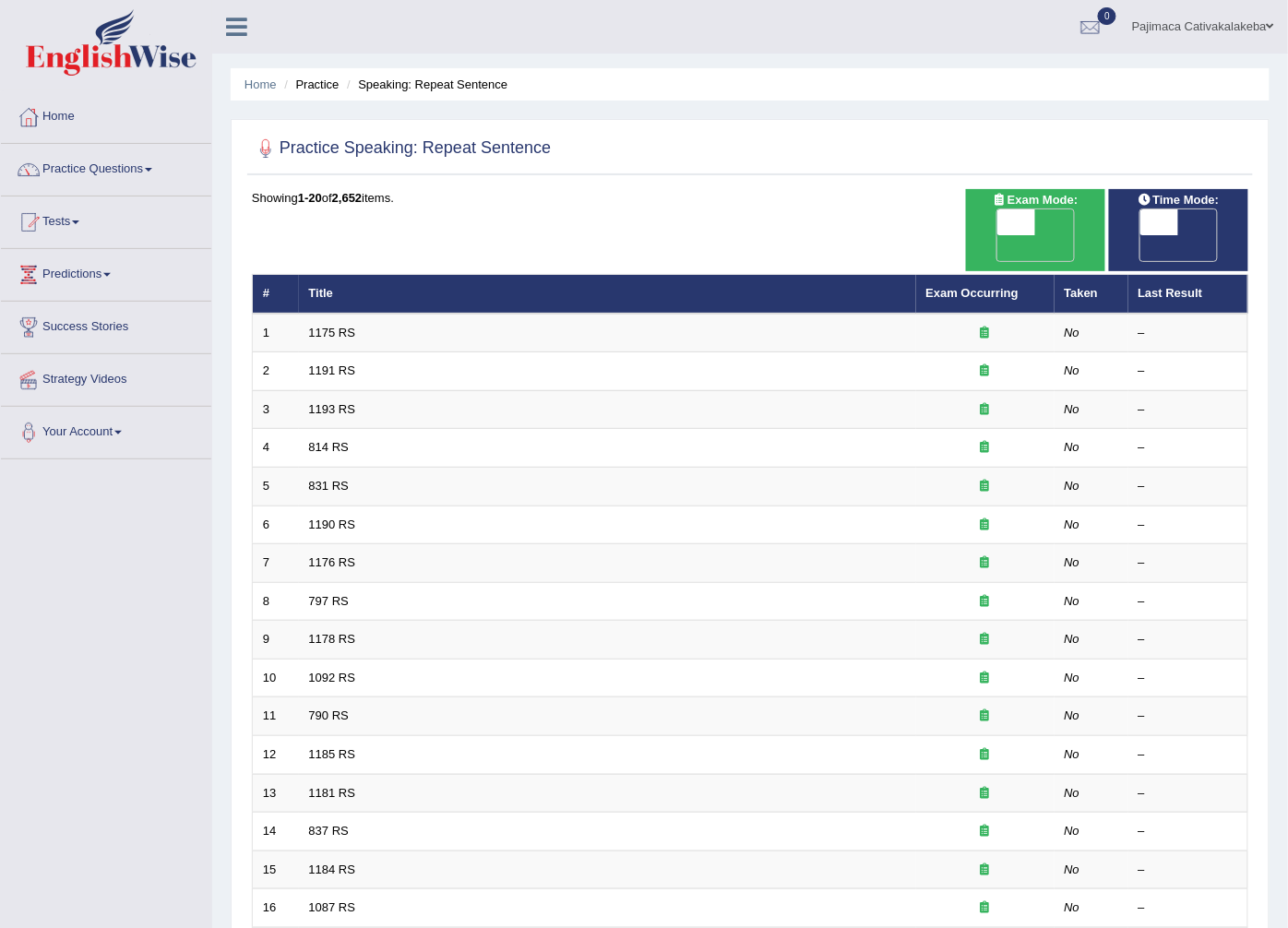
click at [997, 235] on span "OFF" at bounding box center [977, 248] width 38 height 26
checkbox input "true"
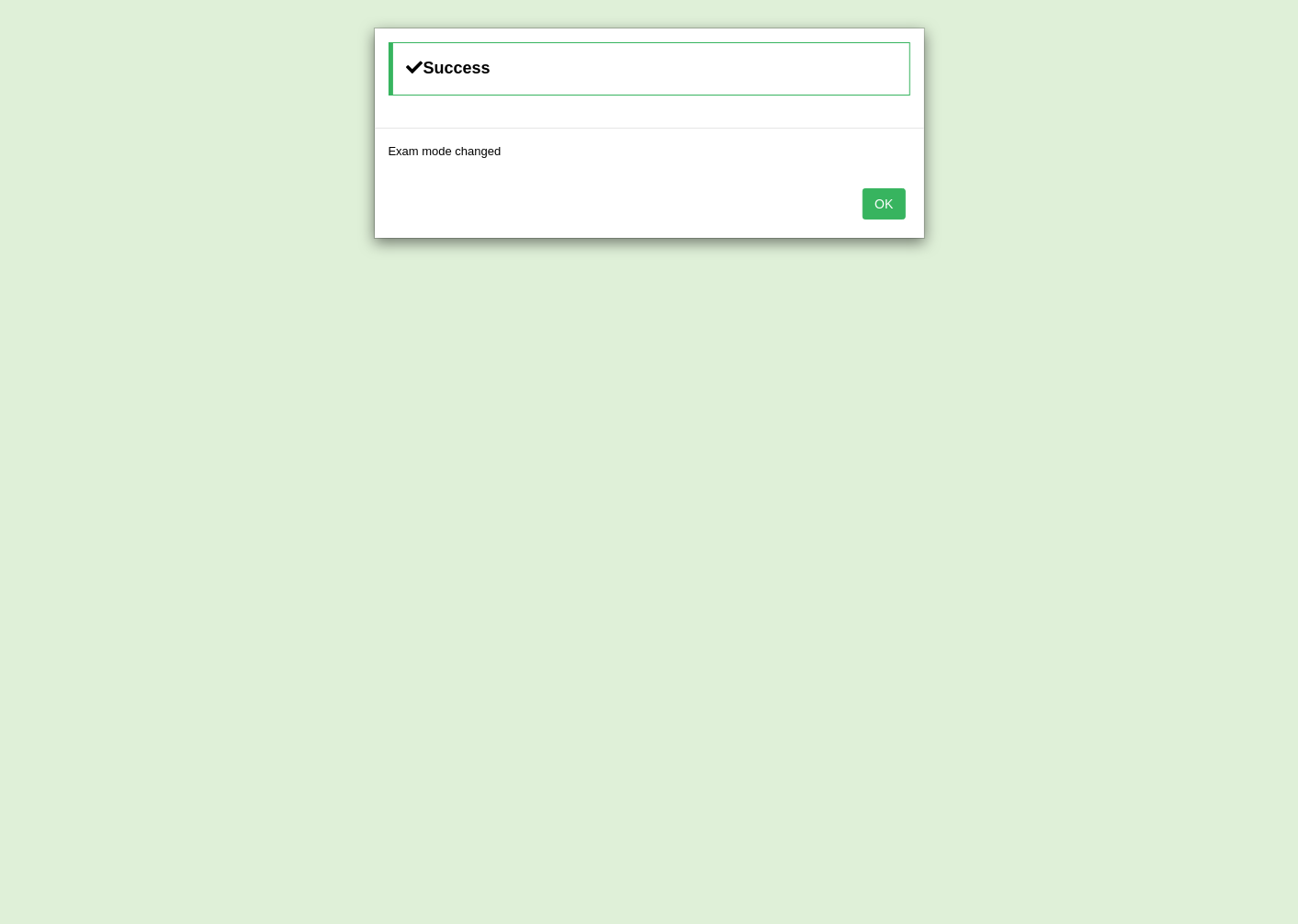
click at [893, 204] on button "OK" at bounding box center [883, 204] width 42 height 32
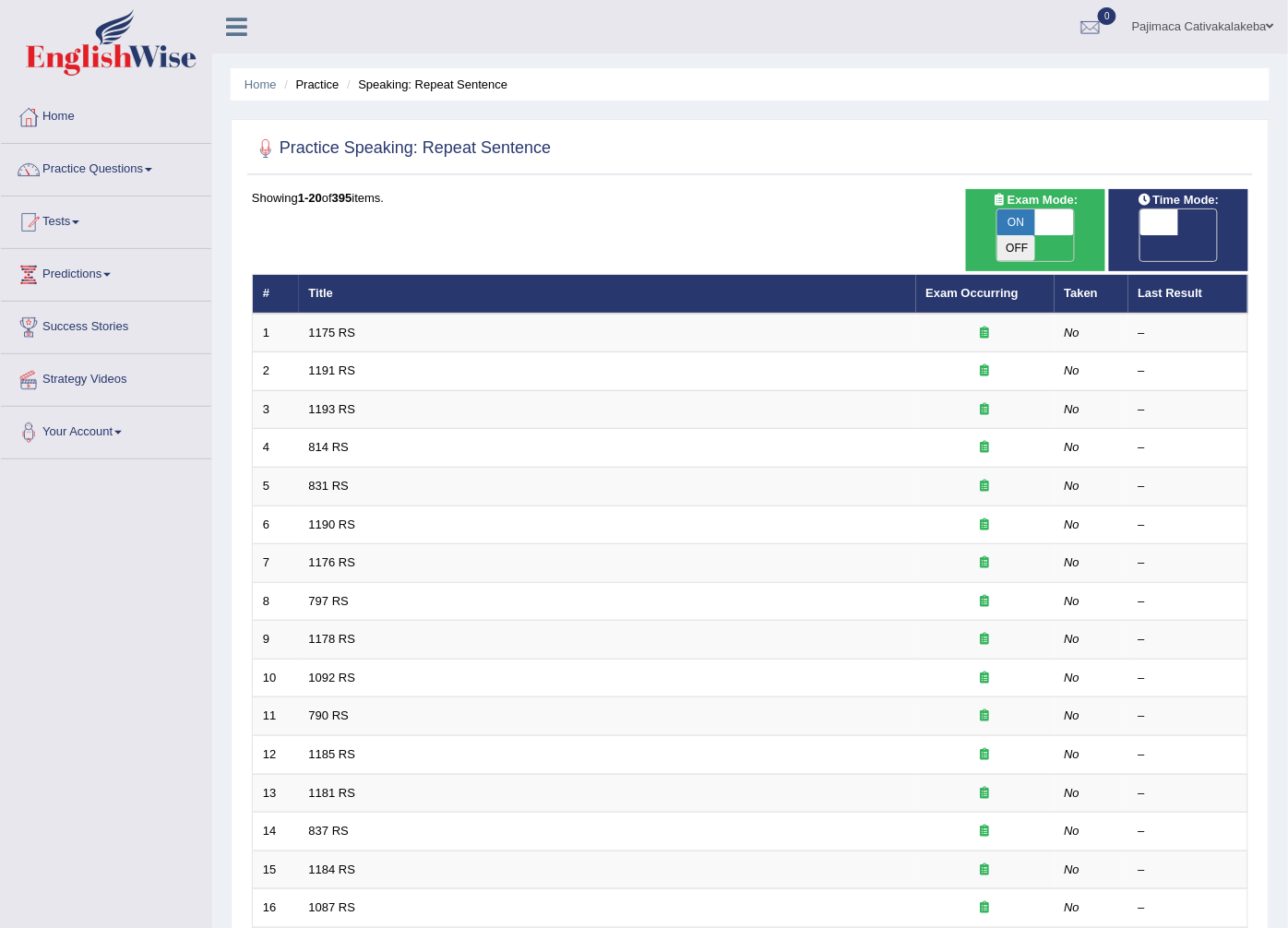
click at [1140, 235] on span "OFF" at bounding box center [1120, 248] width 38 height 26
checkbox input "true"
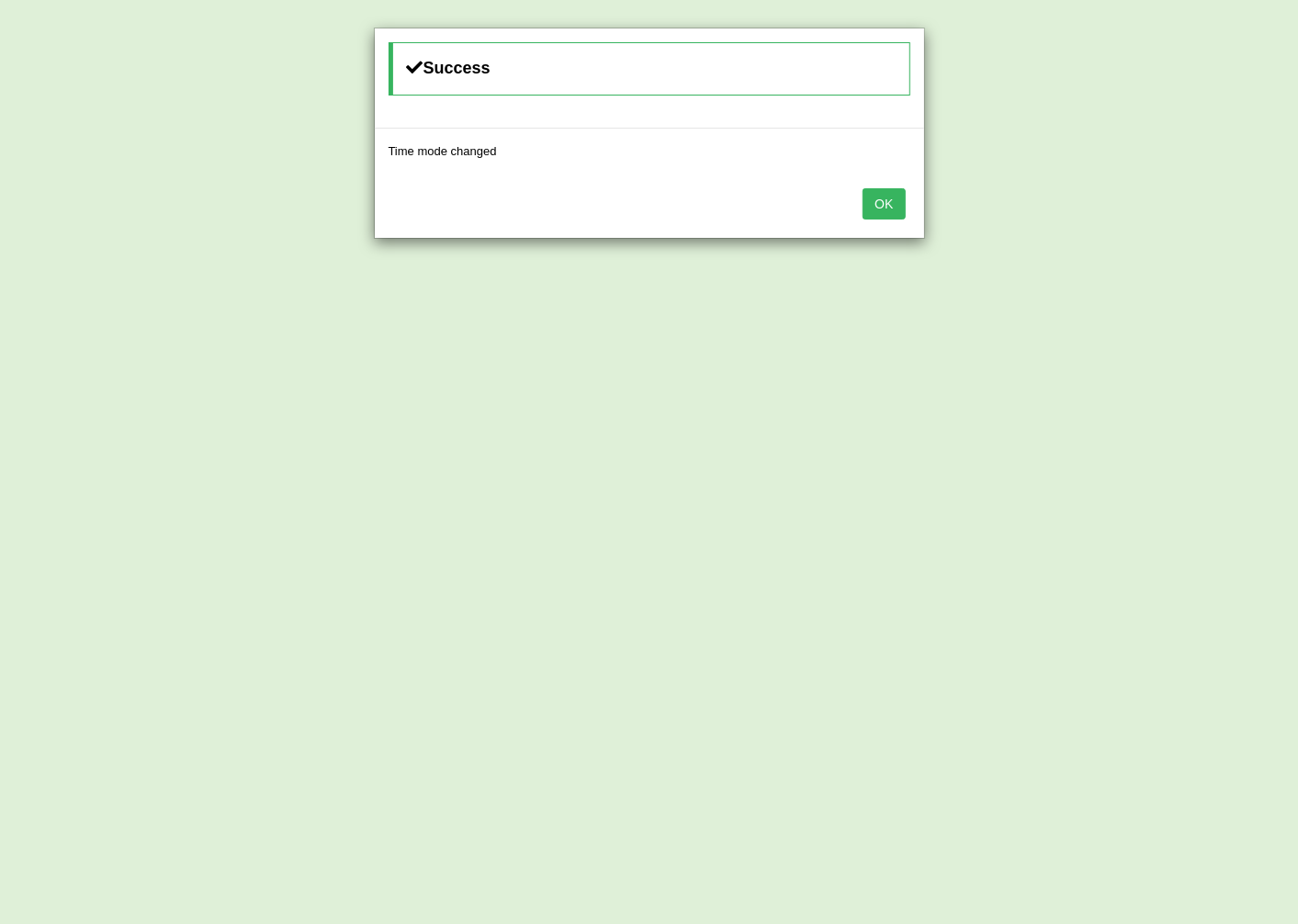
click at [877, 199] on button "OK" at bounding box center [883, 204] width 42 height 32
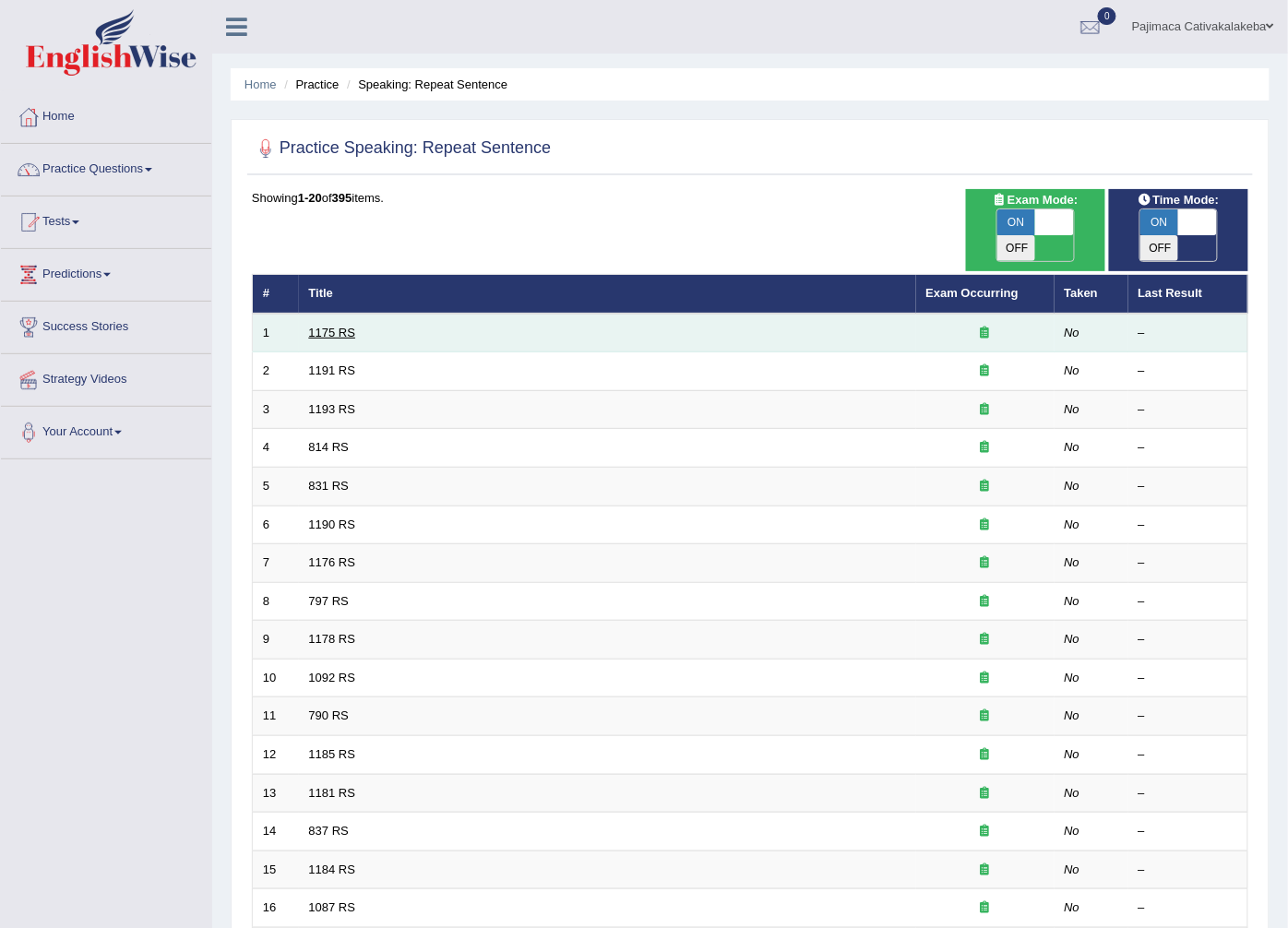
click at [333, 326] on link "1175 RS" at bounding box center [332, 332] width 47 height 14
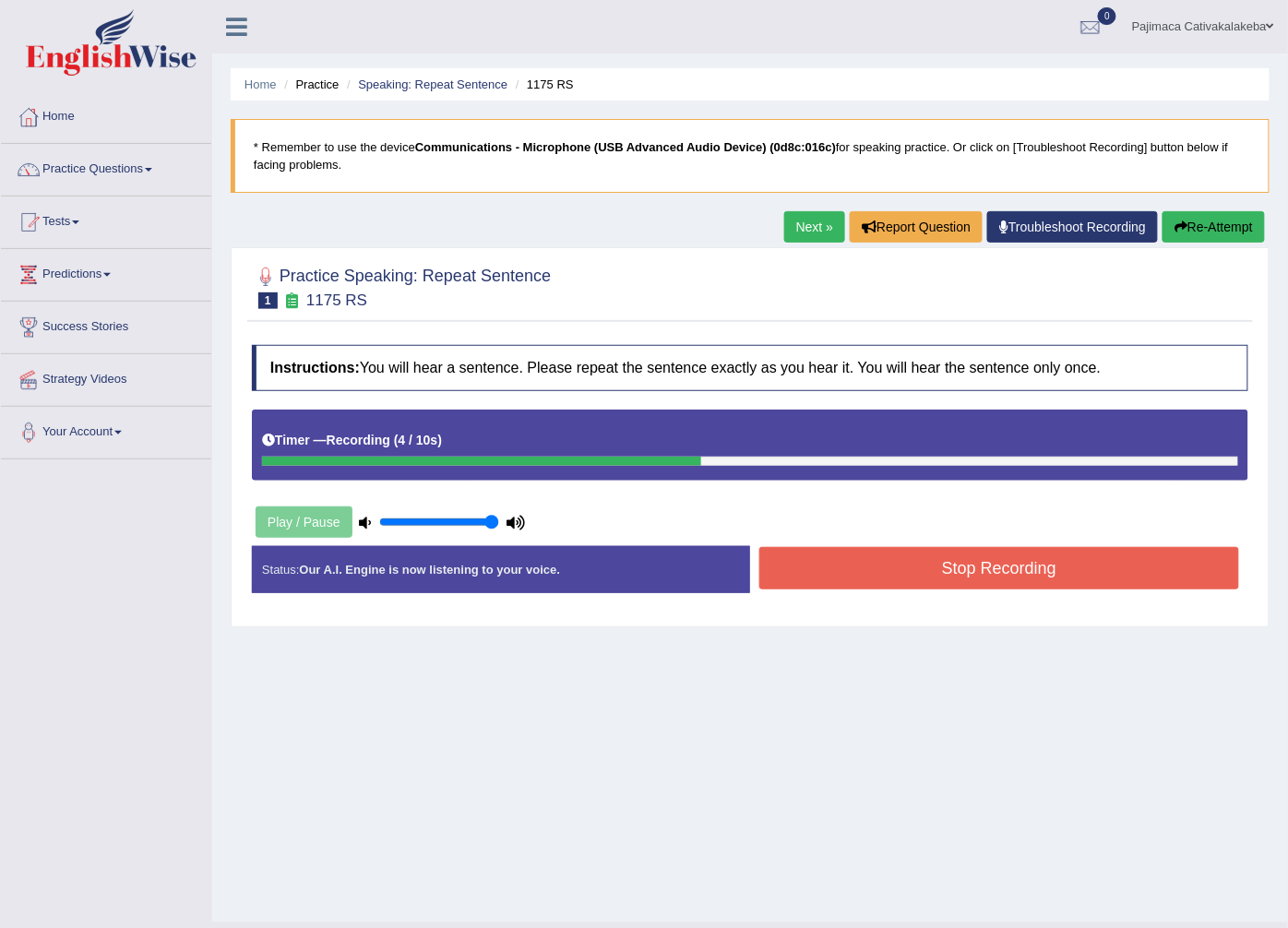
click at [907, 574] on button "Stop Recording" at bounding box center [999, 567] width 479 height 42
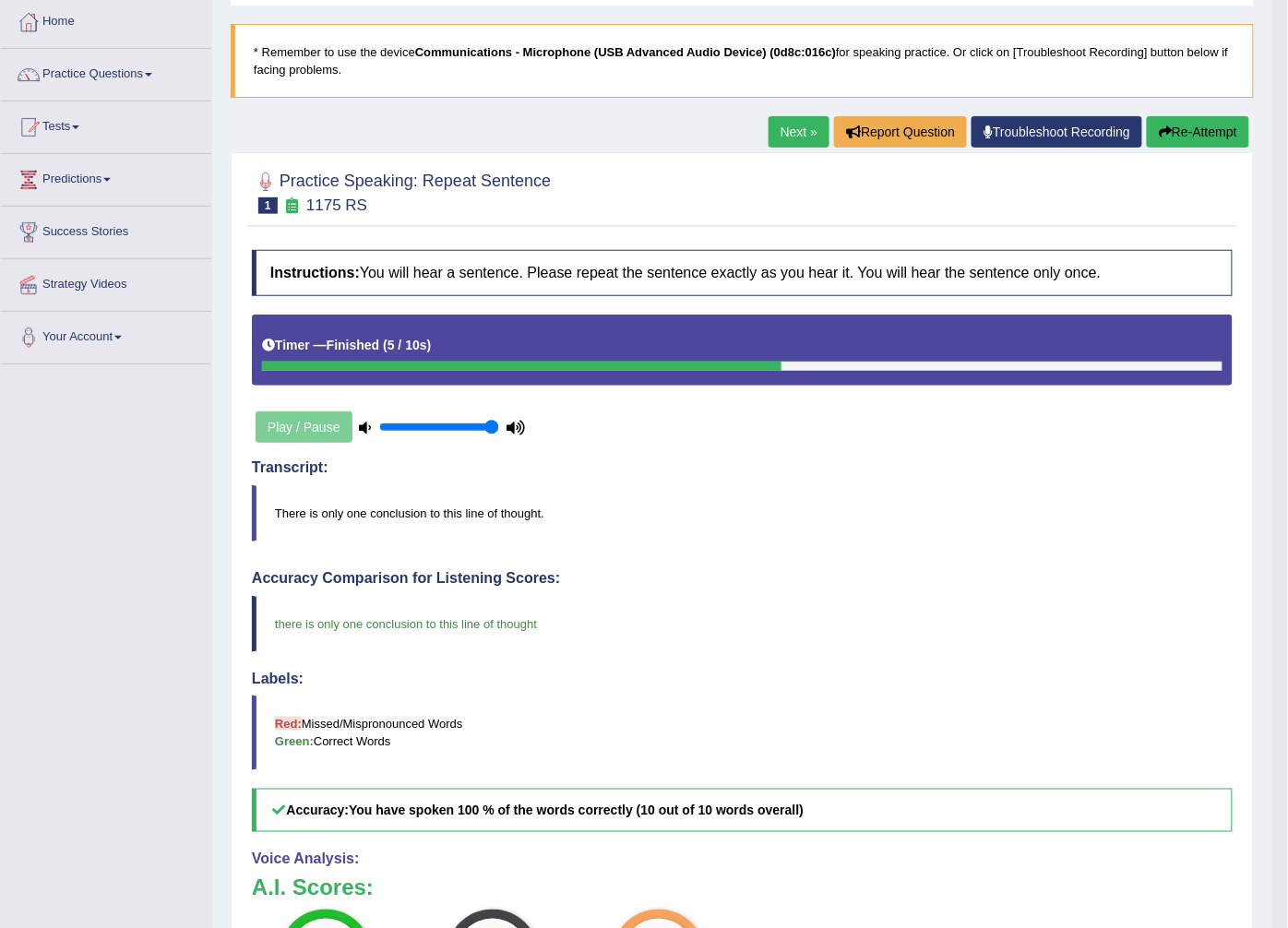
scroll to position [7, 0]
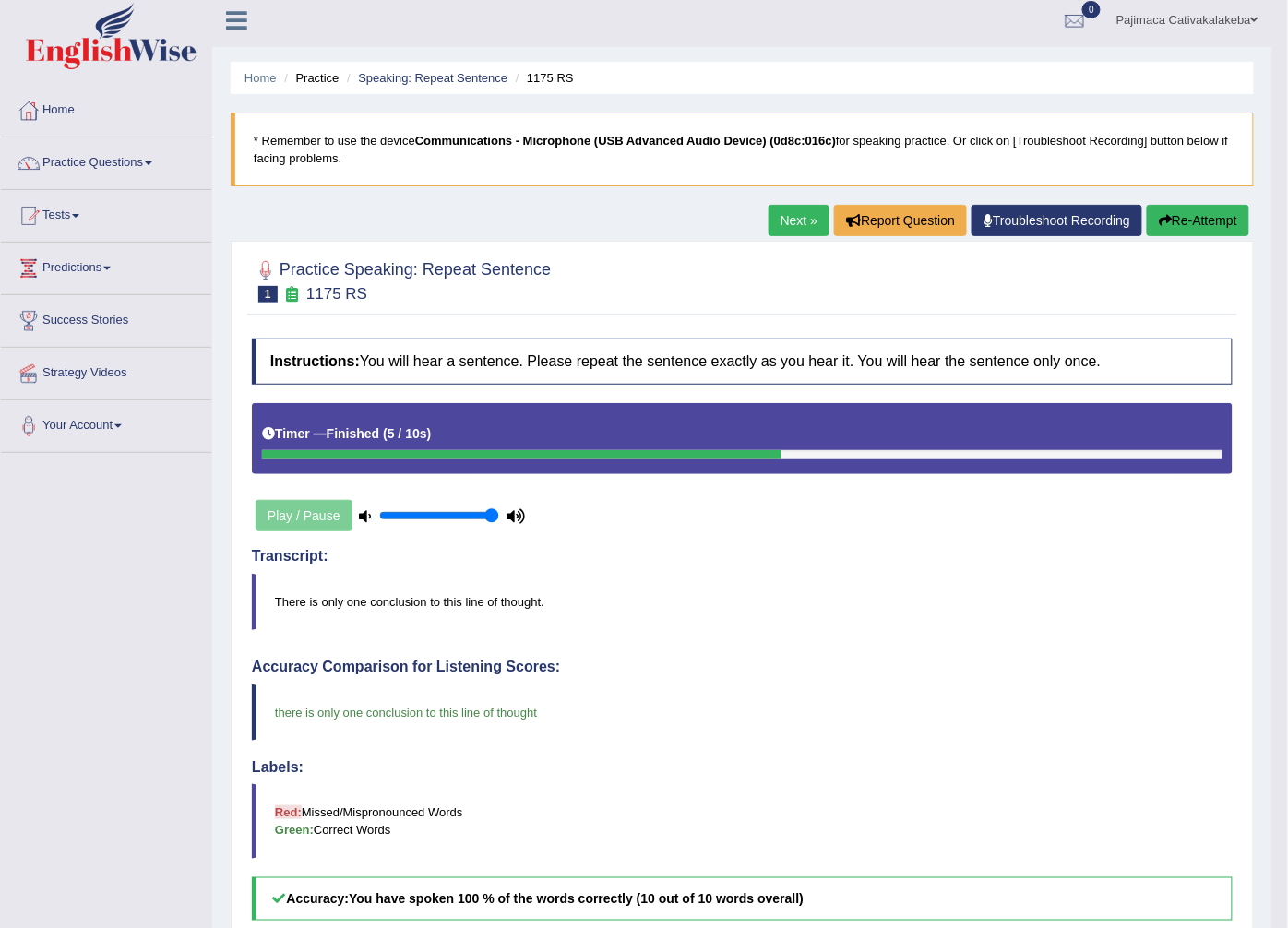
click at [798, 209] on link "Next »" at bounding box center [798, 221] width 61 height 32
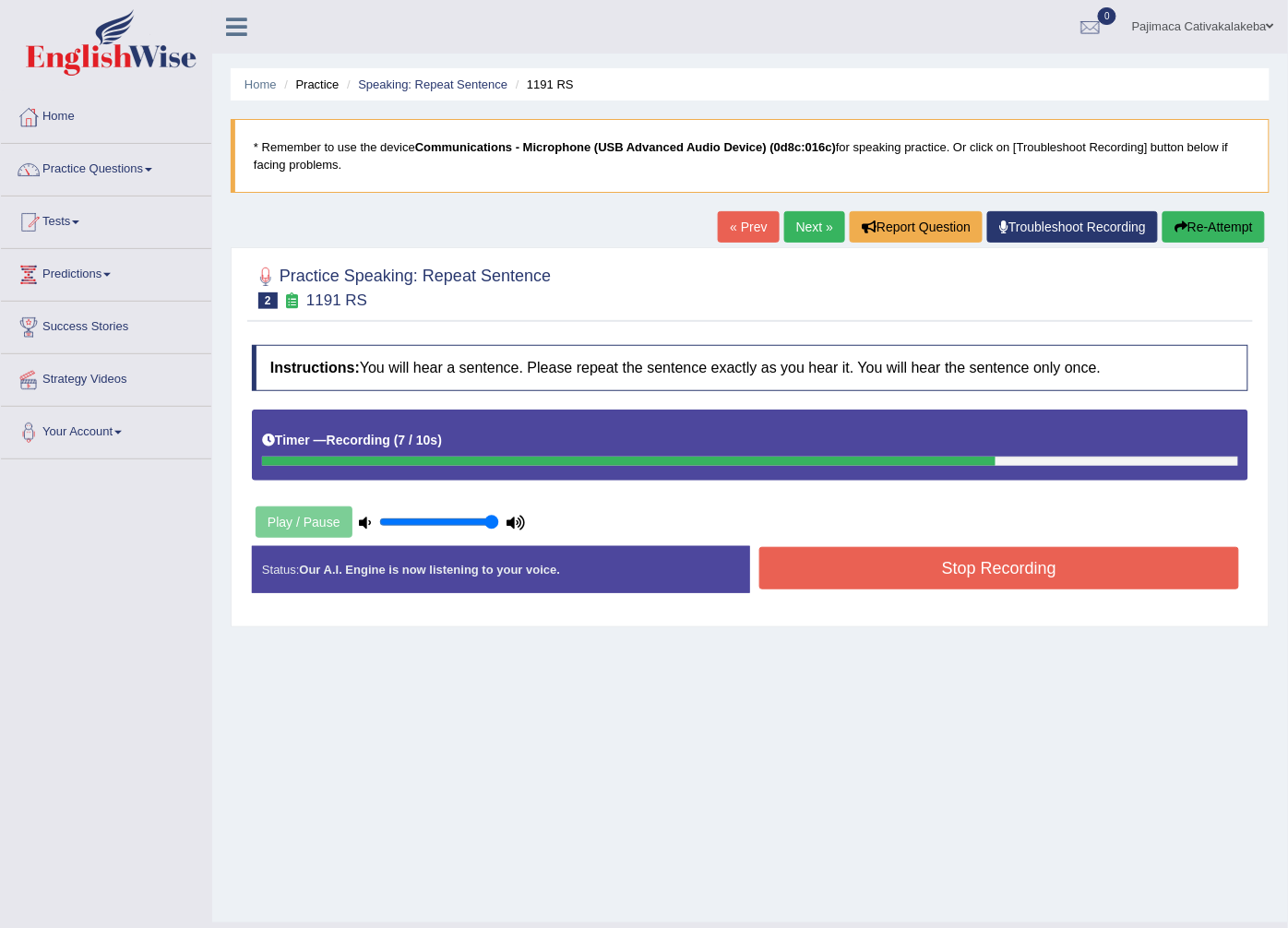
click at [999, 578] on button "Stop Recording" at bounding box center [999, 567] width 479 height 42
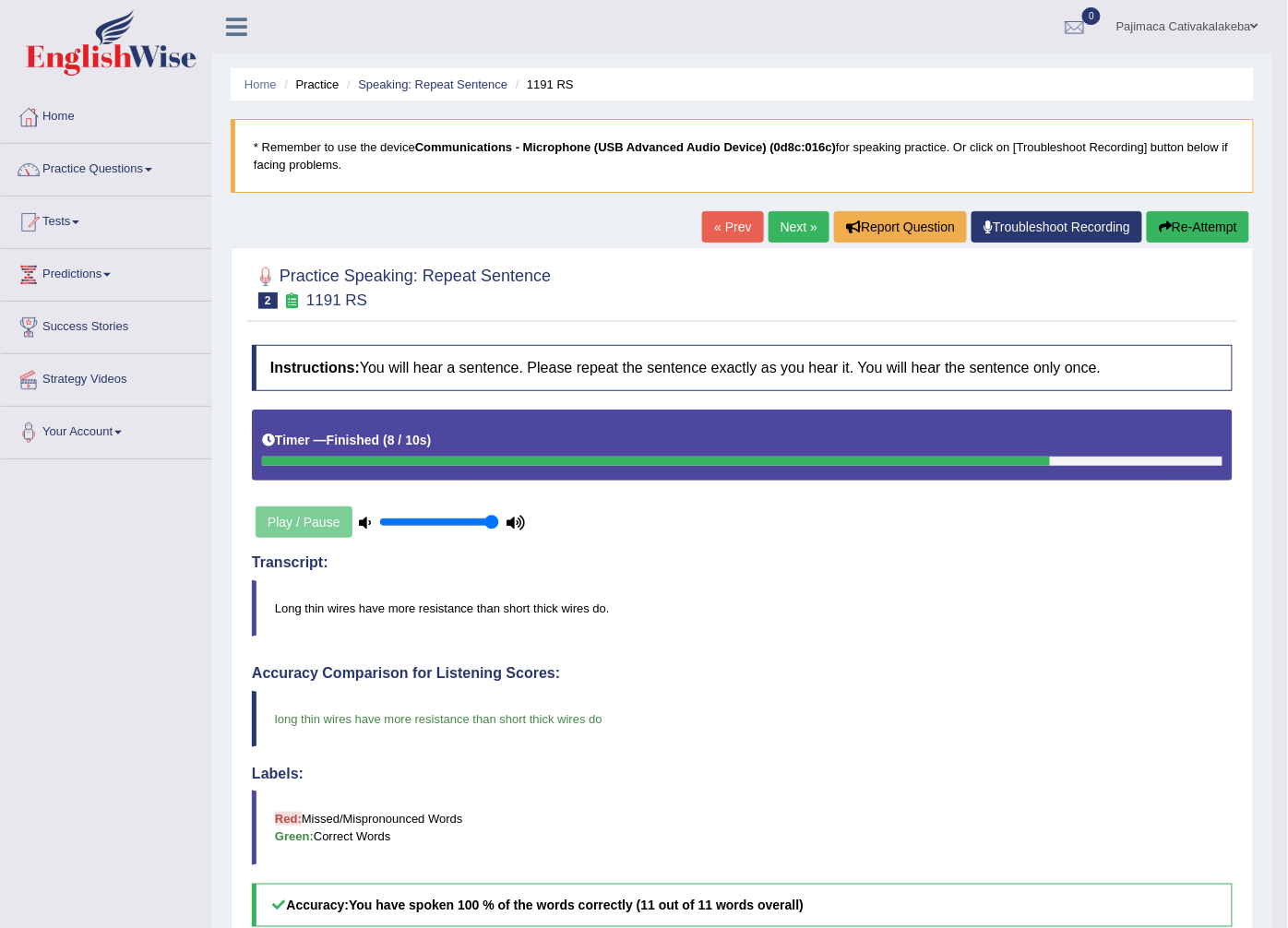
click at [815, 218] on link "Next »" at bounding box center [798, 228] width 61 height 32
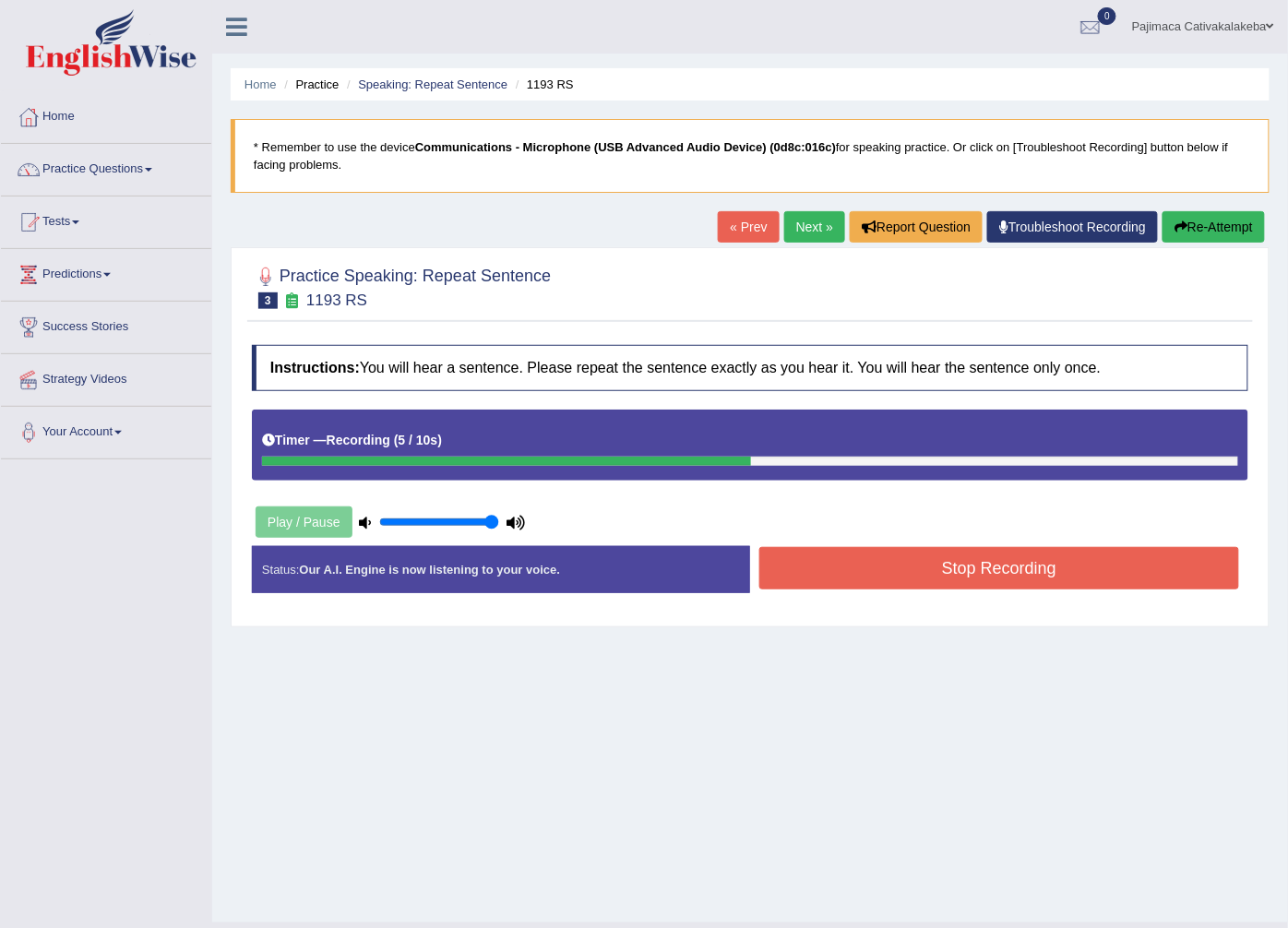
click at [1019, 567] on button "Stop Recording" at bounding box center [999, 567] width 479 height 42
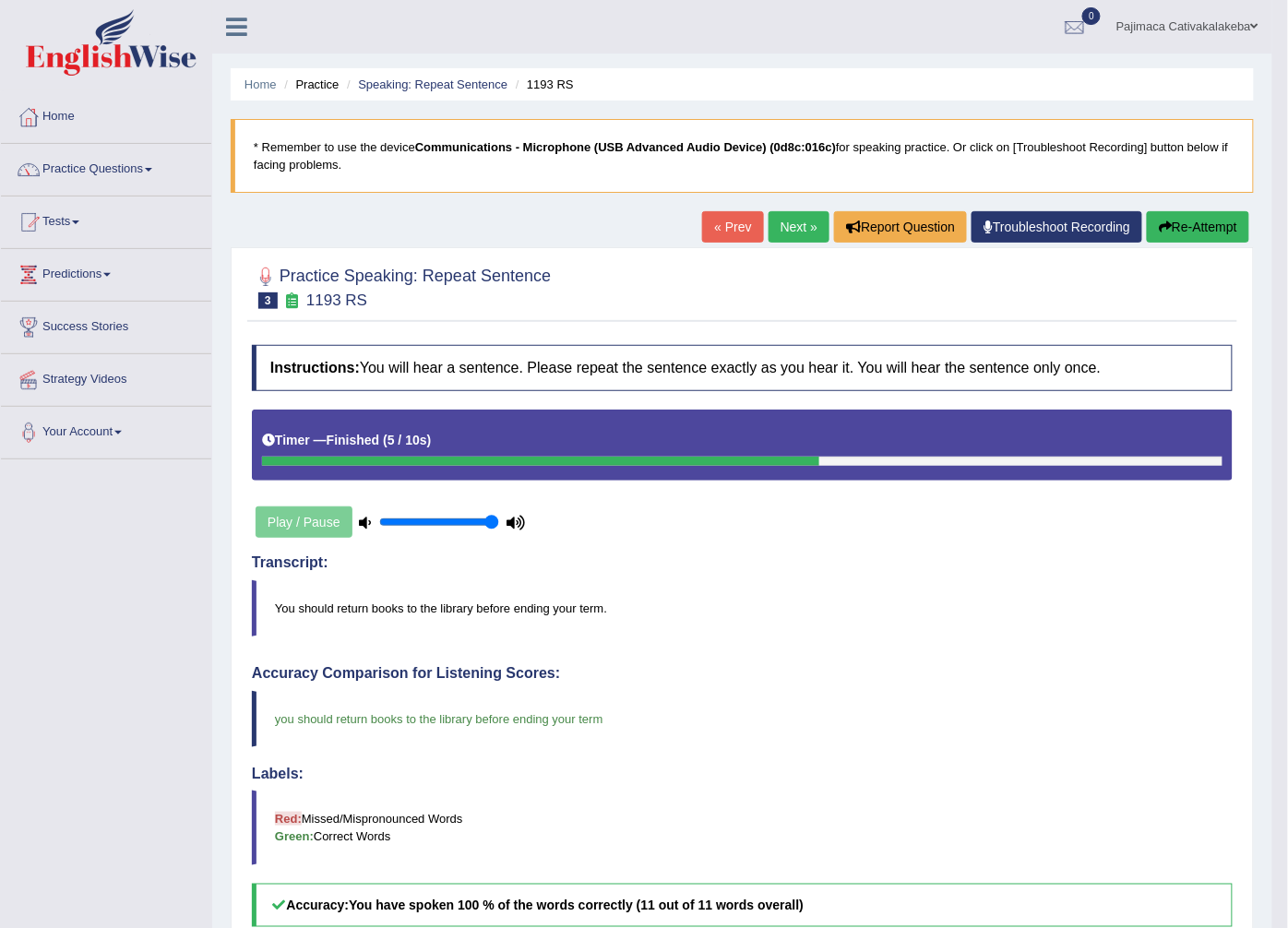
click at [814, 217] on link "Next »" at bounding box center [798, 228] width 61 height 32
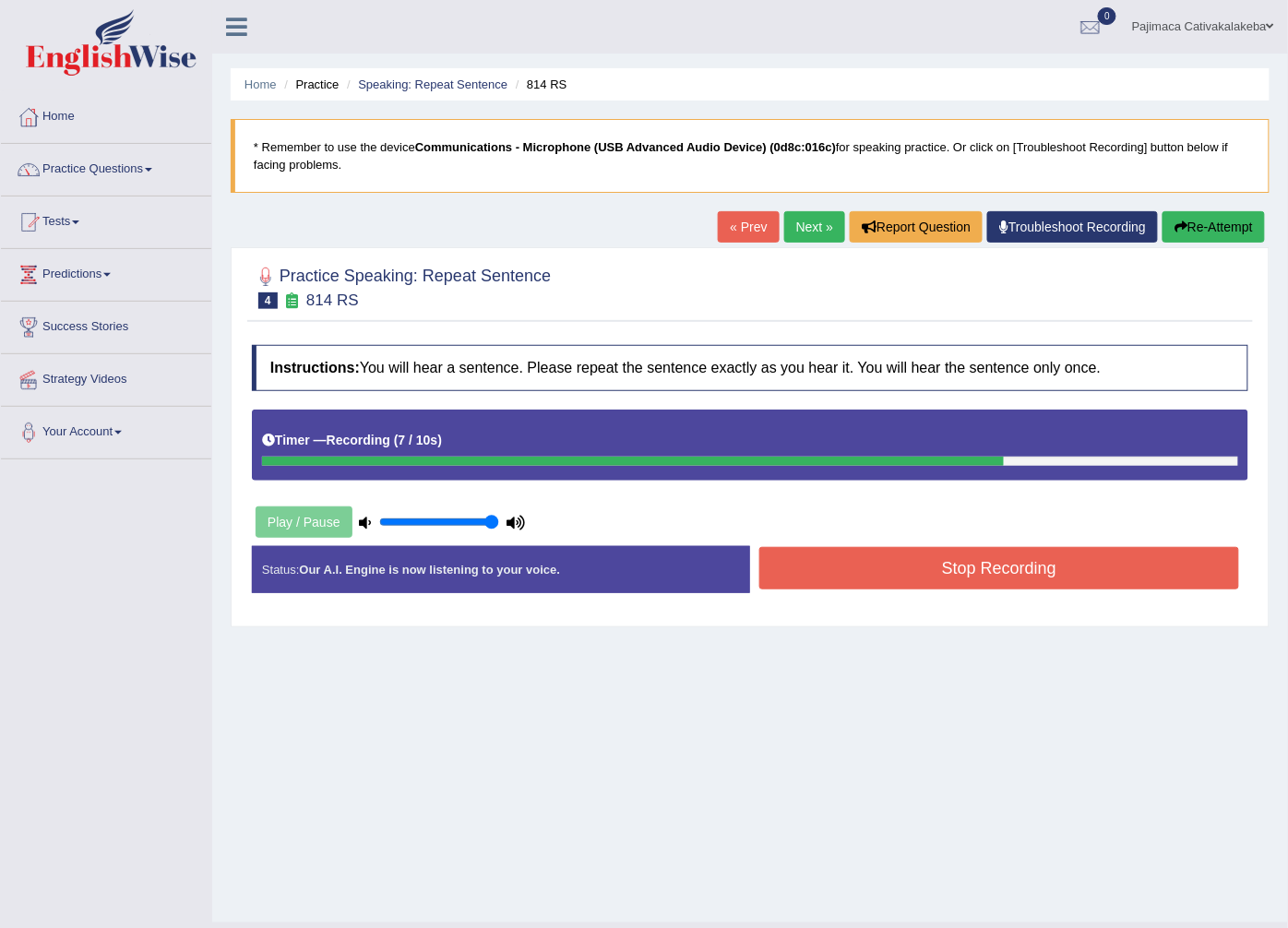
click at [1062, 578] on button "Stop Recording" at bounding box center [999, 567] width 479 height 42
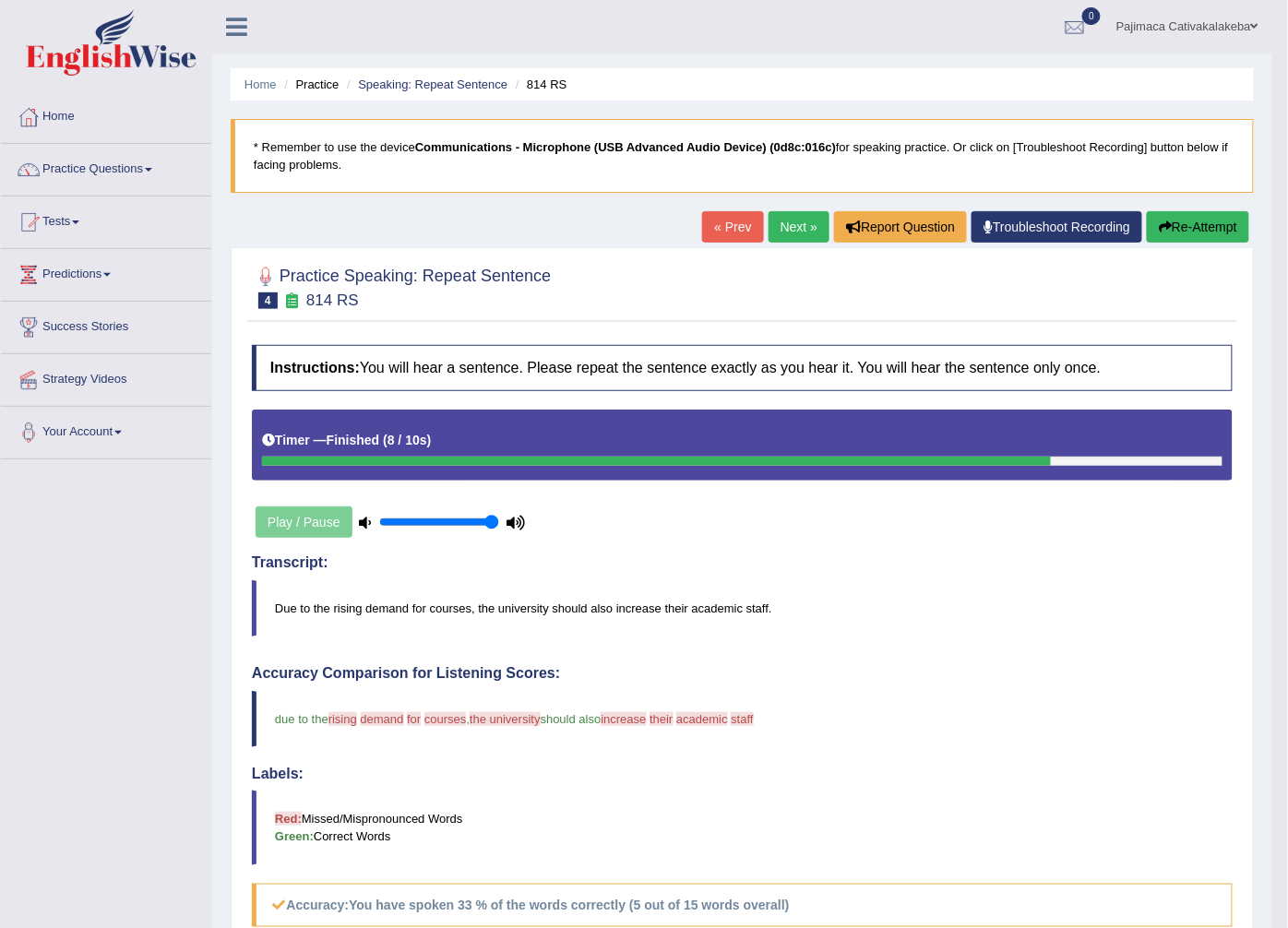
click at [804, 237] on link "Next »" at bounding box center [798, 228] width 61 height 32
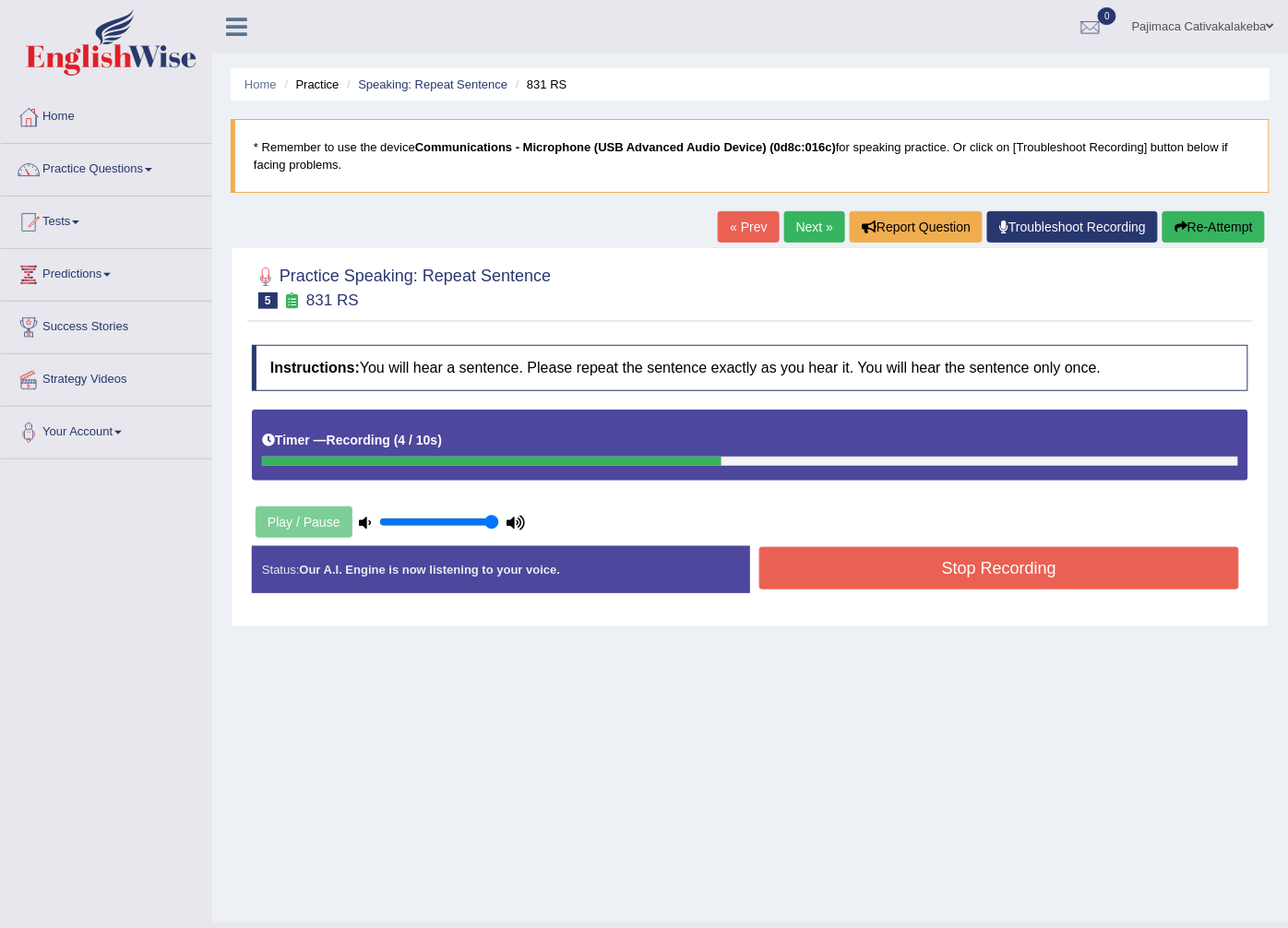
click at [987, 586] on button "Stop Recording" at bounding box center [999, 567] width 479 height 42
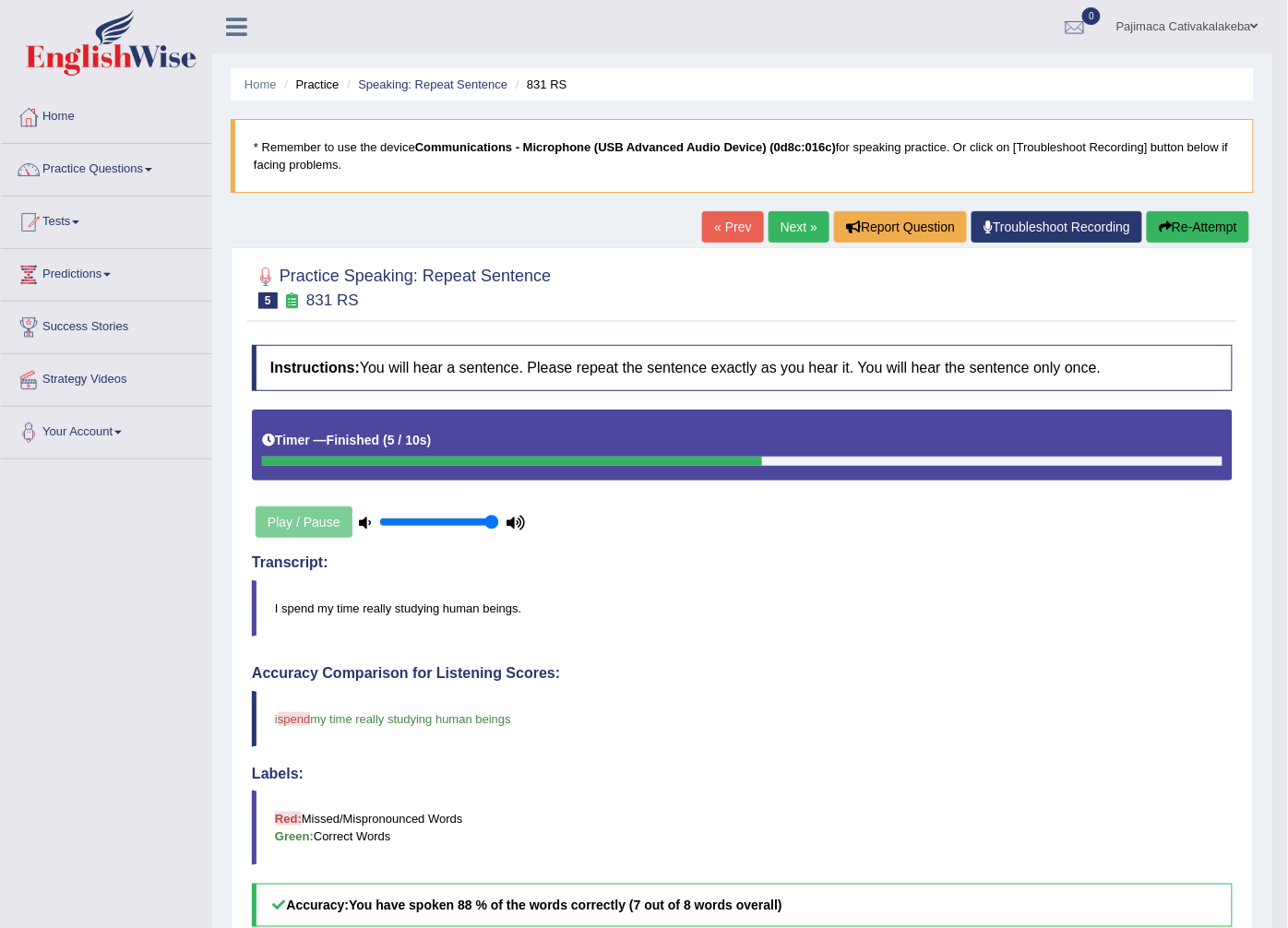
click at [790, 235] on link "Next »" at bounding box center [798, 228] width 61 height 32
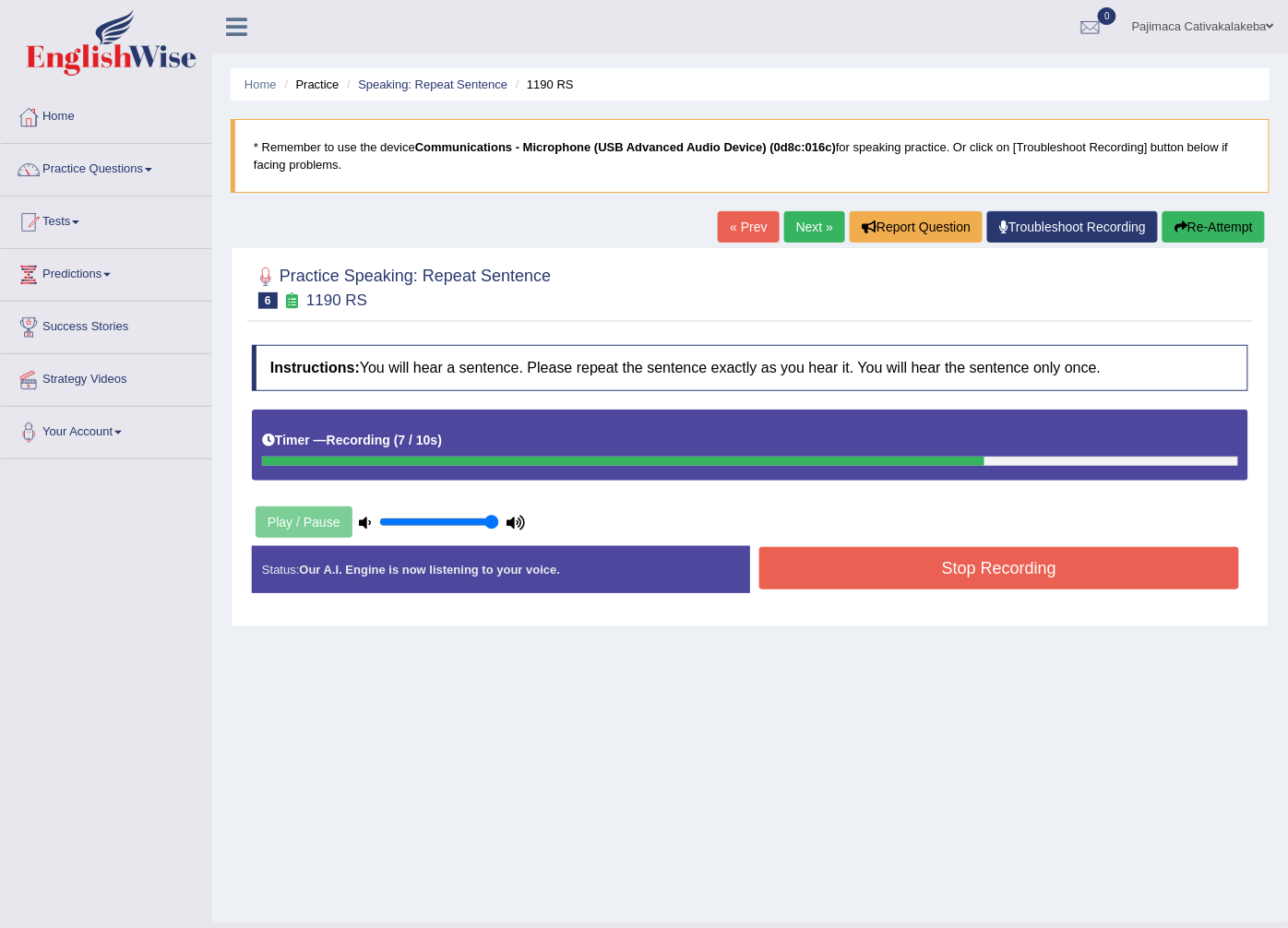
click at [1020, 549] on button "Stop Recording" at bounding box center [999, 567] width 479 height 42
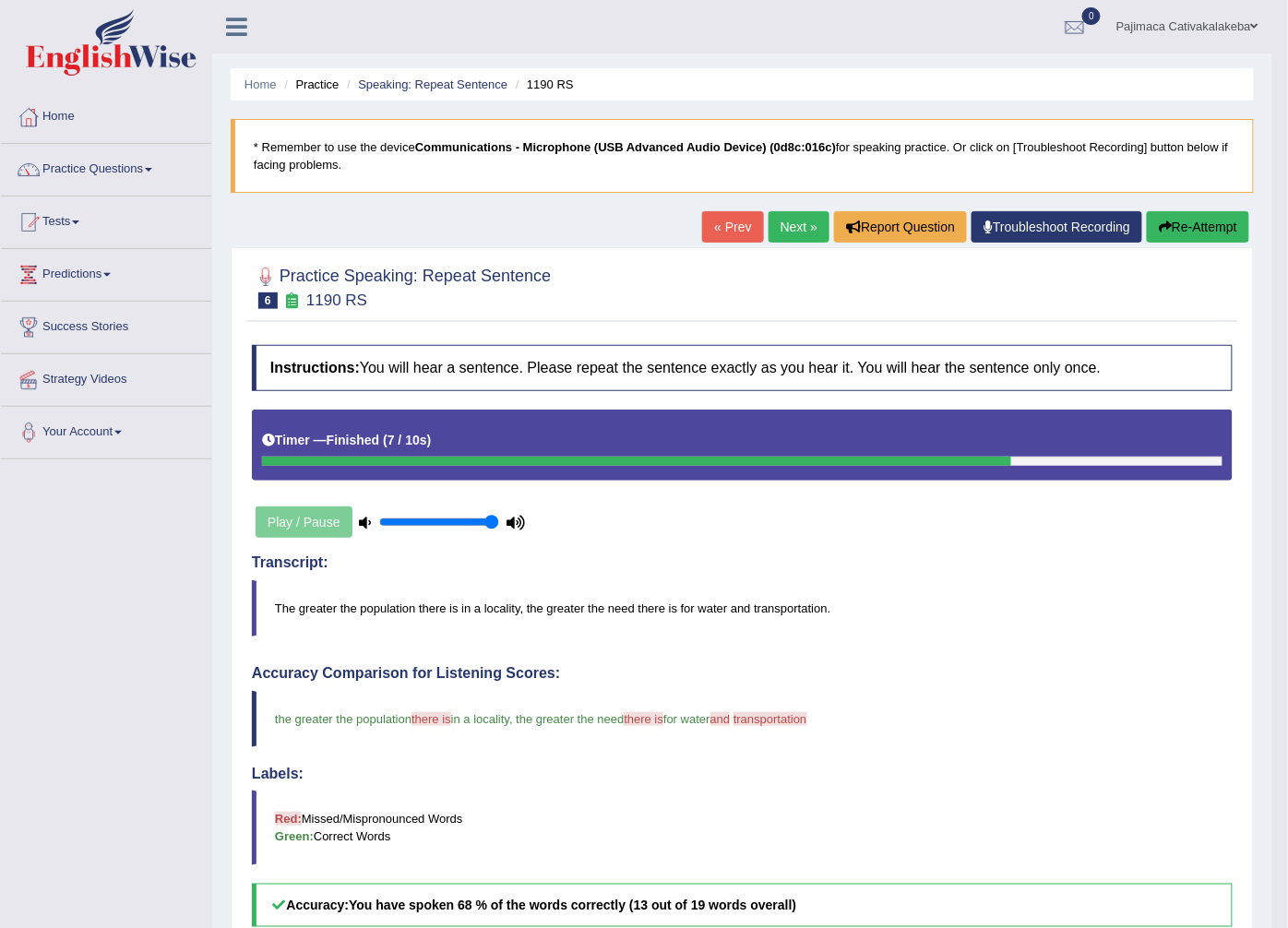
click at [805, 228] on link "Next »" at bounding box center [798, 228] width 61 height 32
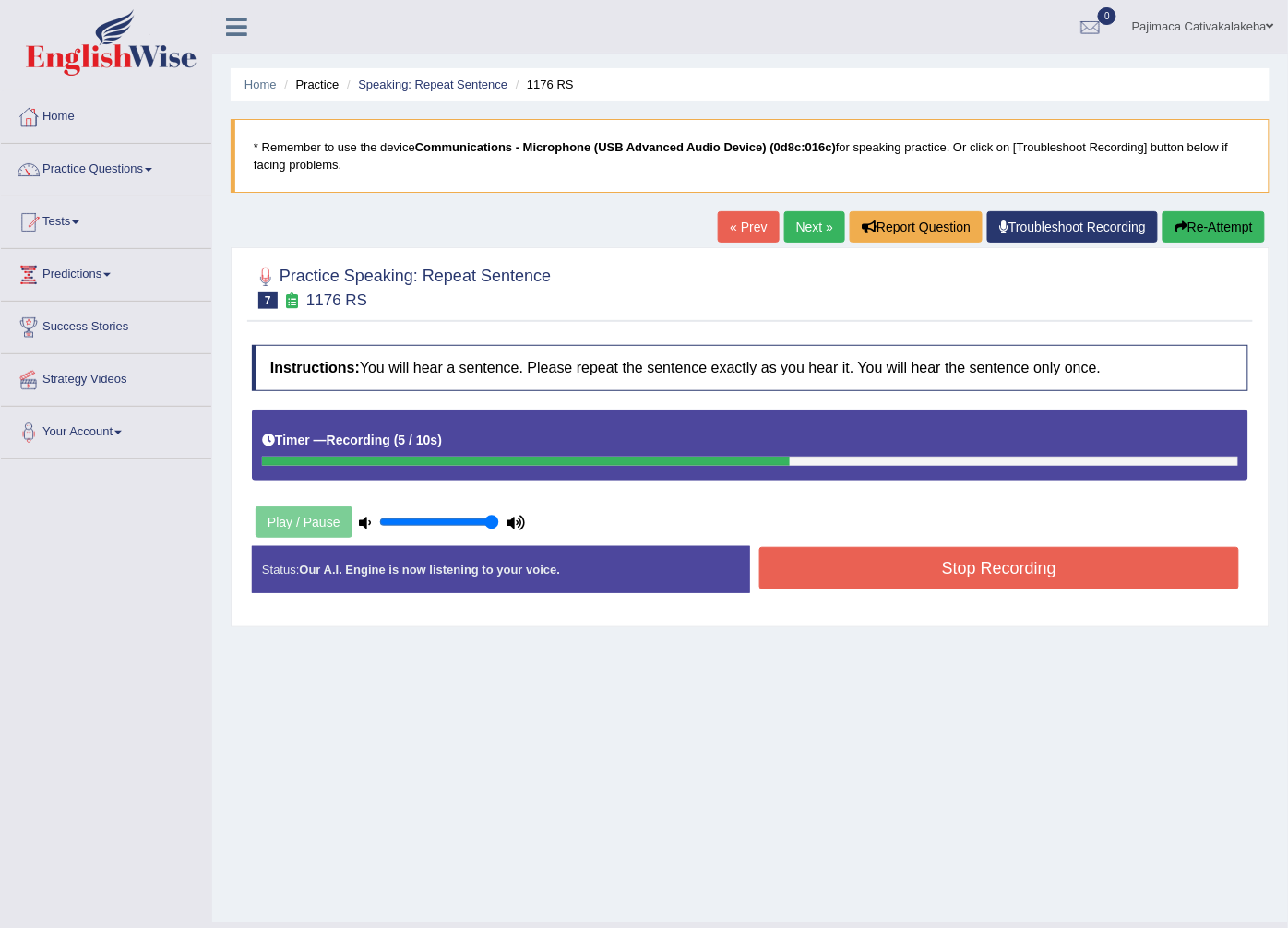
click at [1044, 584] on button "Stop Recording" at bounding box center [999, 567] width 479 height 42
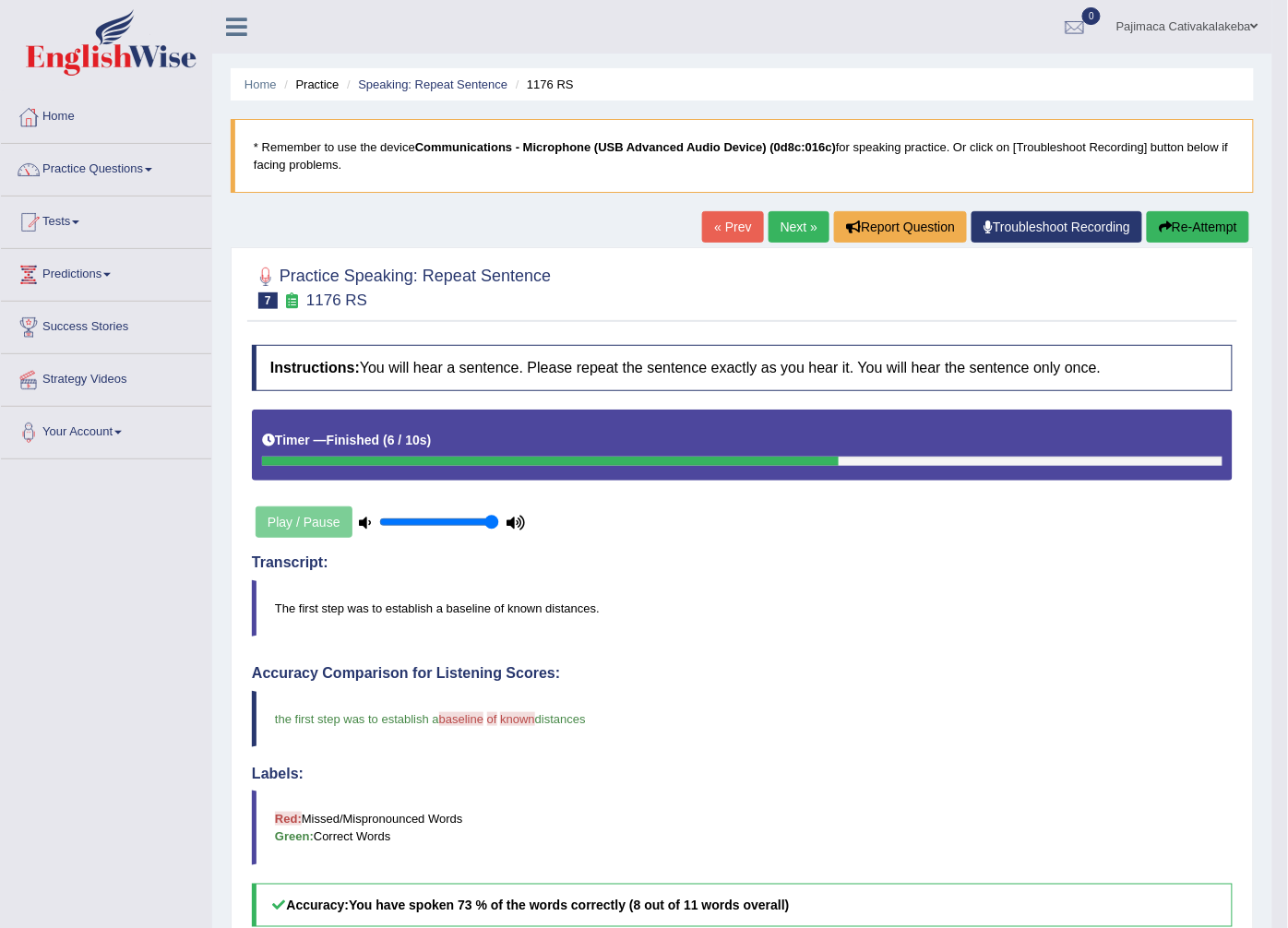
click at [798, 227] on link "Next »" at bounding box center [798, 228] width 61 height 32
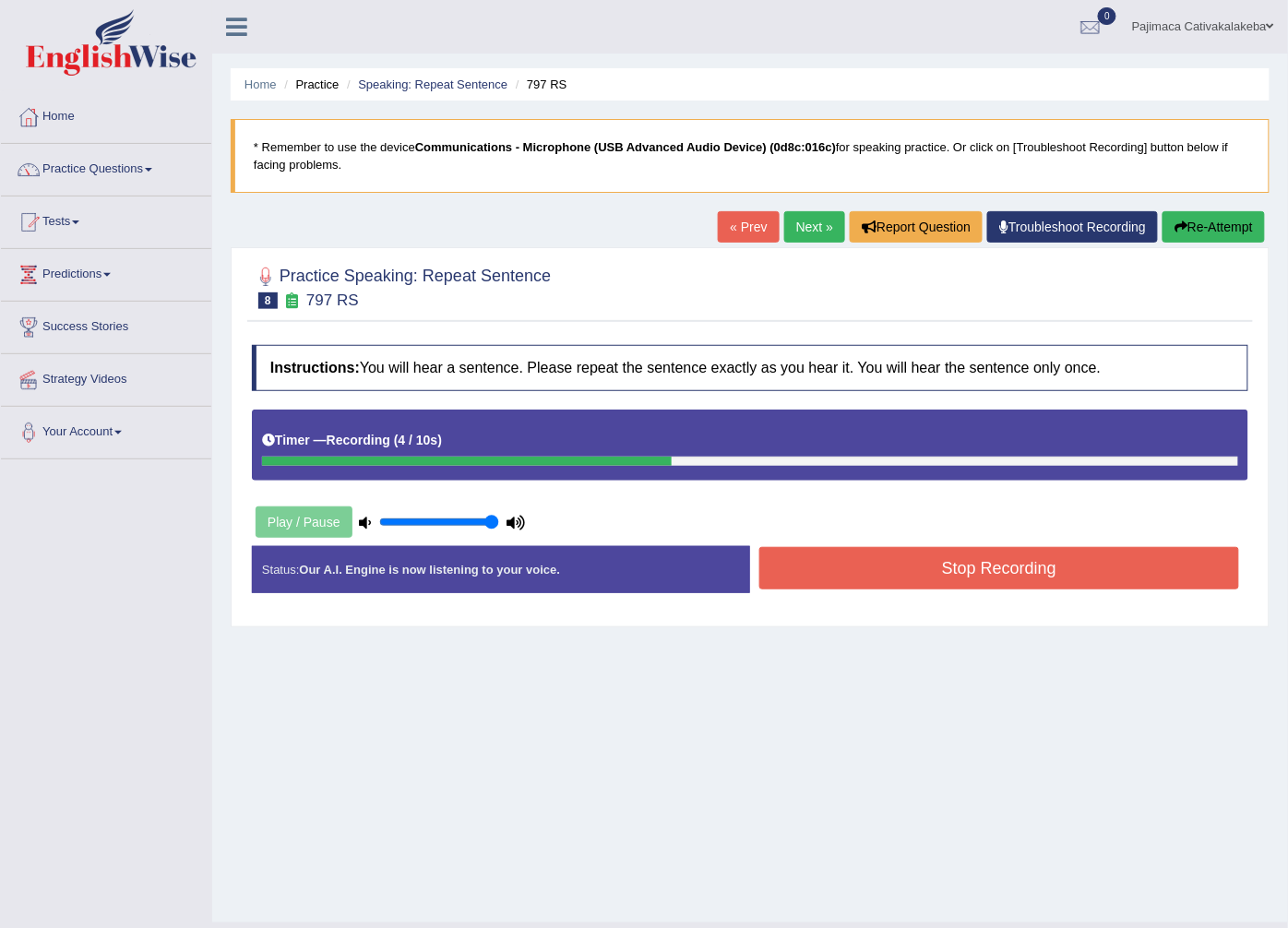
click at [962, 577] on button "Stop Recording" at bounding box center [999, 567] width 479 height 42
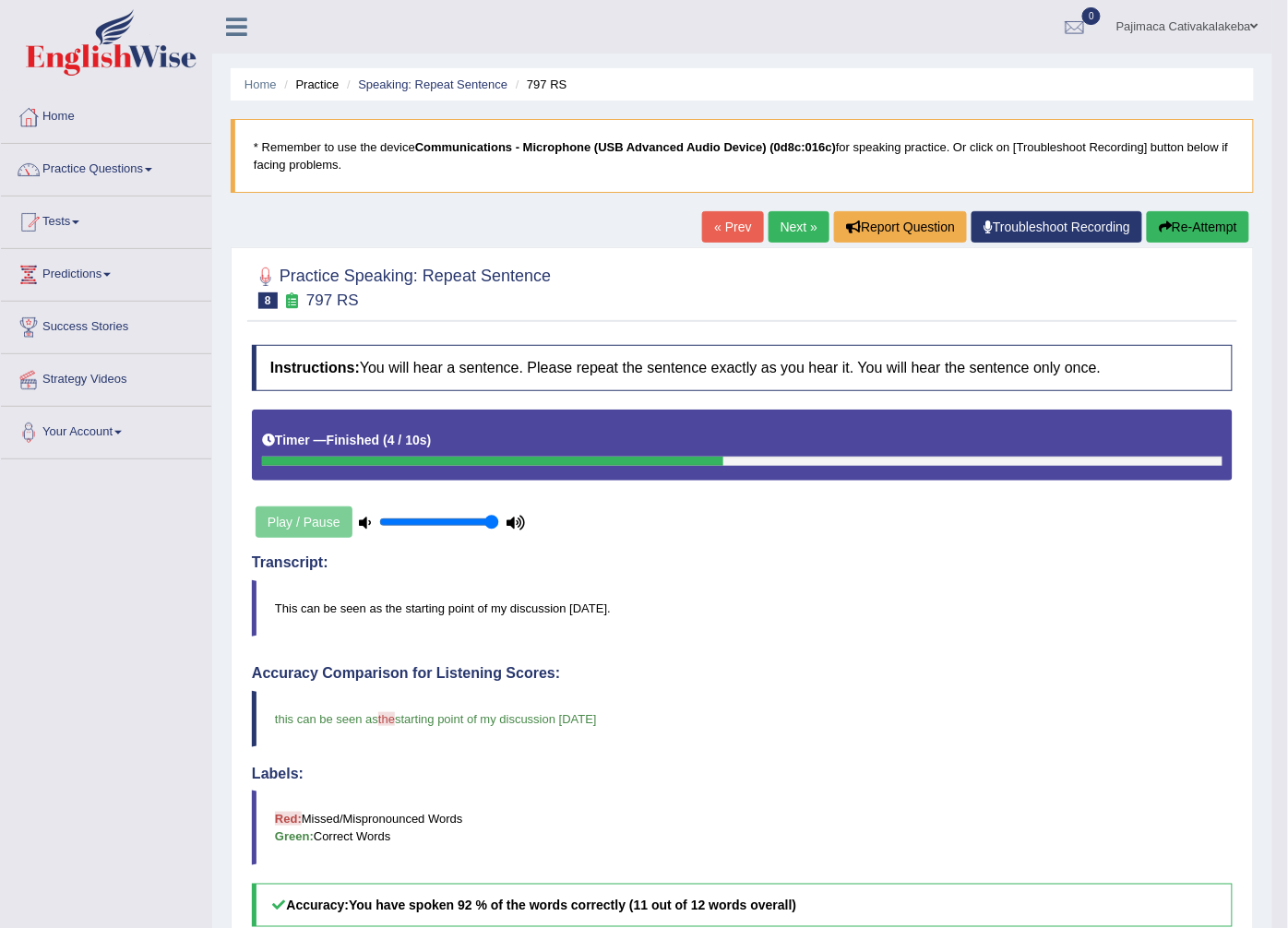
drag, startPoint x: 799, startPoint y: 226, endPoint x: 805, endPoint y: 235, distance: 10.8
click at [800, 226] on link "Next »" at bounding box center [798, 228] width 61 height 32
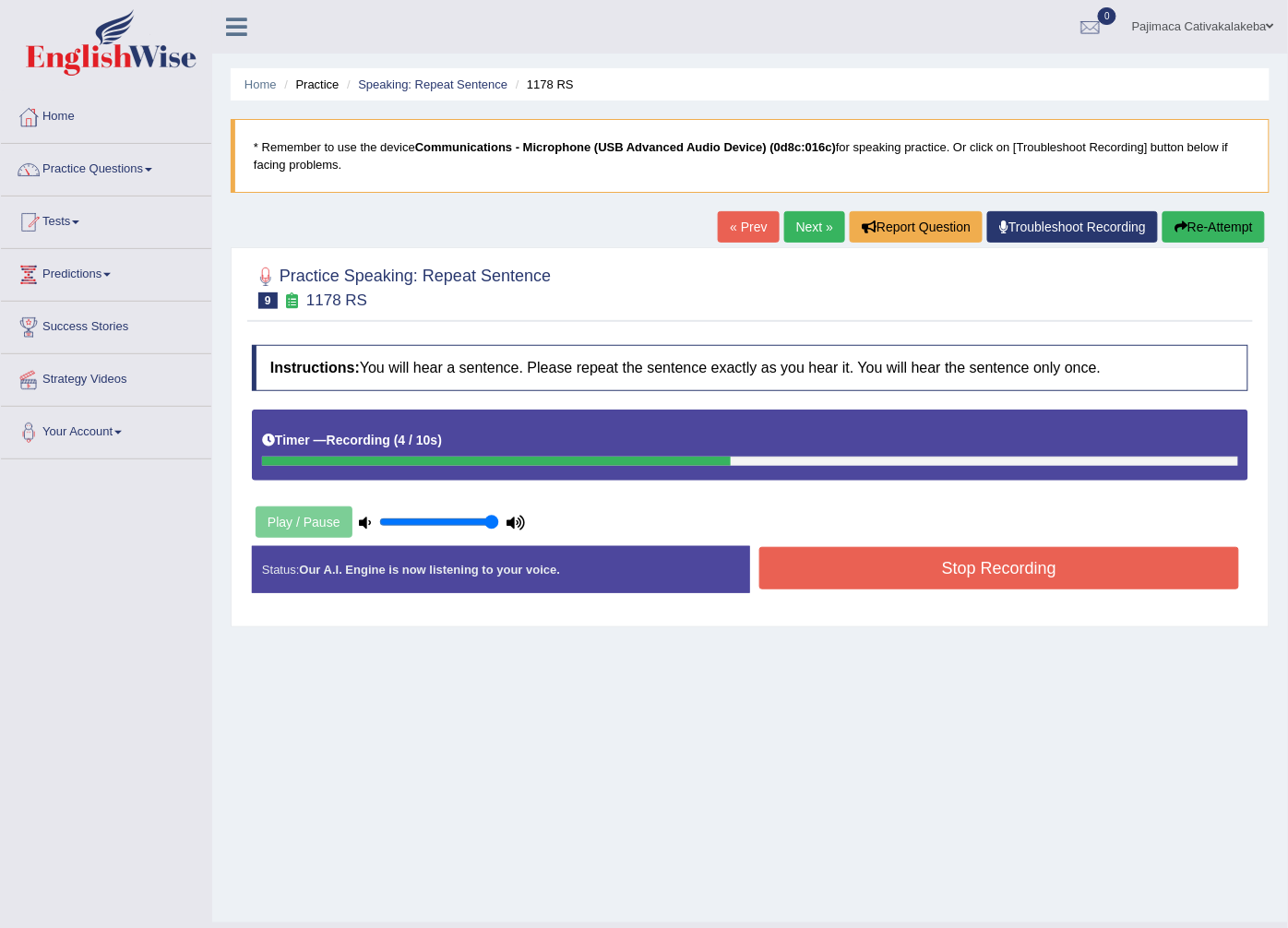
click at [997, 566] on button "Stop Recording" at bounding box center [999, 567] width 479 height 42
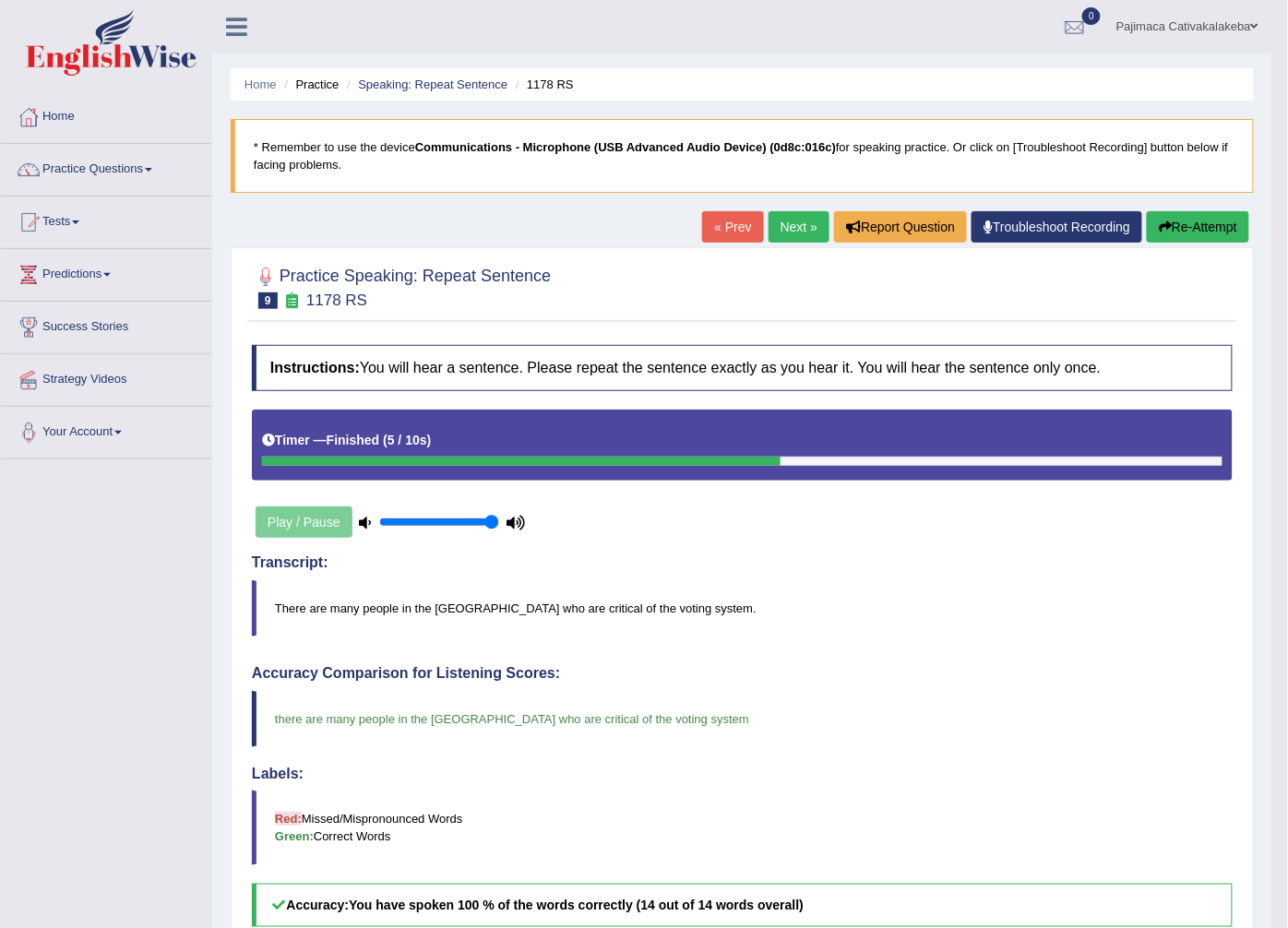
click at [793, 227] on link "Next »" at bounding box center [798, 228] width 61 height 32
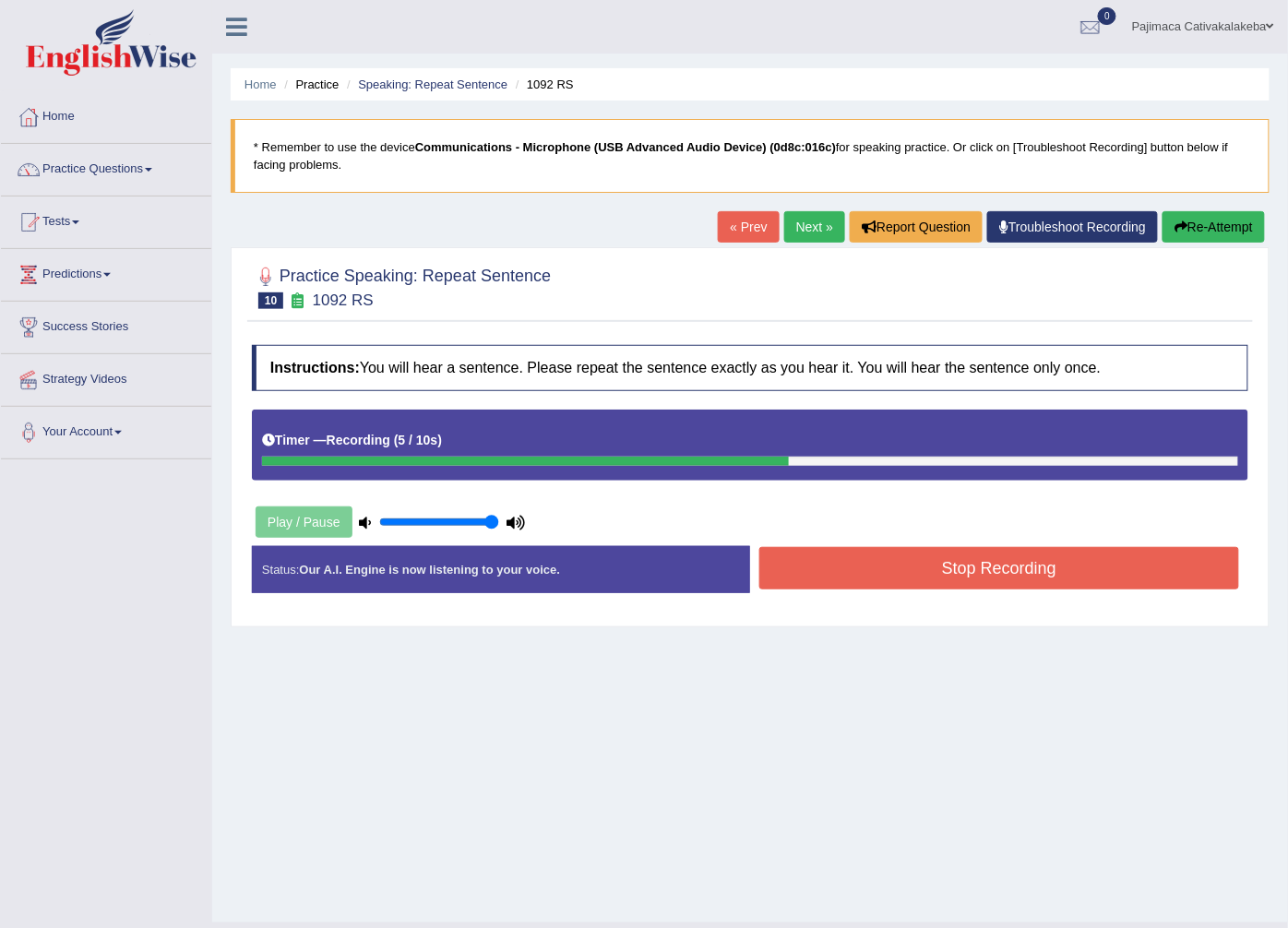
click at [985, 577] on button "Stop Recording" at bounding box center [999, 567] width 479 height 42
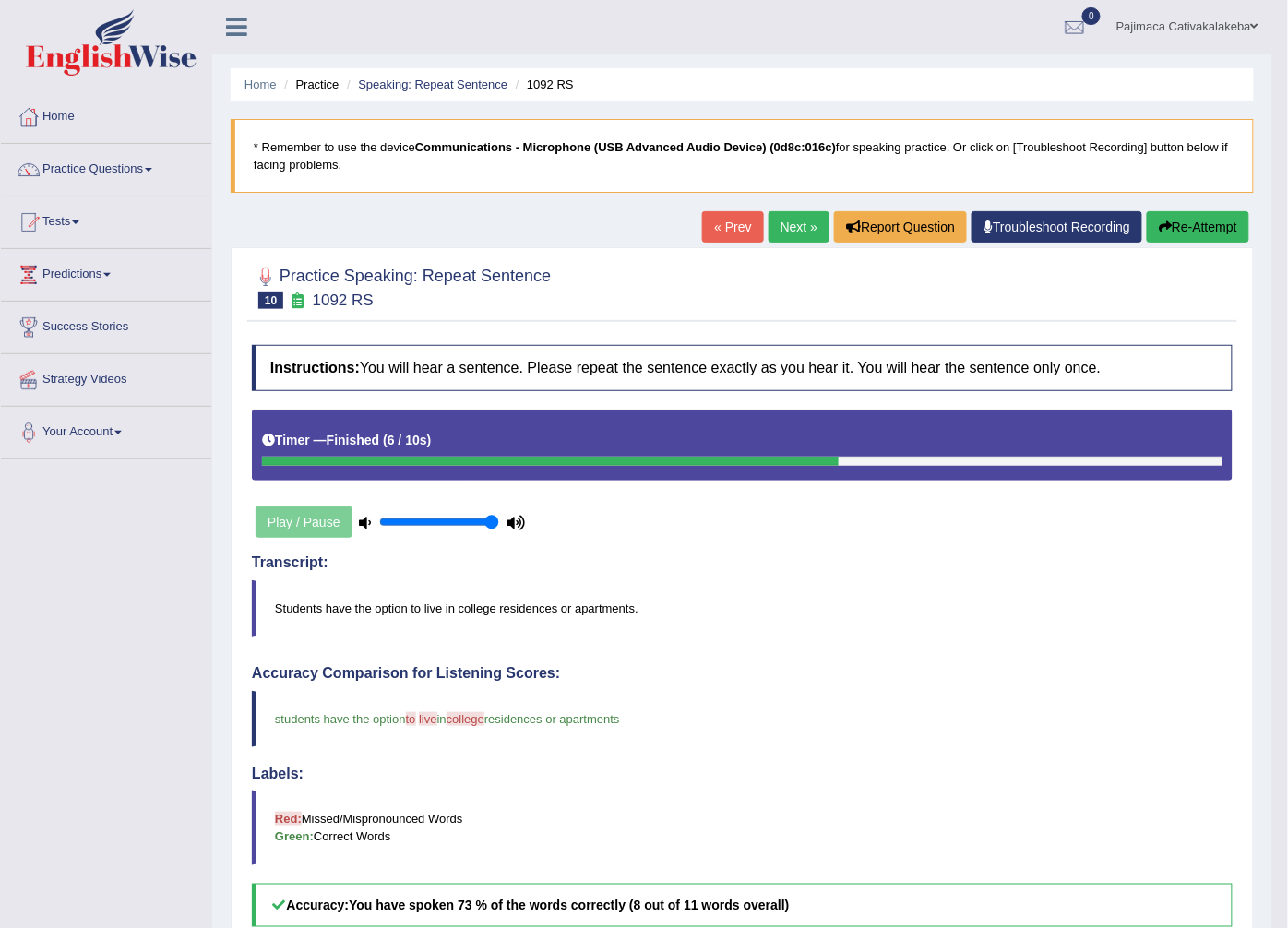
click at [793, 221] on link "Next »" at bounding box center [798, 228] width 61 height 32
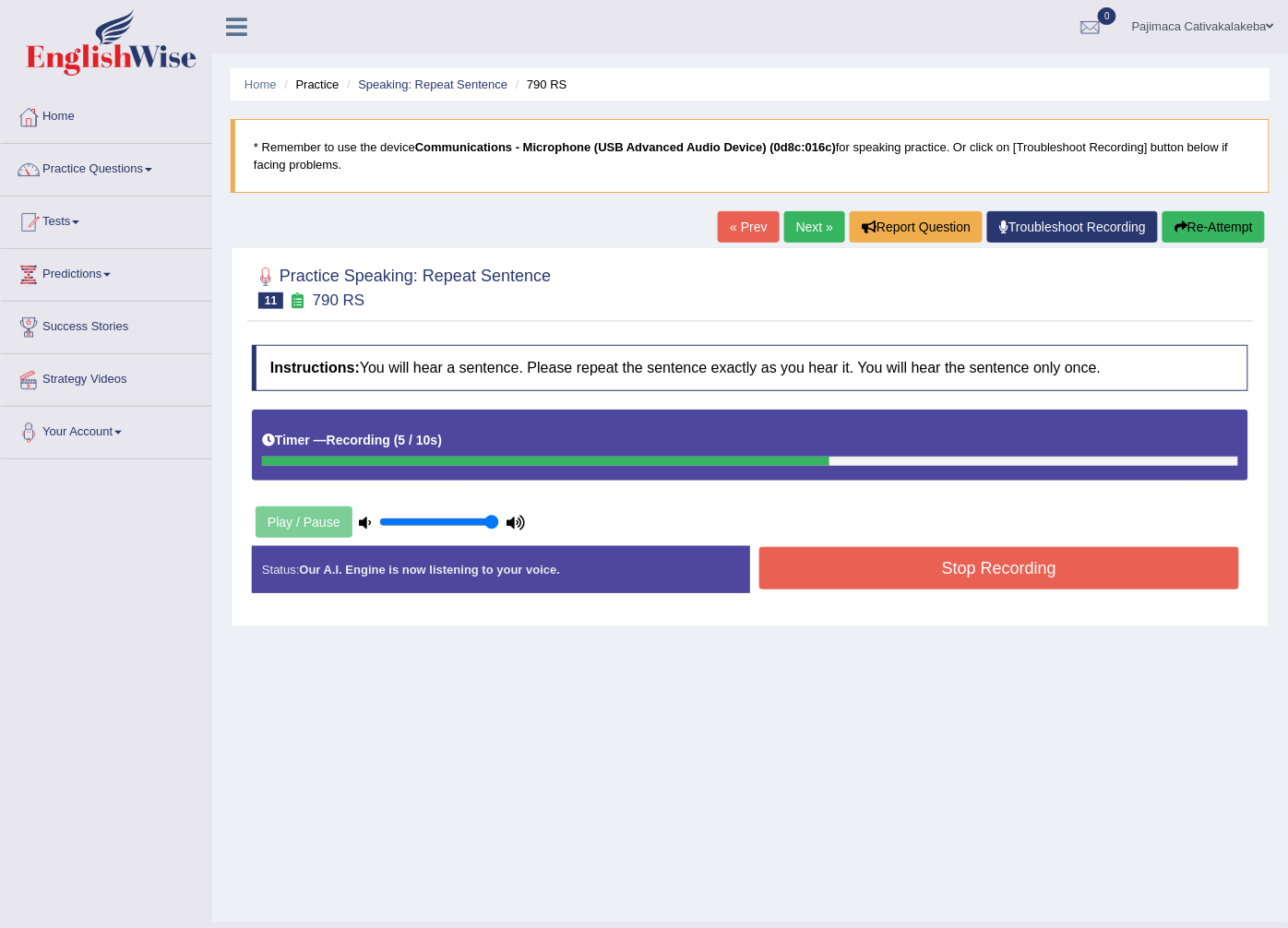
click at [1066, 575] on button "Stop Recording" at bounding box center [999, 567] width 479 height 42
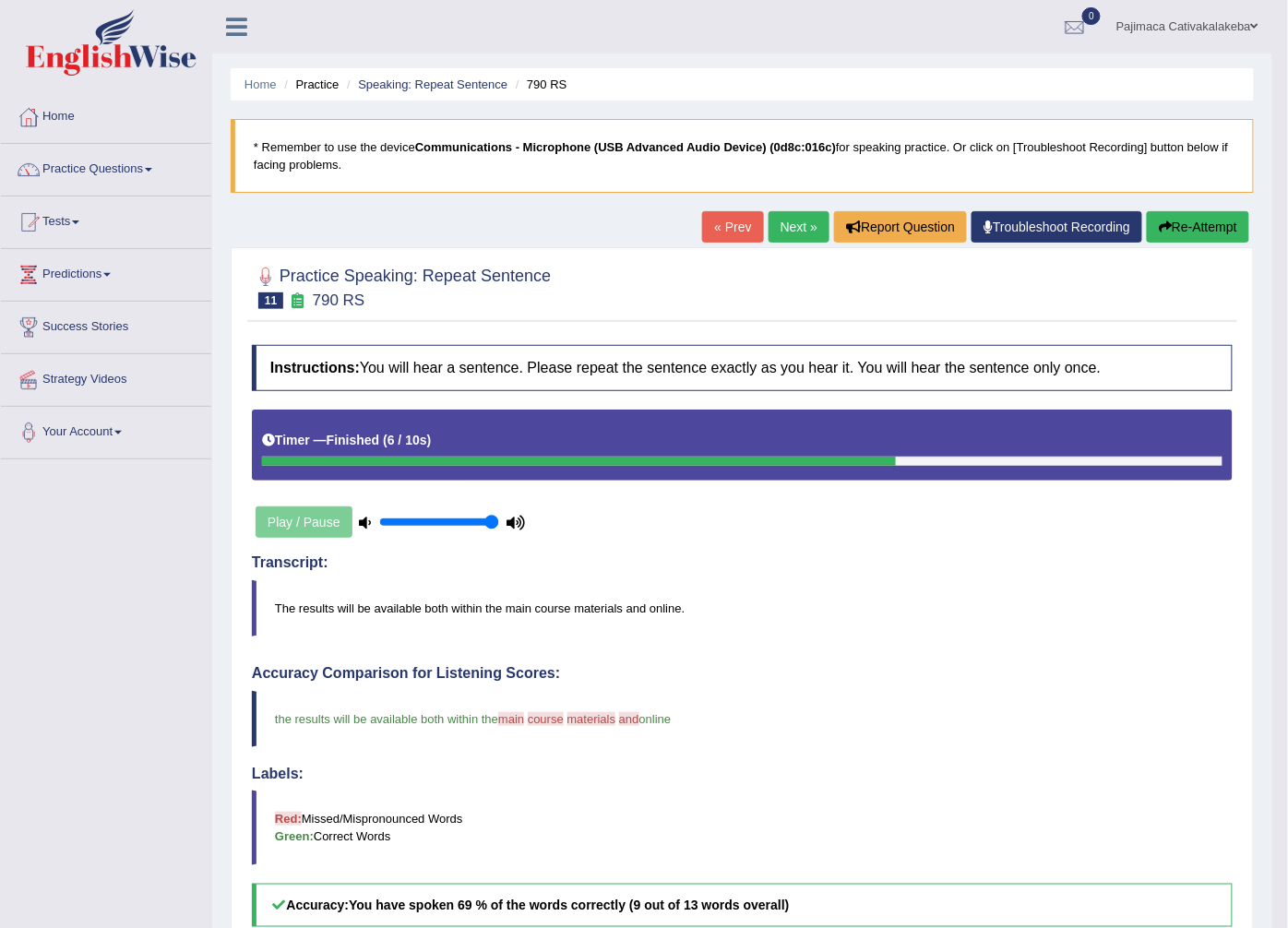
click at [803, 238] on link "Next »" at bounding box center [798, 228] width 61 height 32
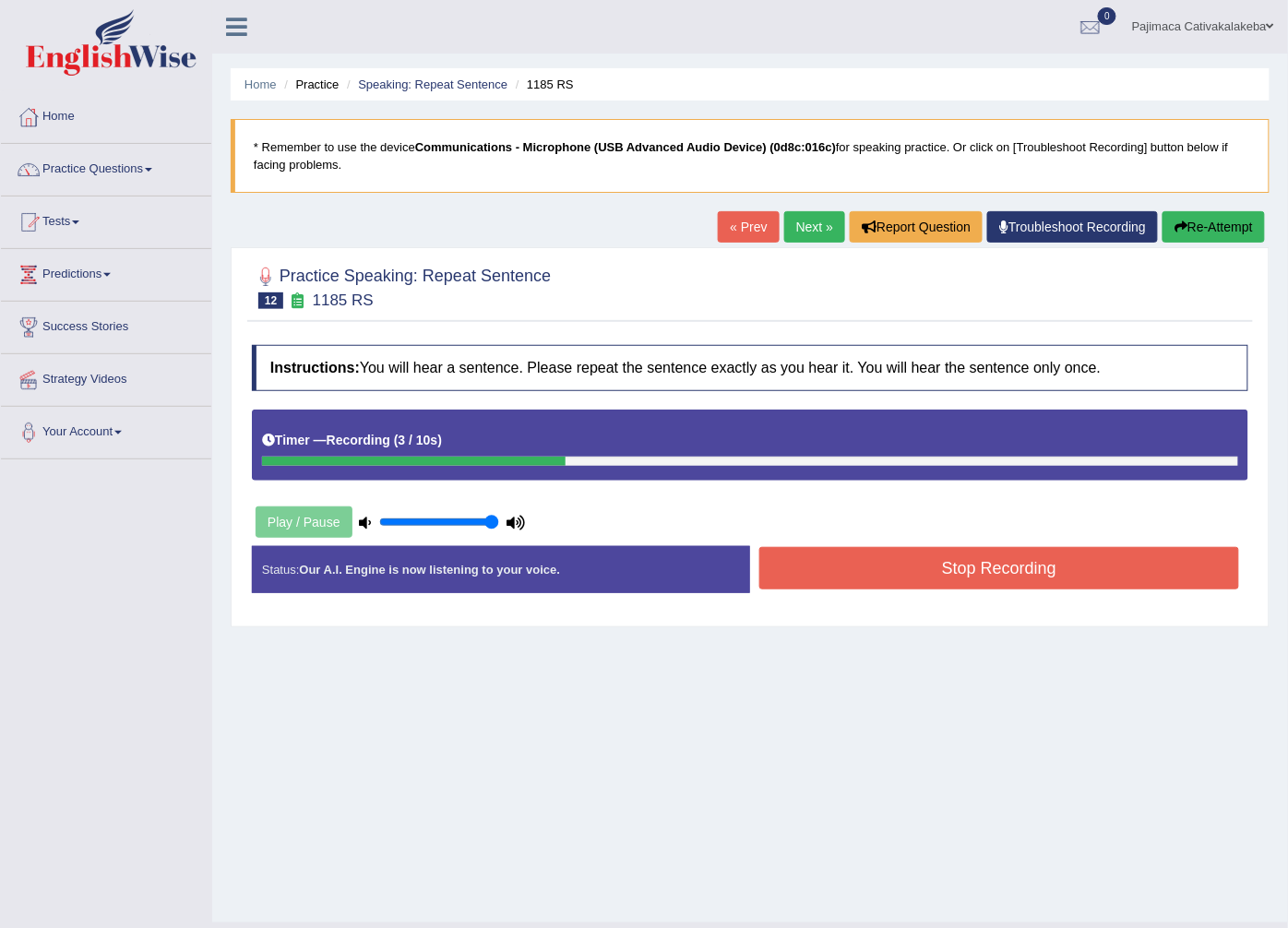
click at [1011, 564] on button "Stop Recording" at bounding box center [999, 567] width 479 height 42
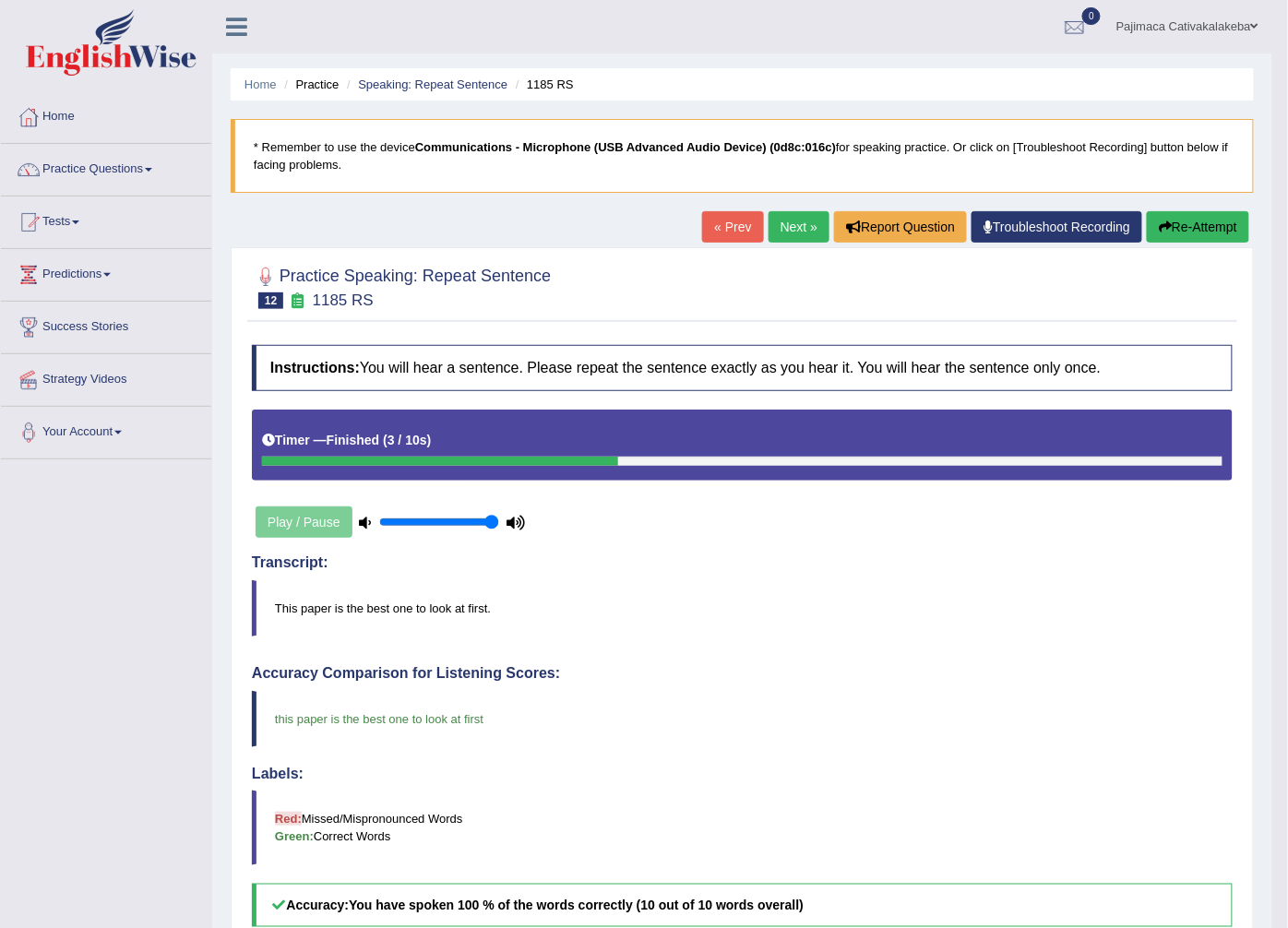
click at [803, 224] on link "Next »" at bounding box center [798, 228] width 61 height 32
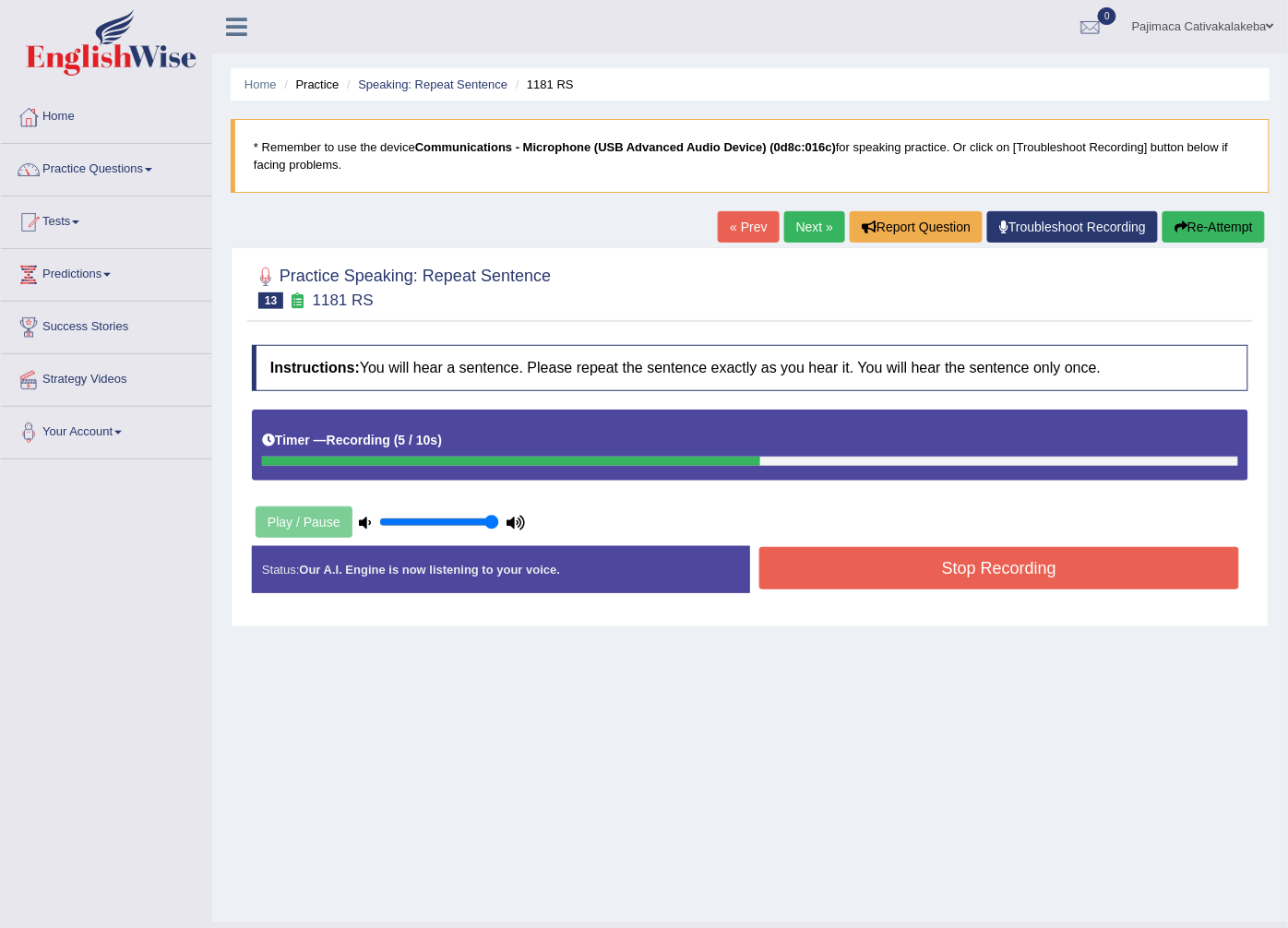
click at [966, 551] on button "Stop Recording" at bounding box center [999, 567] width 479 height 42
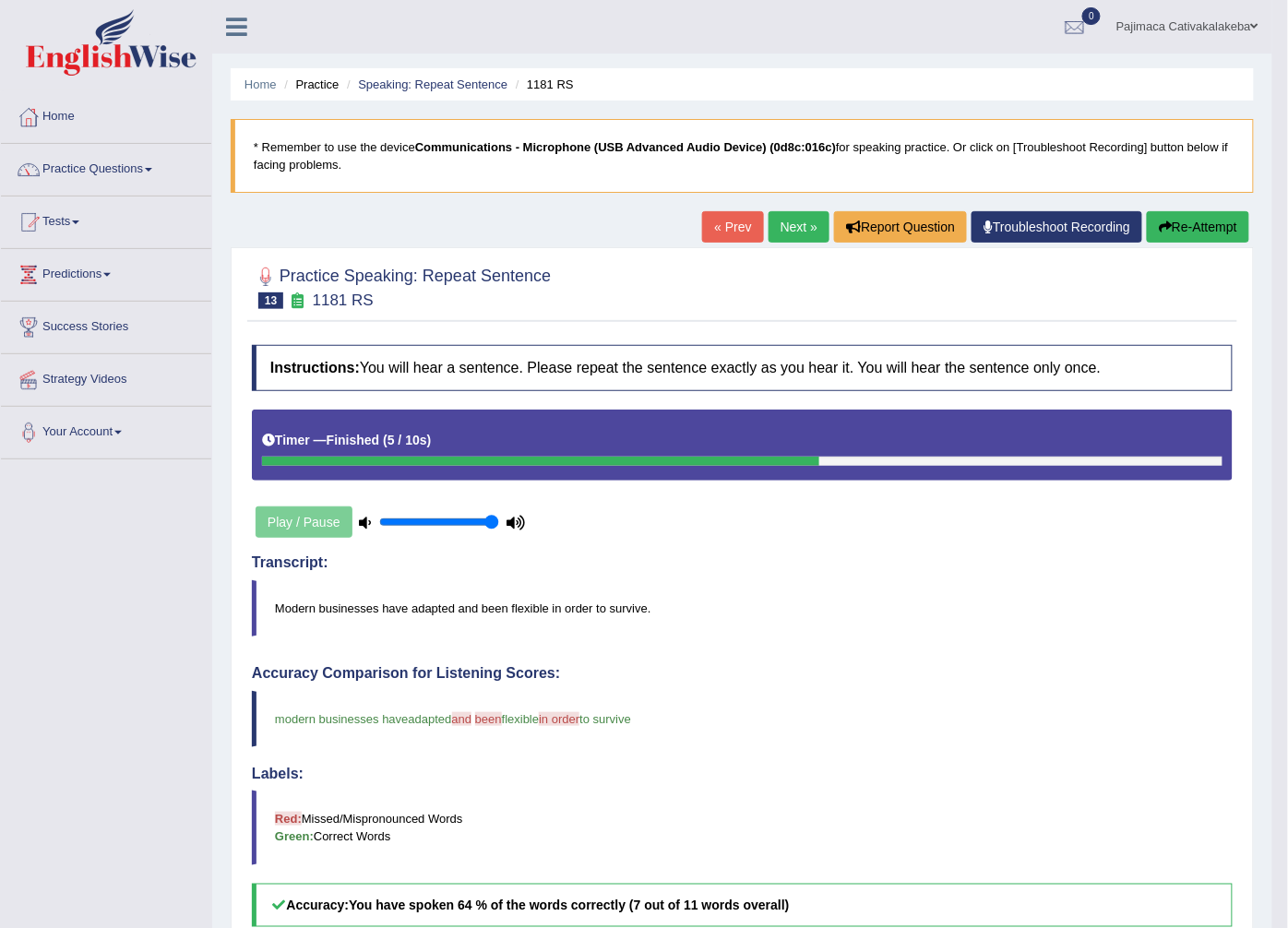
click at [788, 226] on link "Next »" at bounding box center [798, 228] width 61 height 32
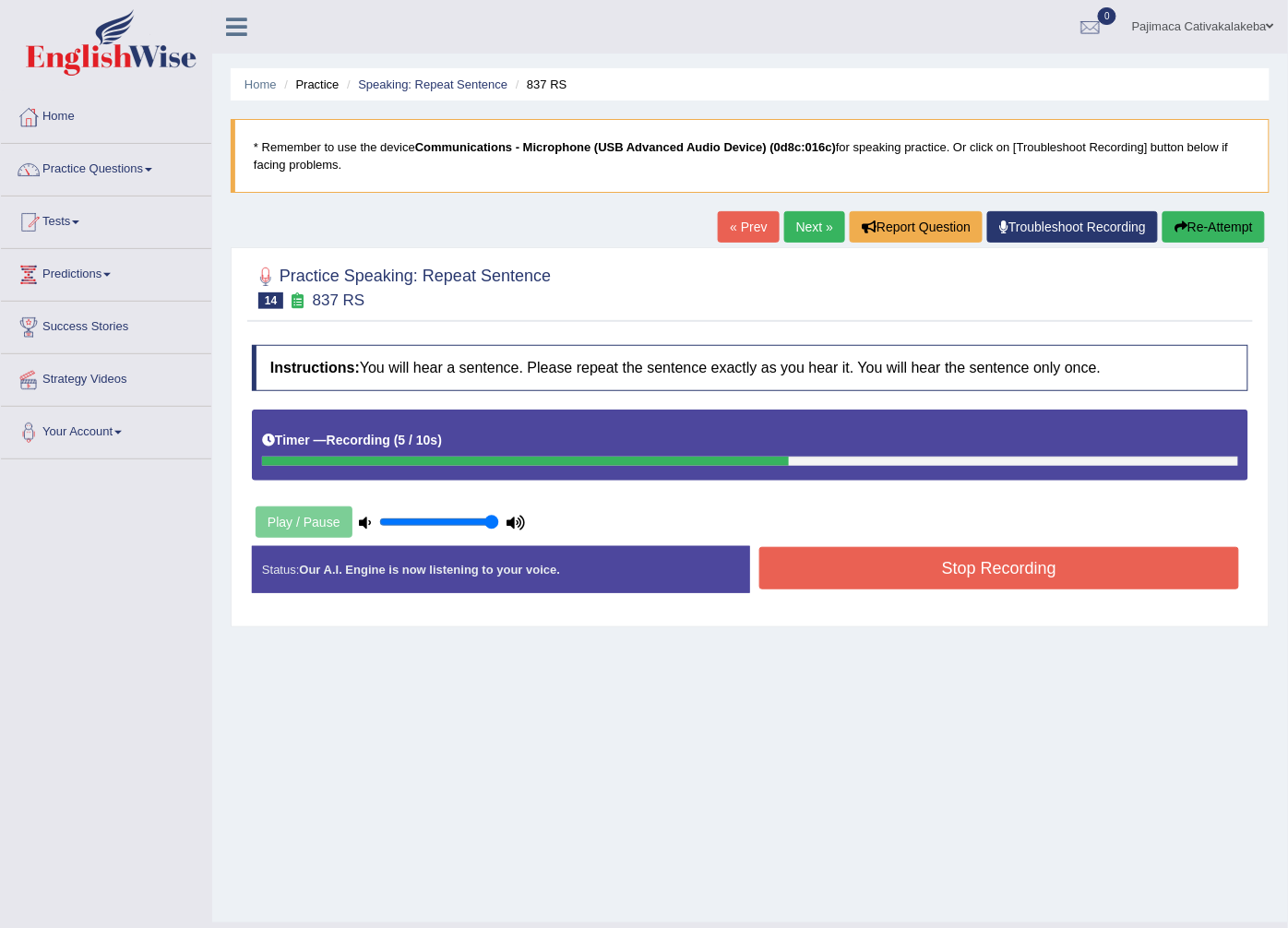
click at [1010, 565] on button "Stop Recording" at bounding box center [999, 567] width 479 height 42
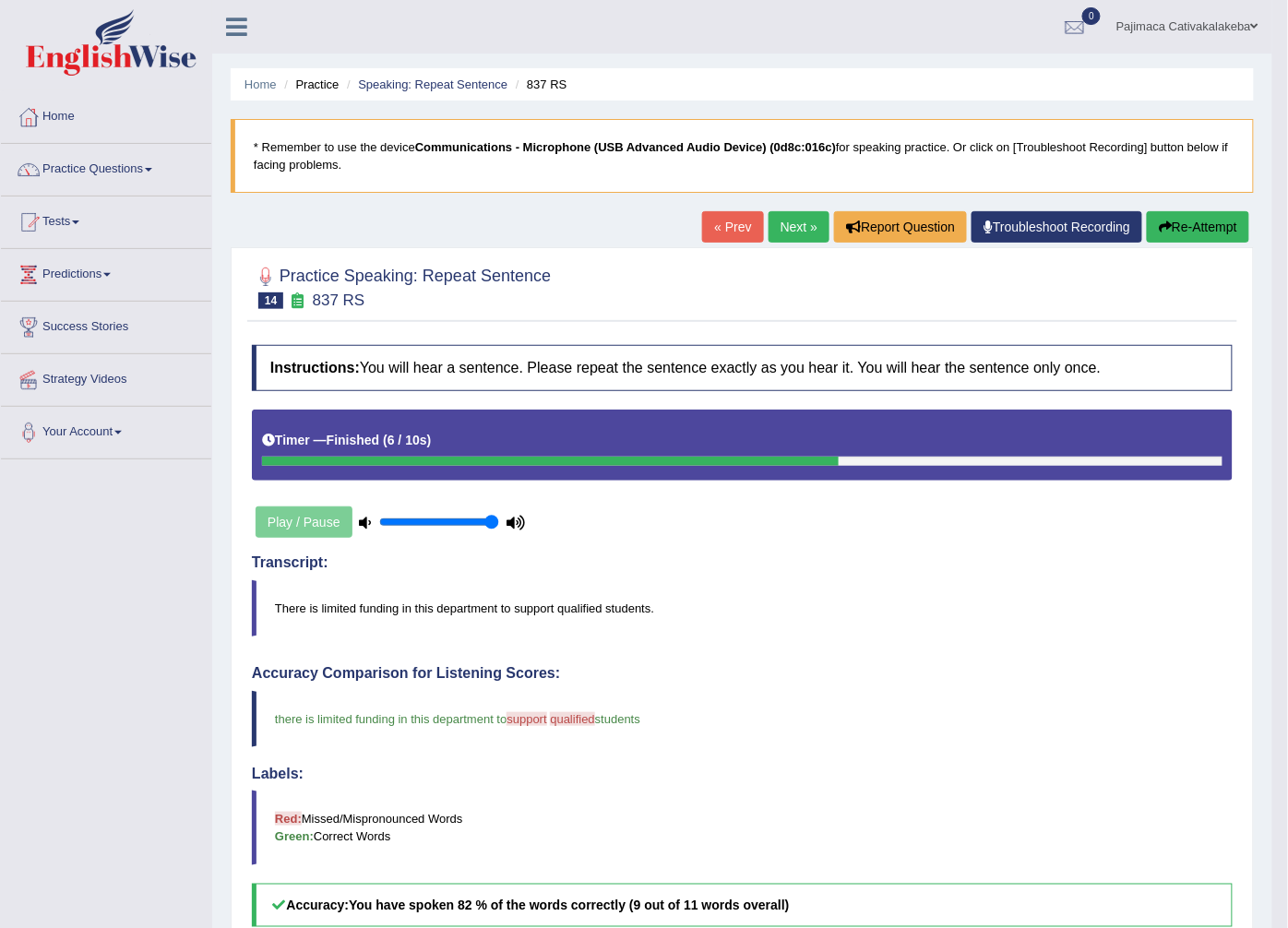
click at [804, 228] on link "Next »" at bounding box center [798, 228] width 61 height 32
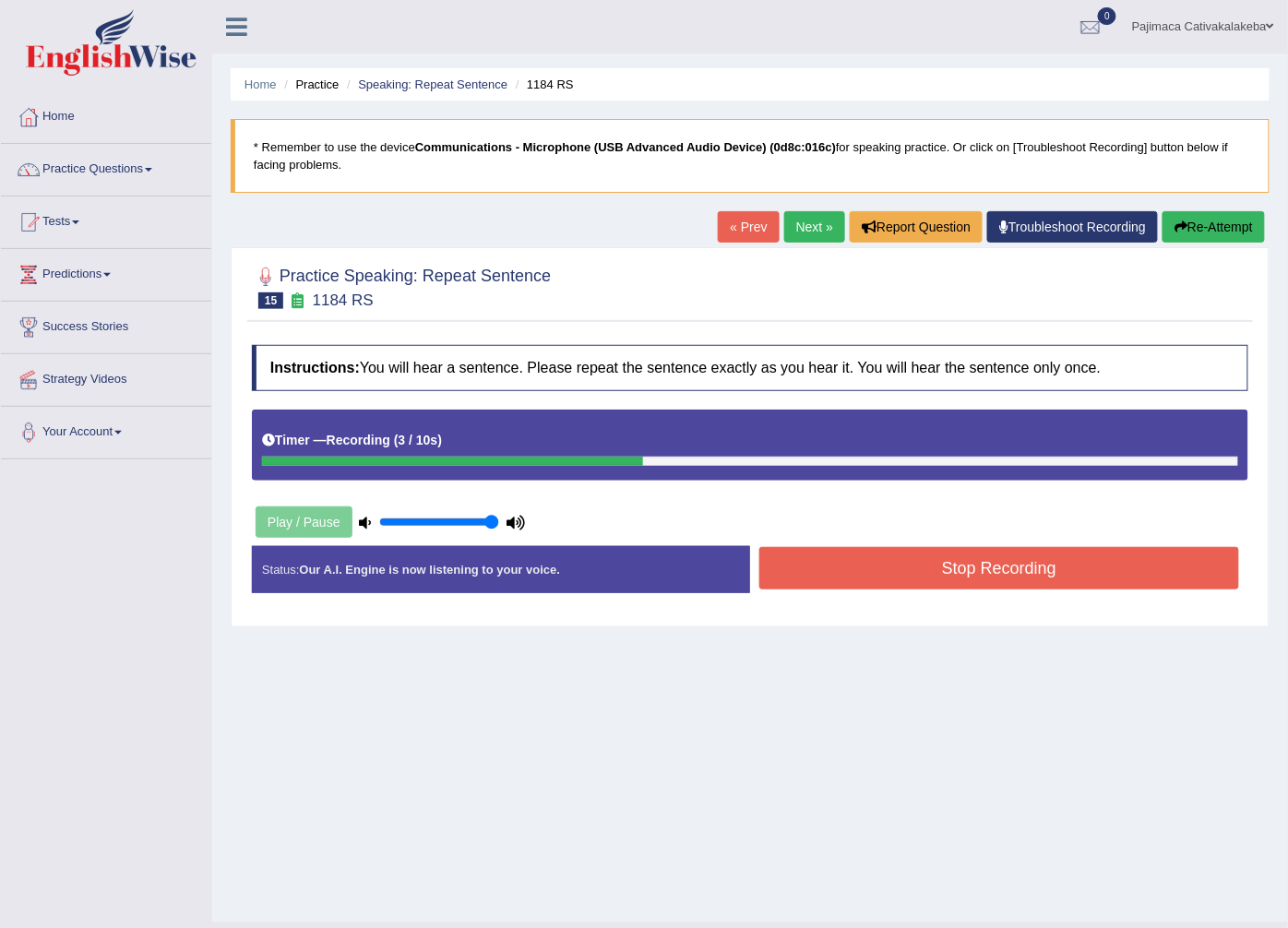
click at [966, 567] on button "Stop Recording" at bounding box center [999, 567] width 479 height 42
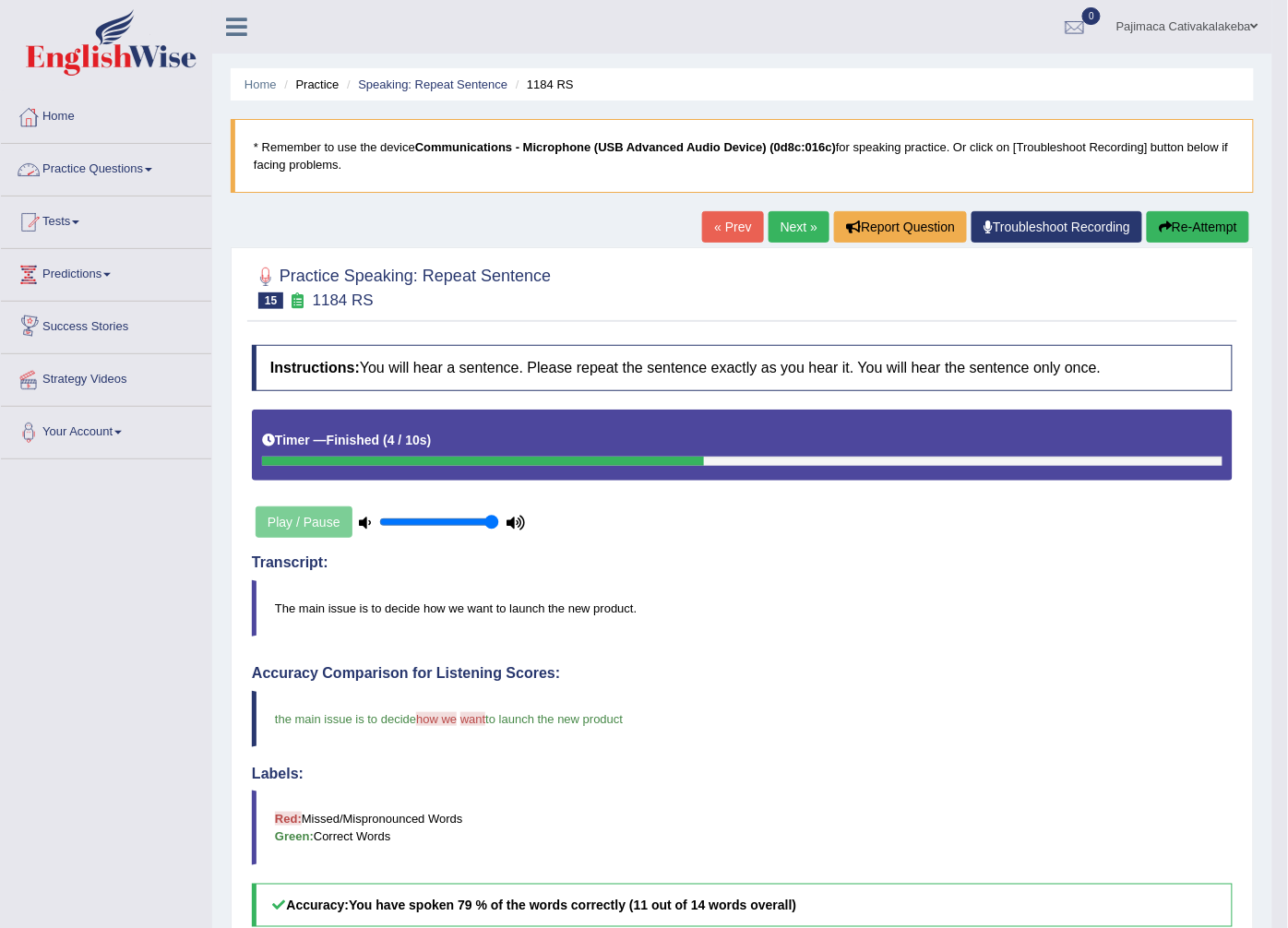
click at [154, 184] on link "Practice Questions" at bounding box center [106, 167] width 211 height 46
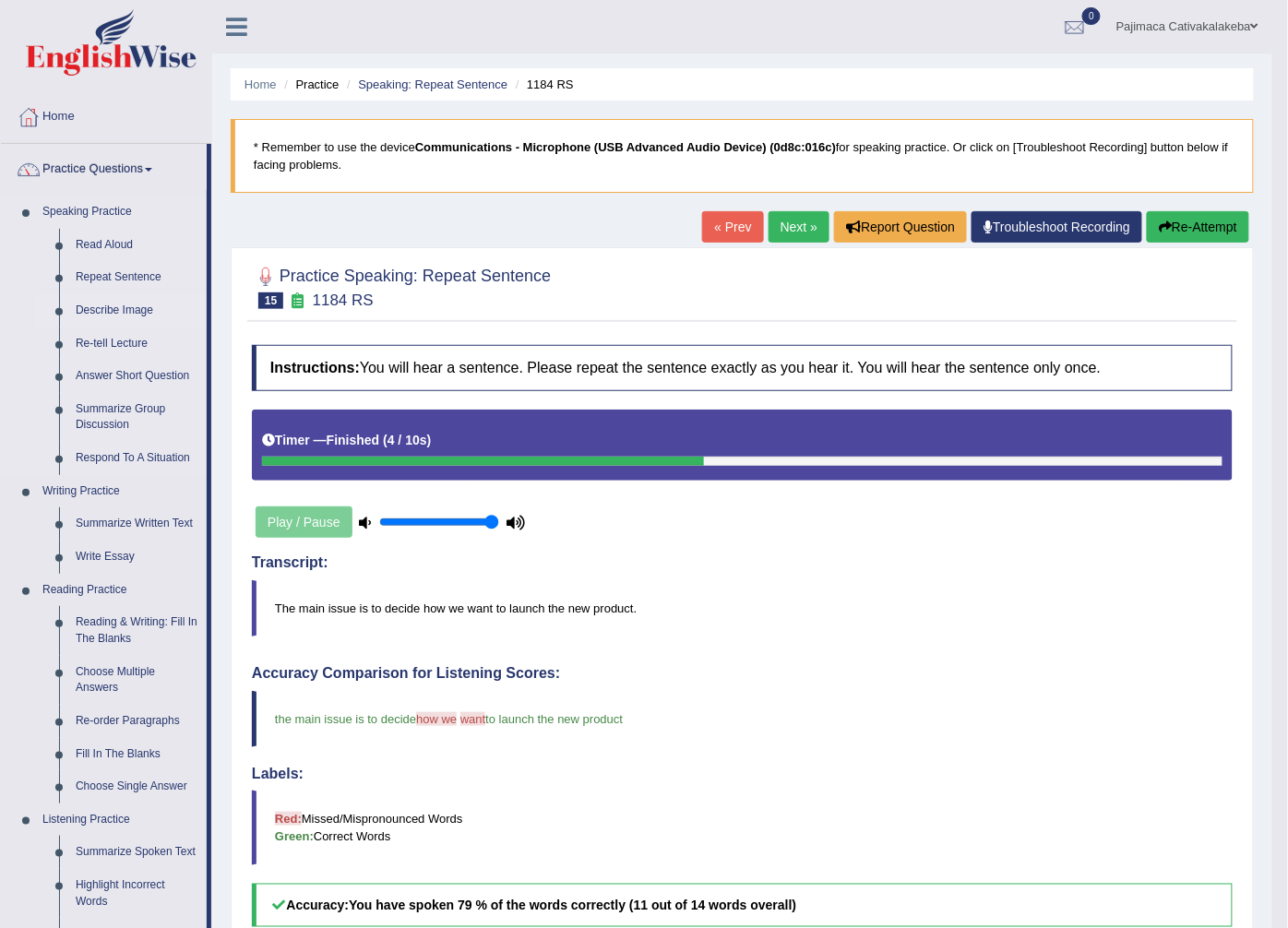
click at [139, 308] on link "Describe Image" at bounding box center [137, 310] width 139 height 33
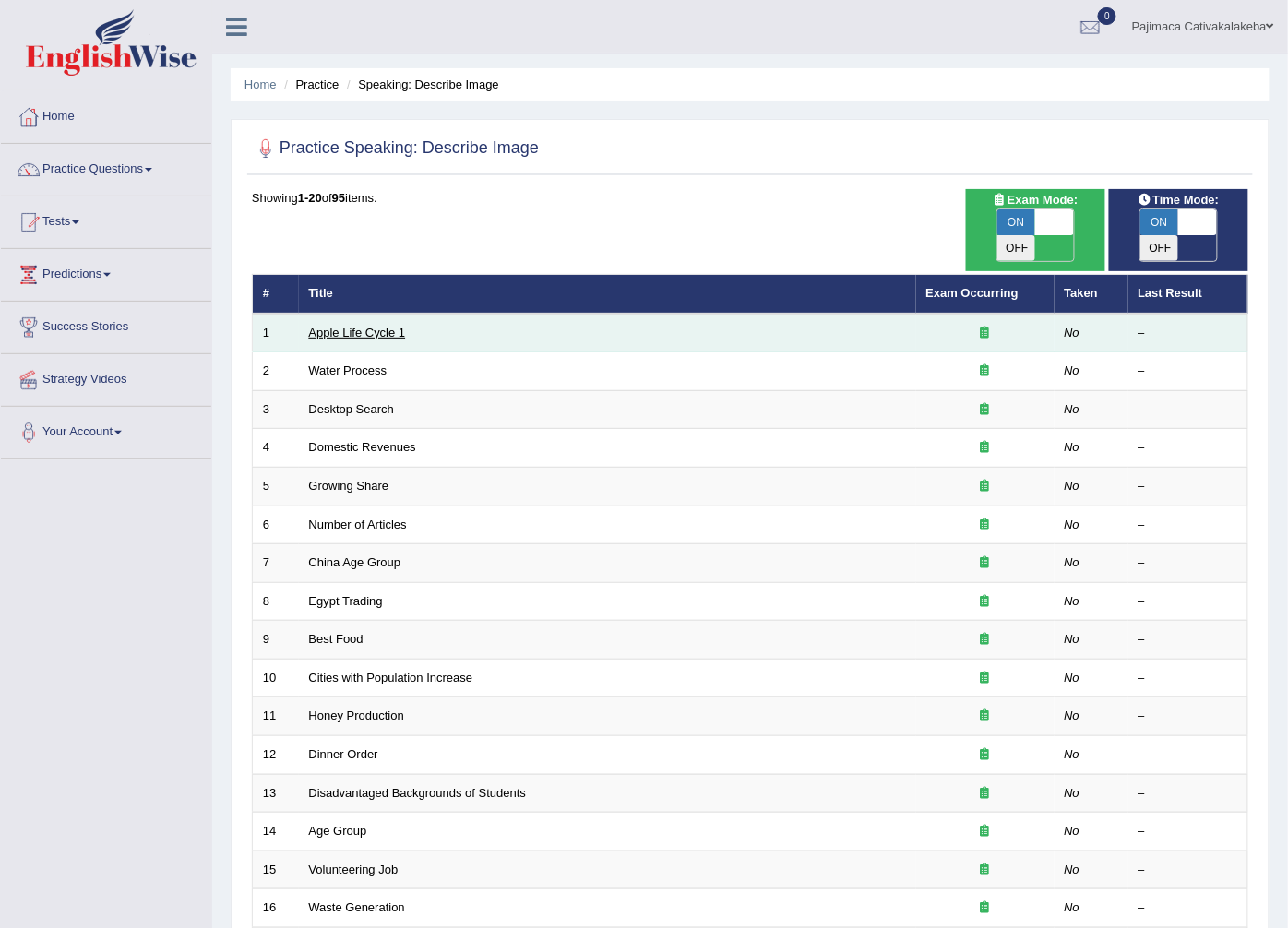
click at [365, 326] on link "Apple Life Cycle 1" at bounding box center [357, 332] width 96 height 14
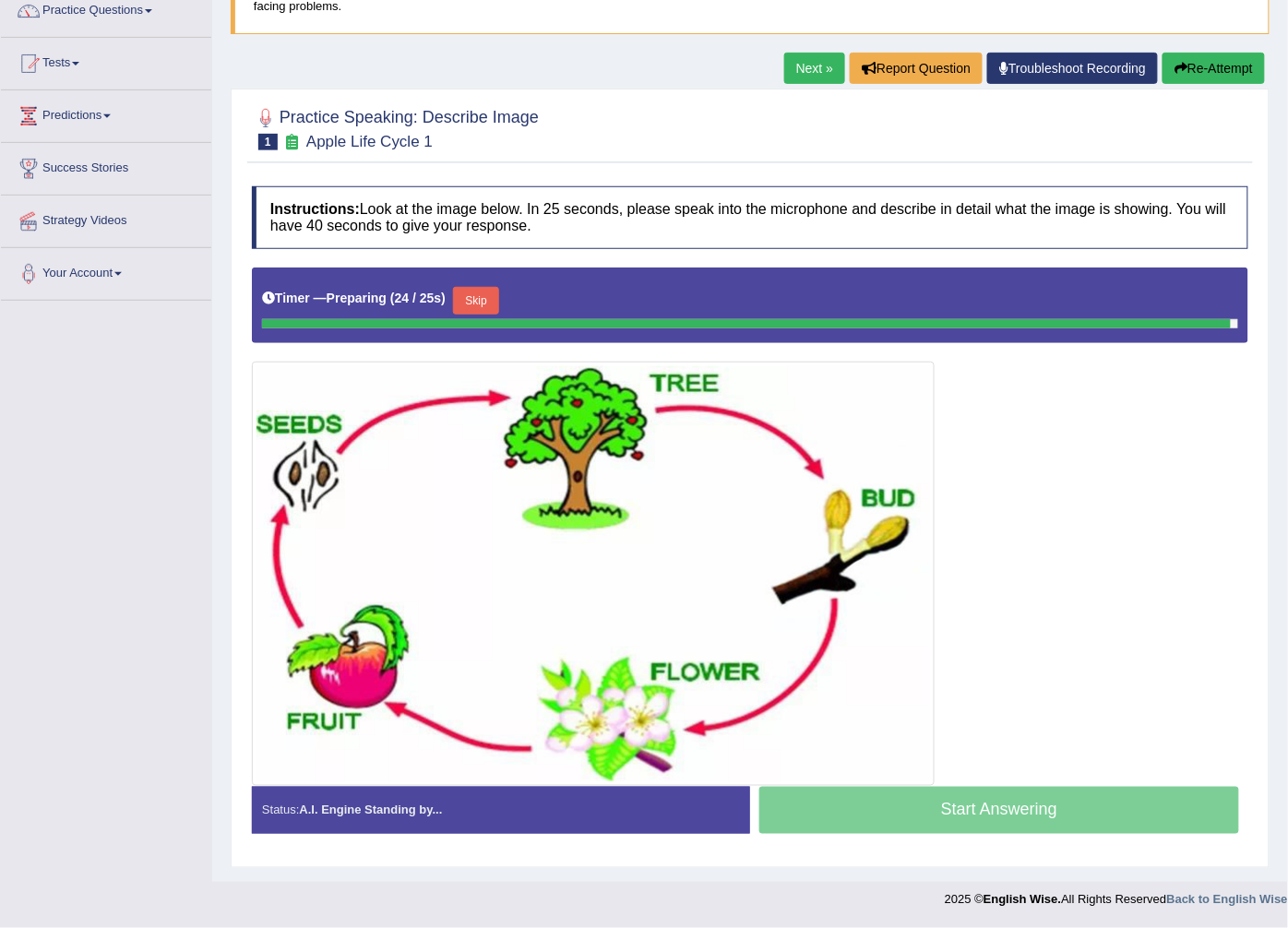
scroll to position [155, 0]
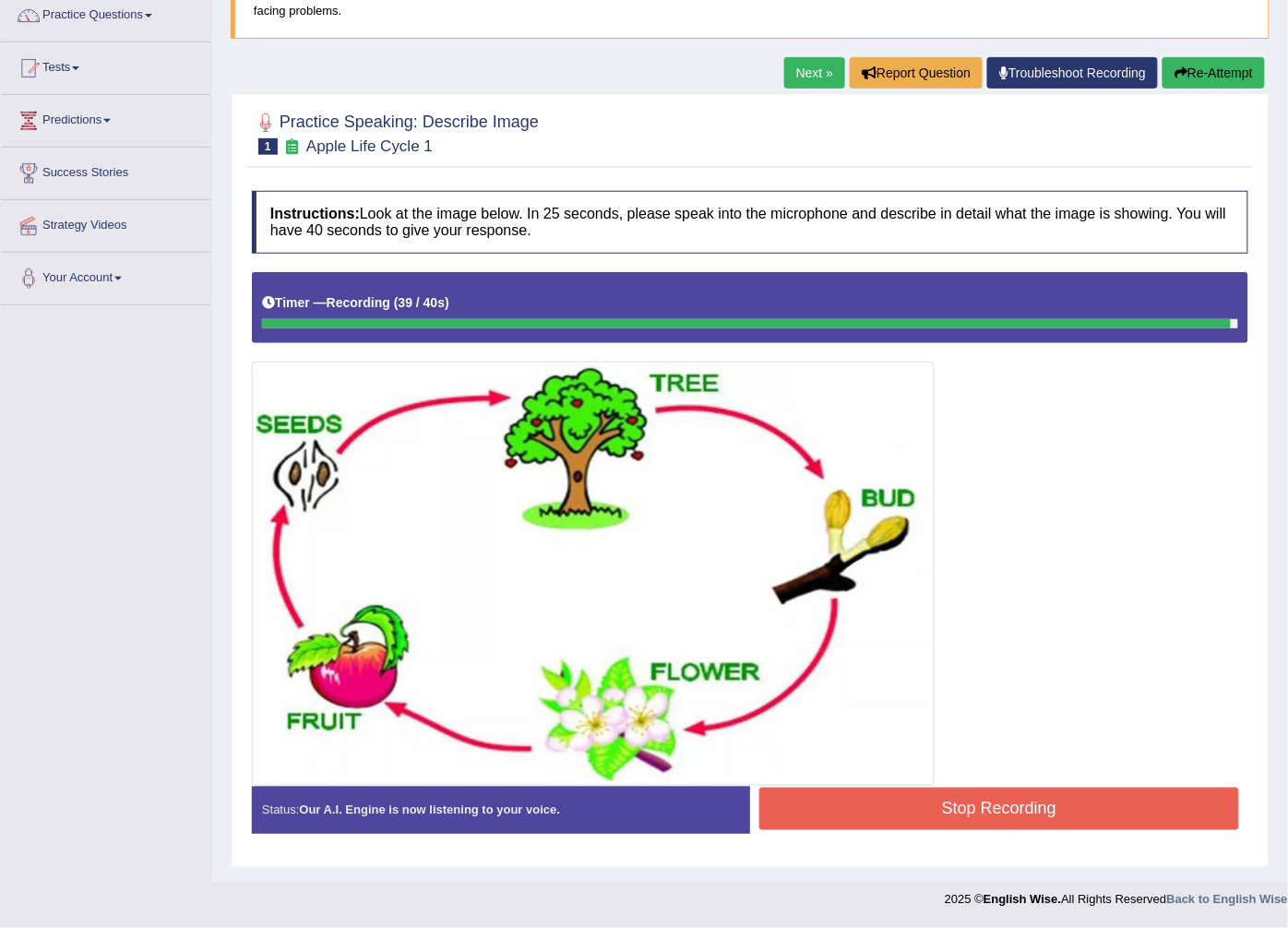
click at [1026, 803] on button "Stop Recording" at bounding box center [999, 808] width 479 height 42
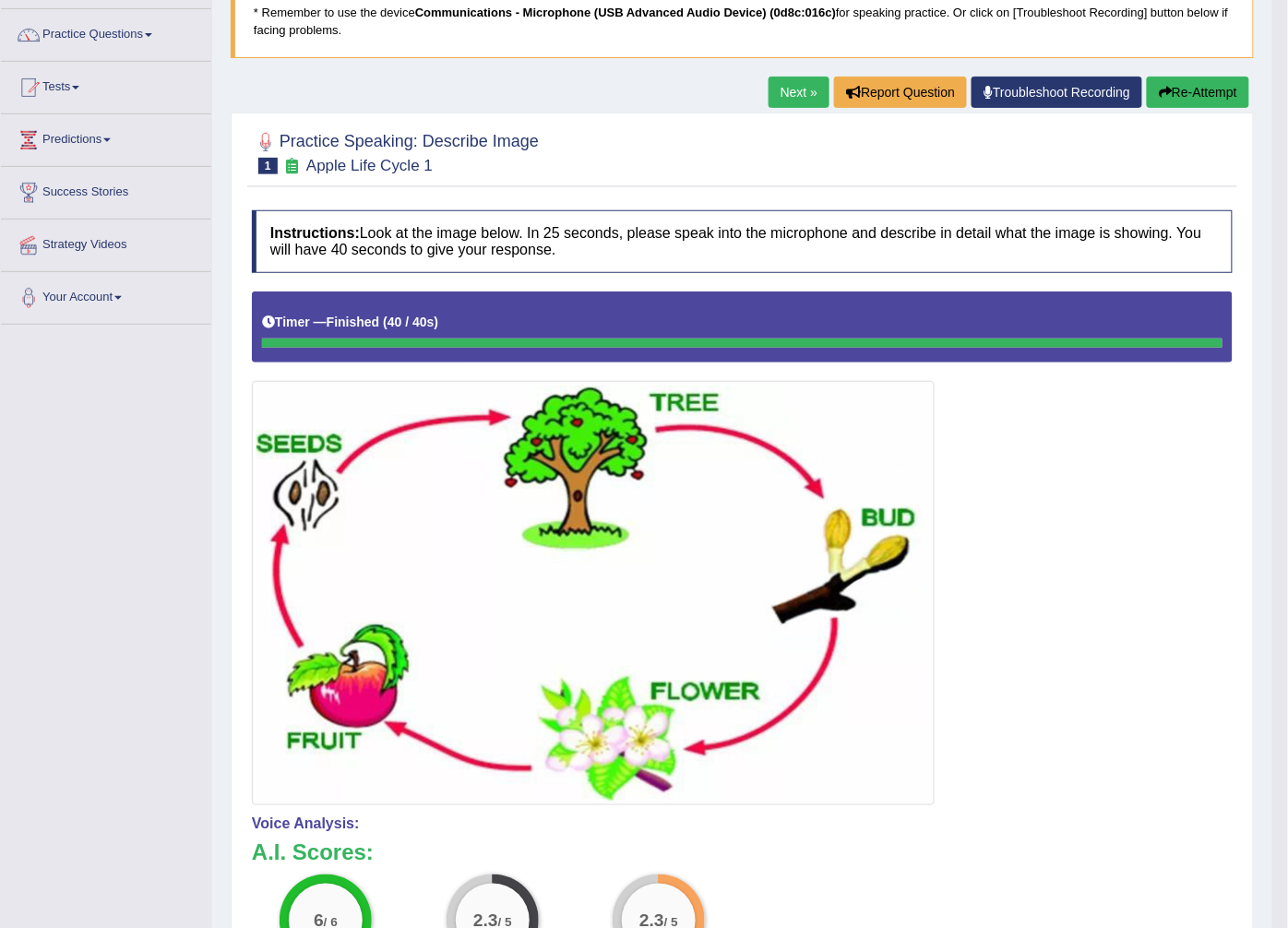
scroll to position [0, 0]
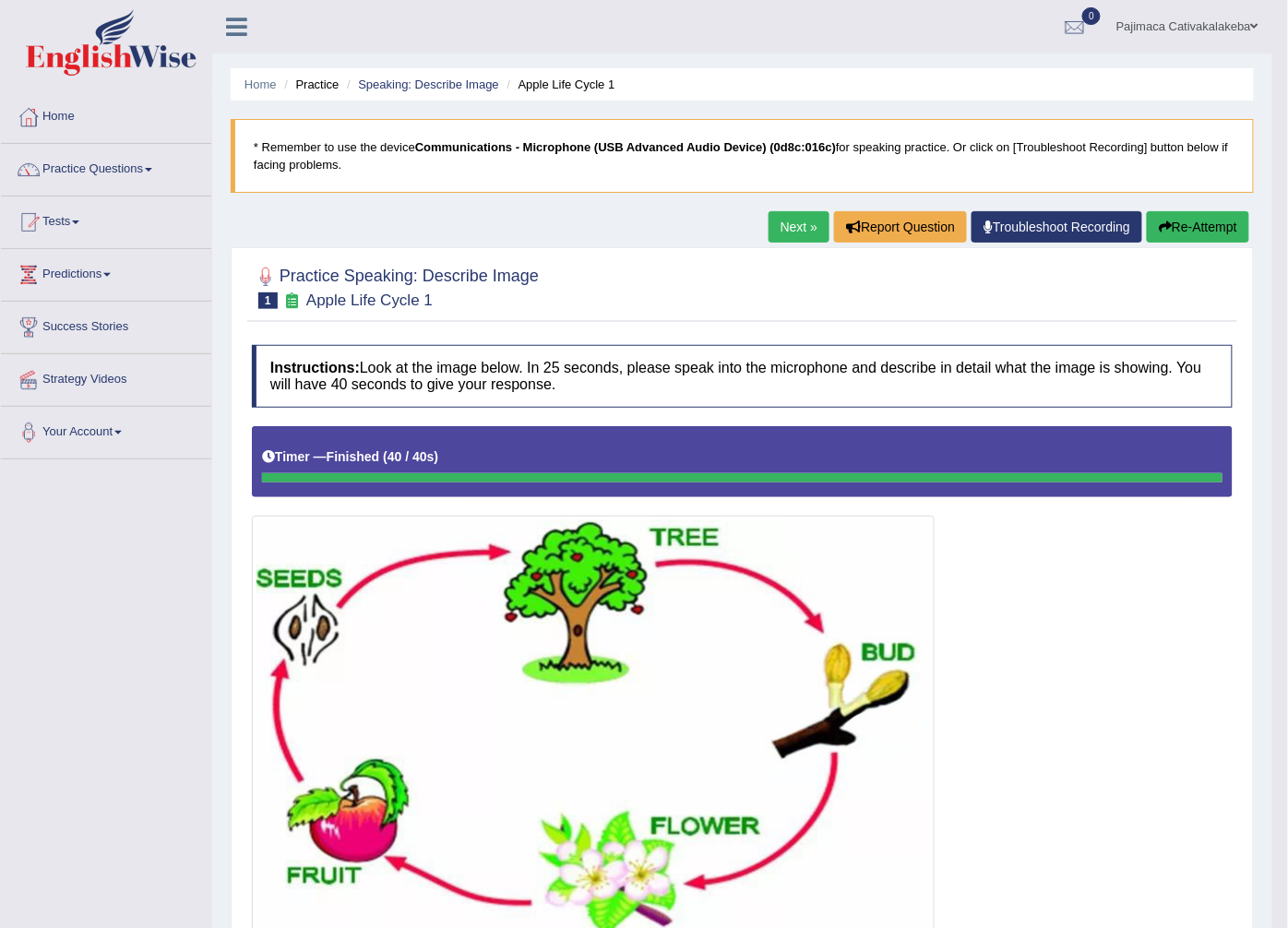
click at [806, 232] on link "Next »" at bounding box center [798, 228] width 61 height 32
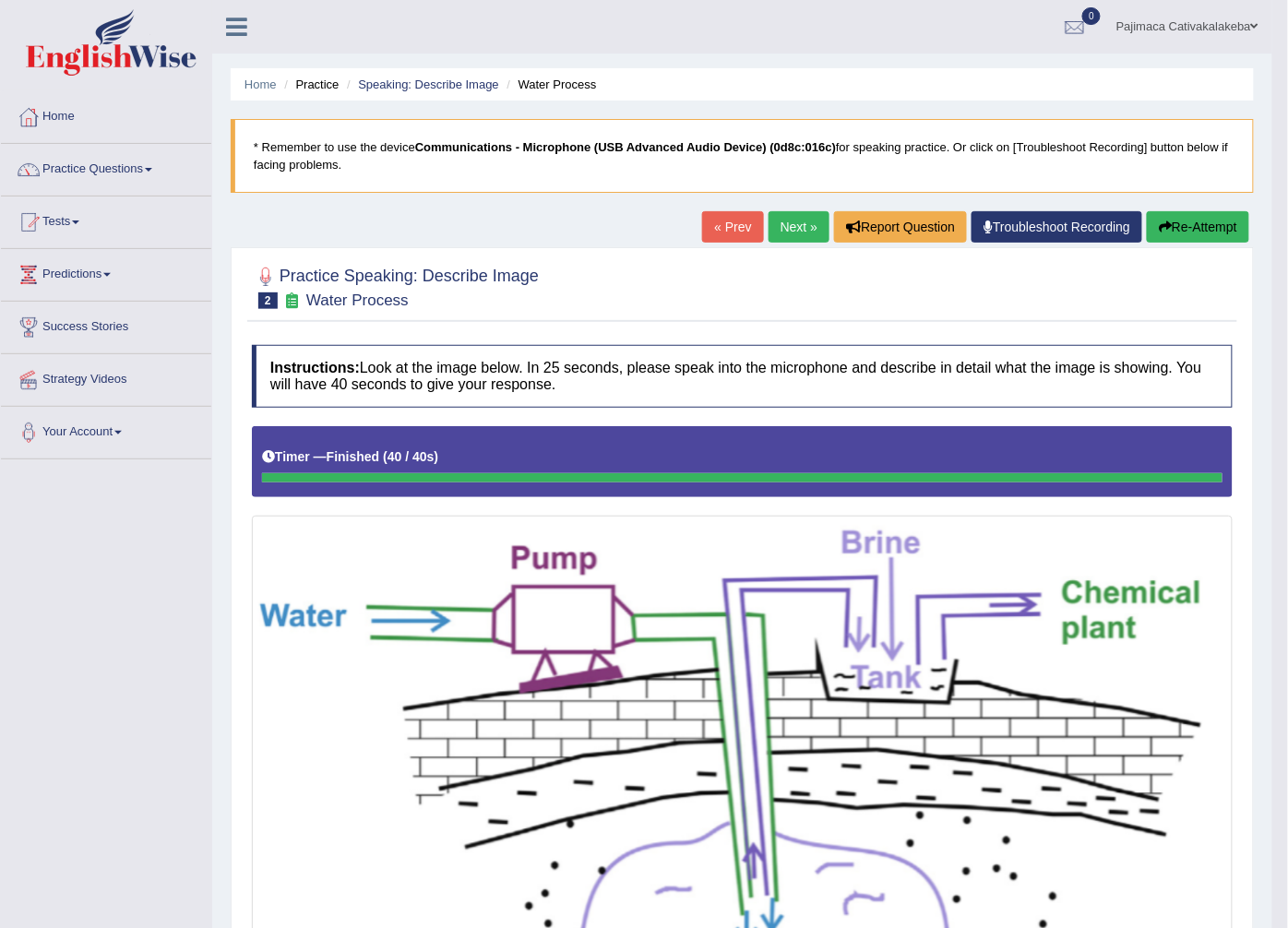
click at [780, 234] on link "Next »" at bounding box center [798, 228] width 61 height 32
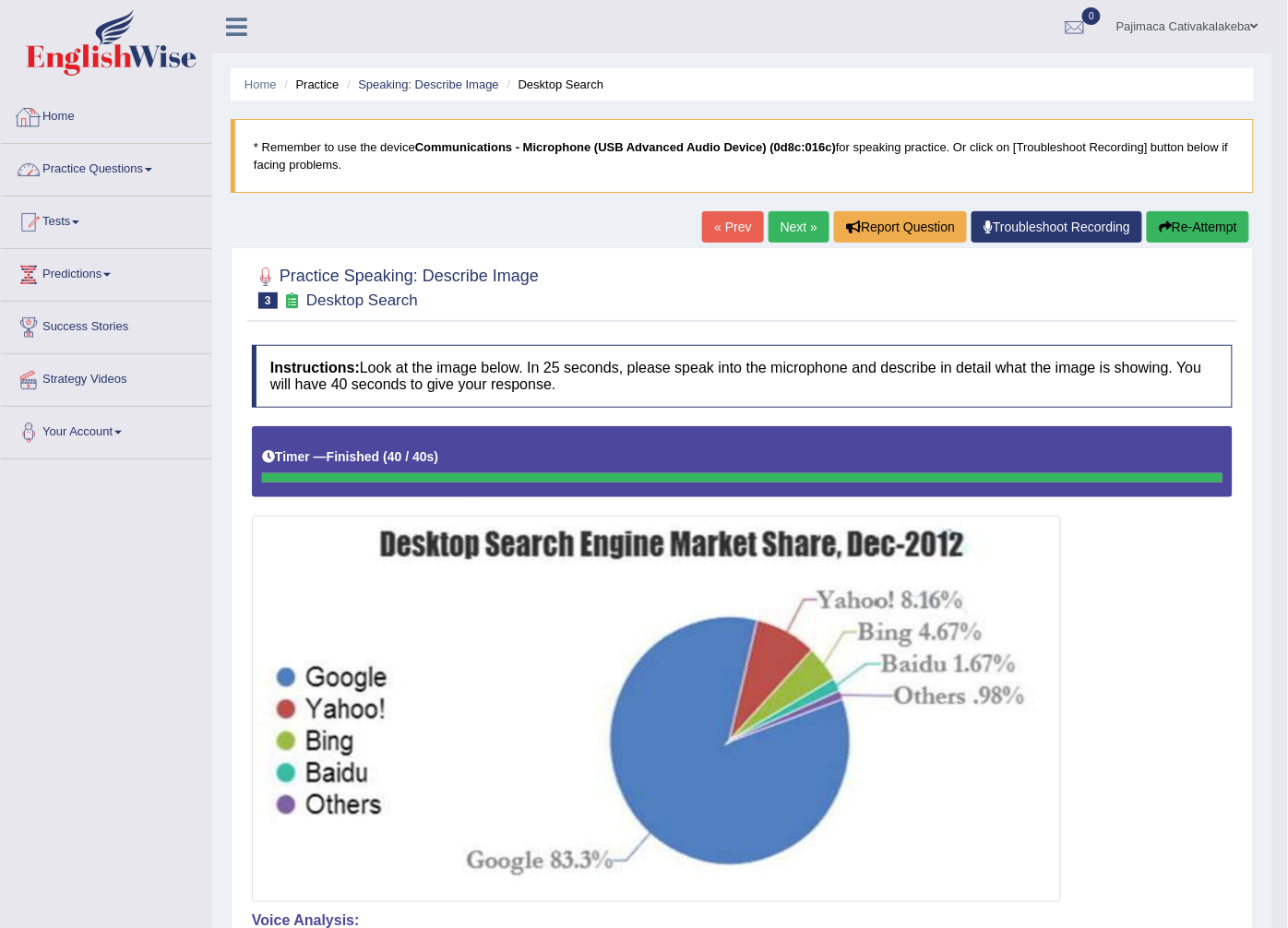
click at [106, 169] on link "Practice Questions" at bounding box center [106, 167] width 211 height 46
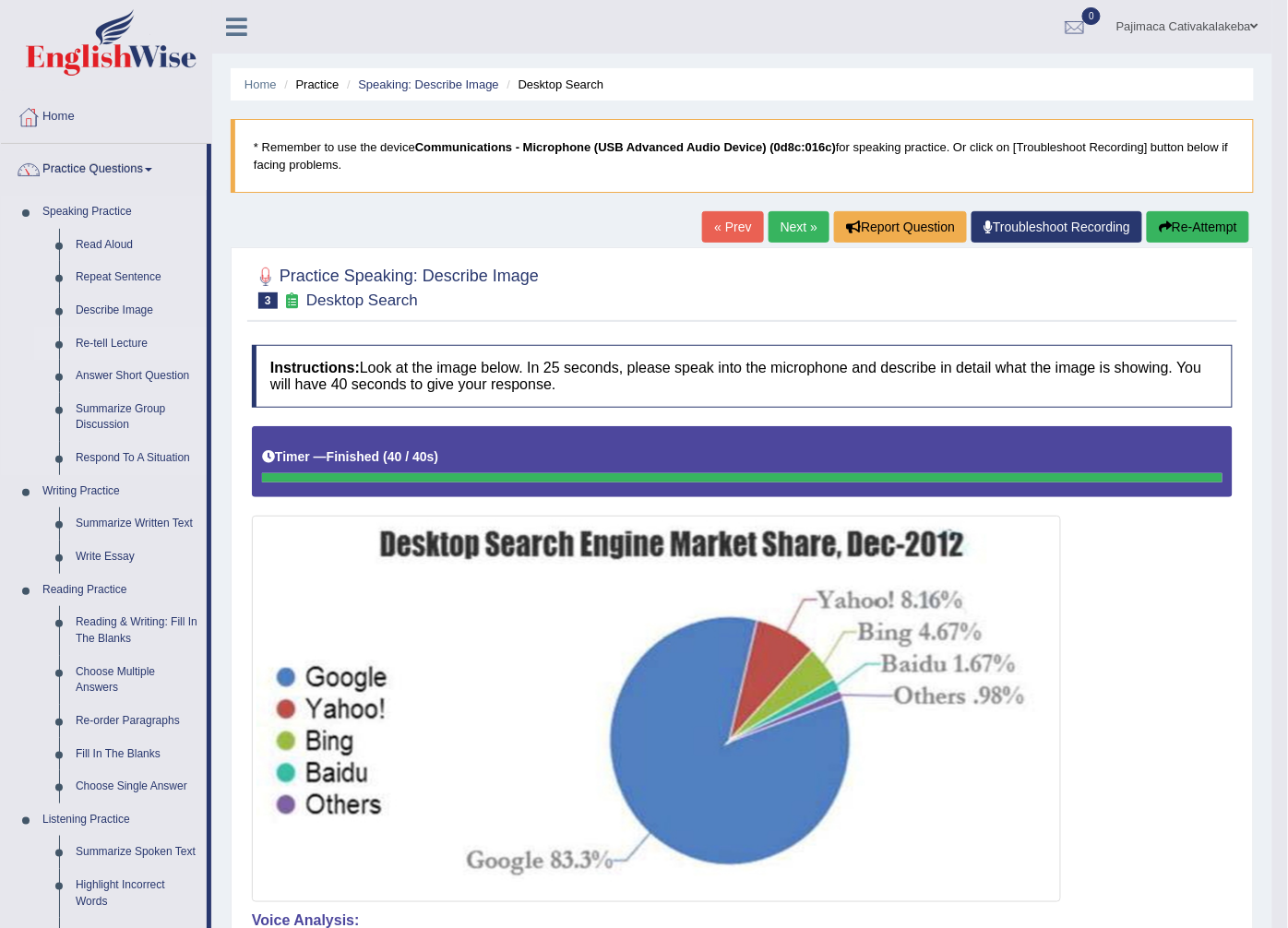
click at [123, 340] on link "Re-tell Lecture" at bounding box center [137, 344] width 139 height 33
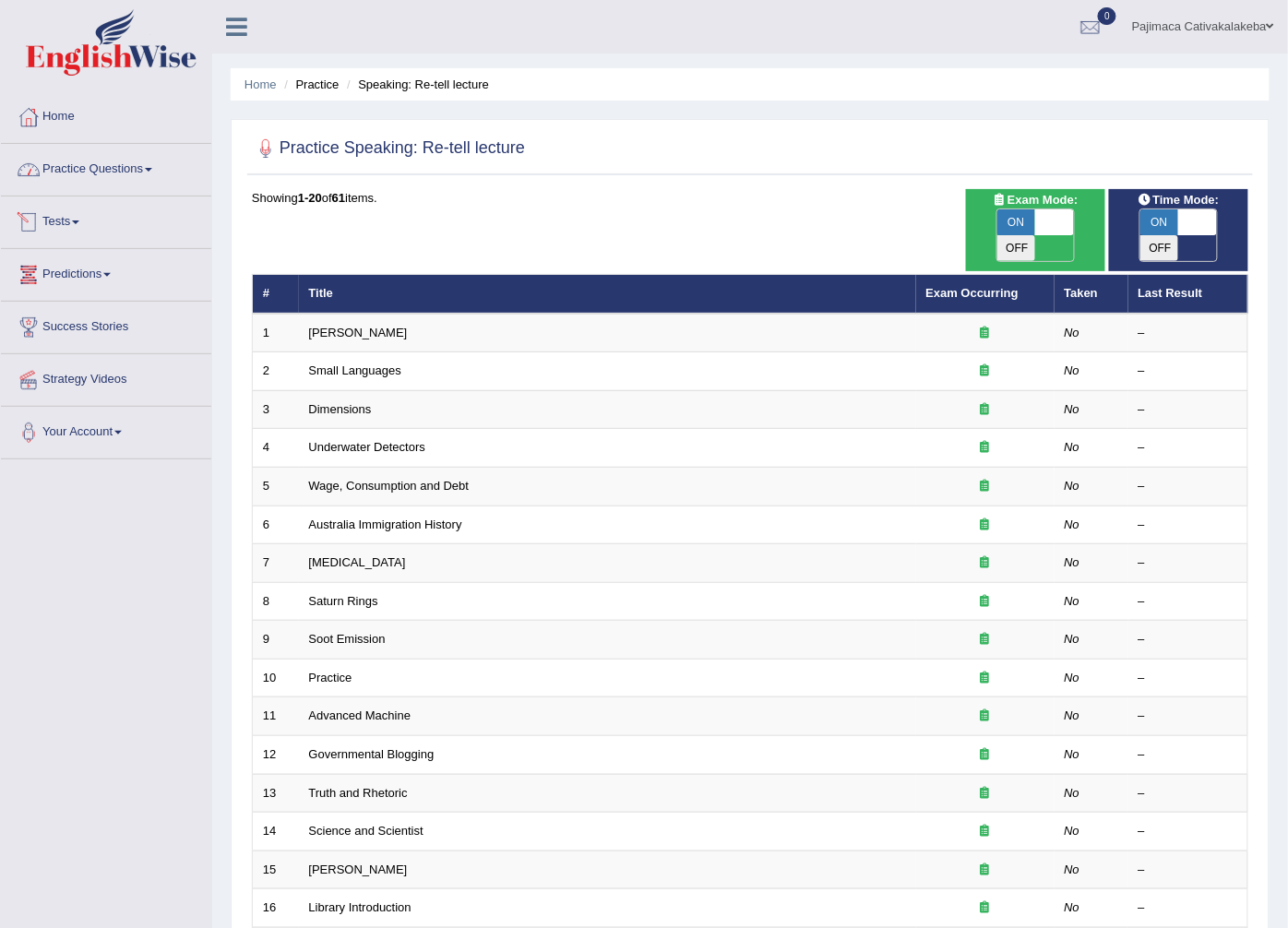
click at [84, 163] on link "Practice Questions" at bounding box center [106, 167] width 211 height 46
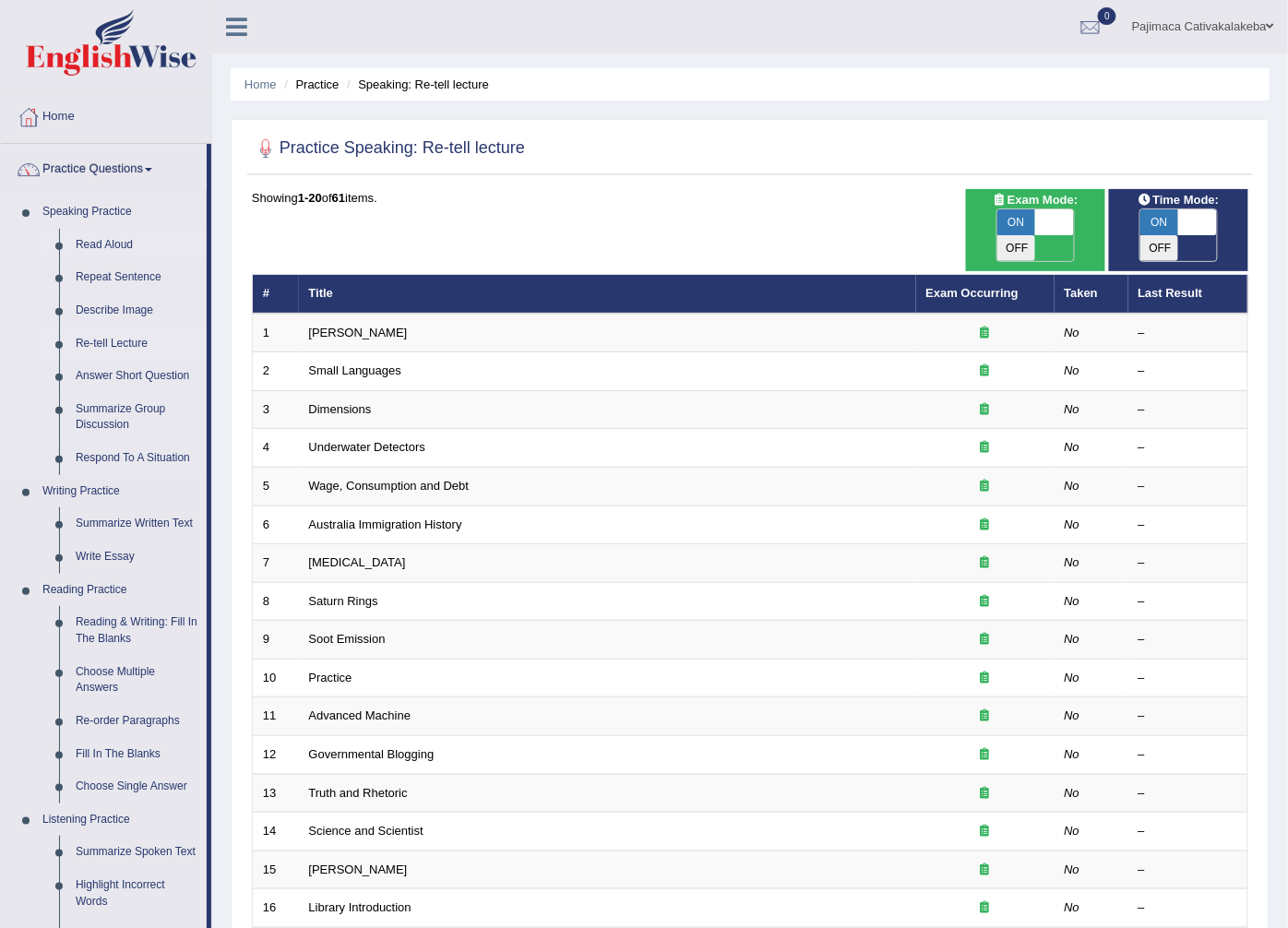
click at [114, 234] on link "Read Aloud" at bounding box center [137, 244] width 139 height 33
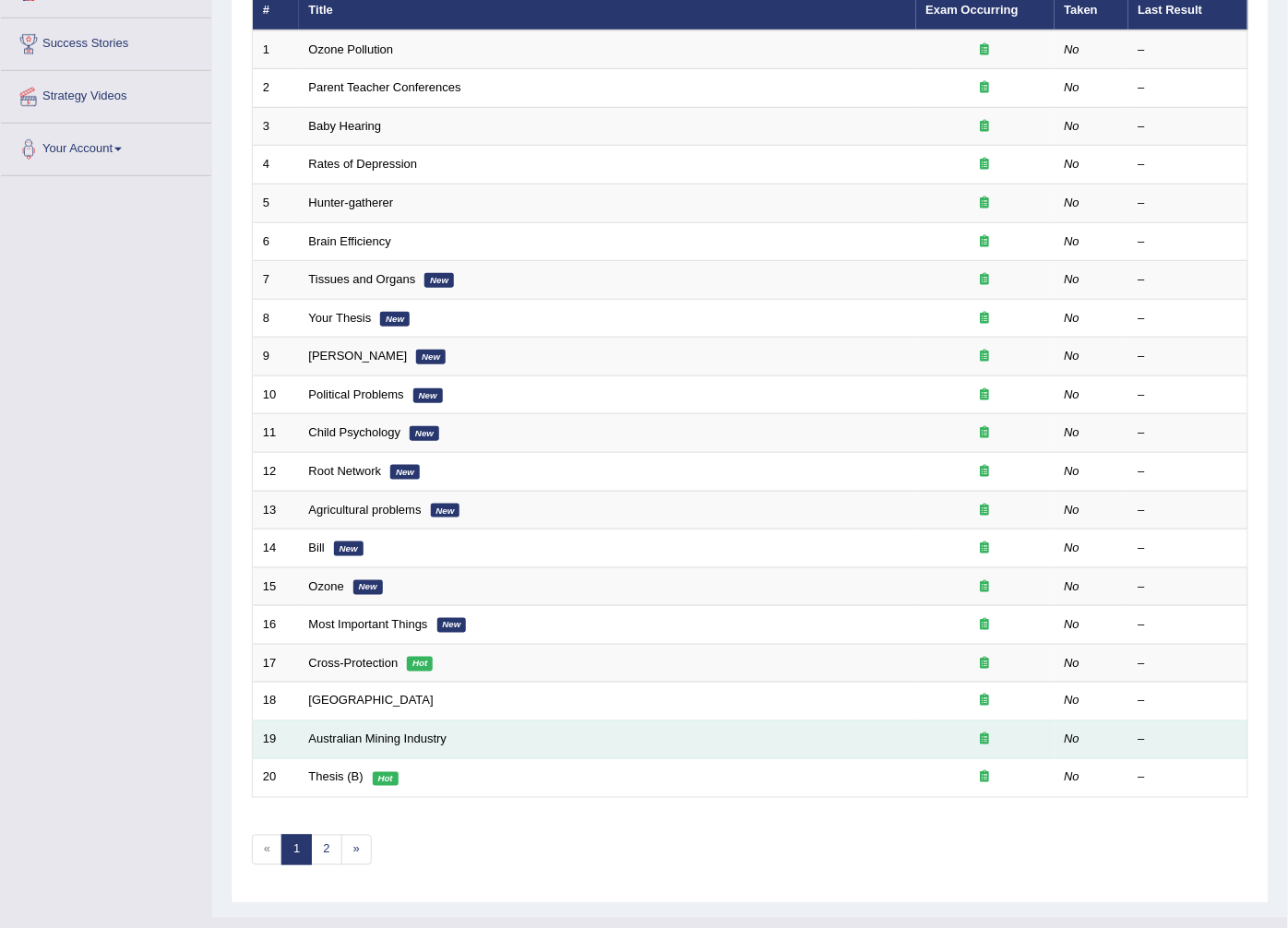
scroll to position [295, 0]
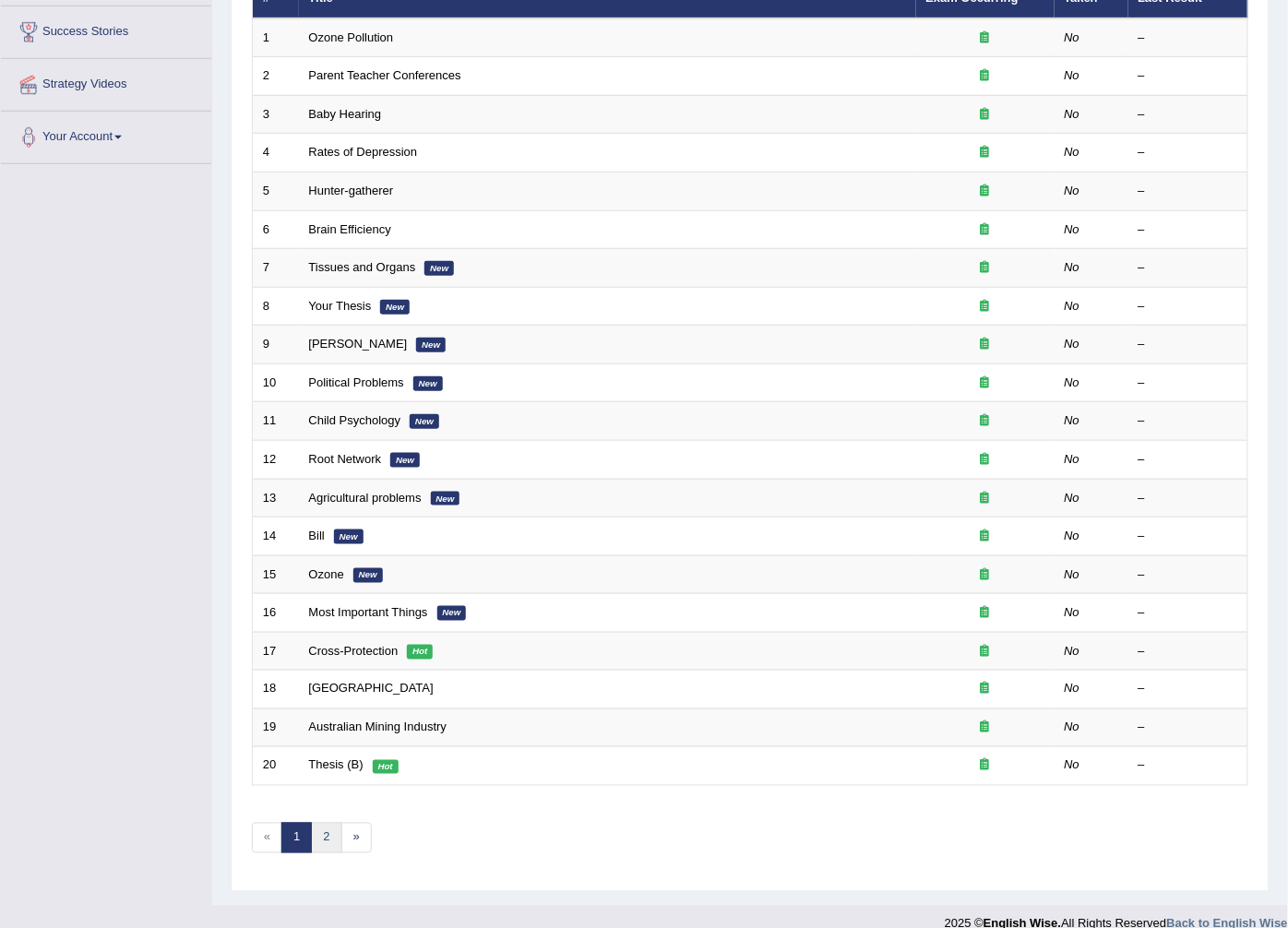
click at [318, 823] on link "2" at bounding box center [326, 838] width 31 height 31
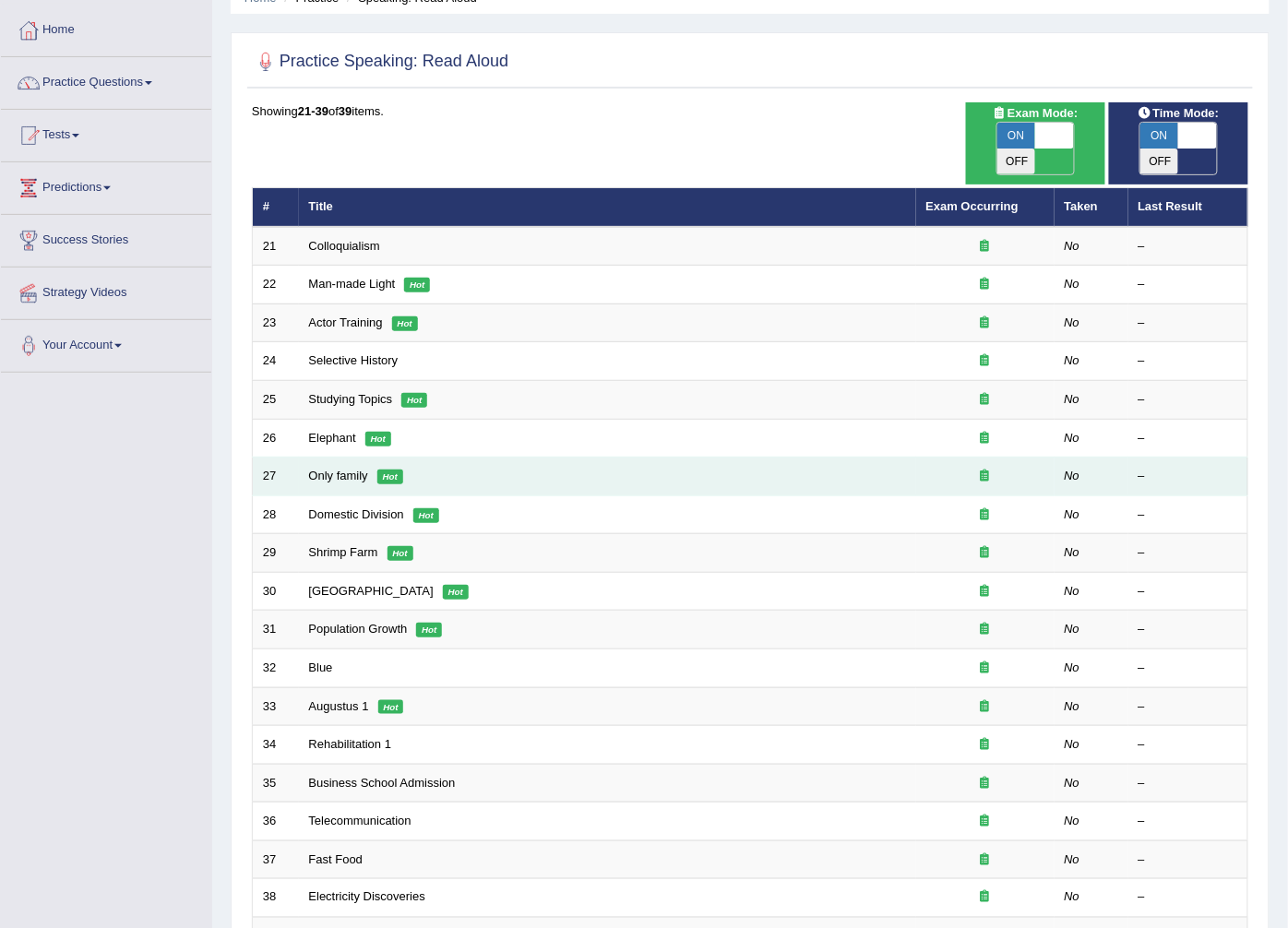
scroll to position [256, 0]
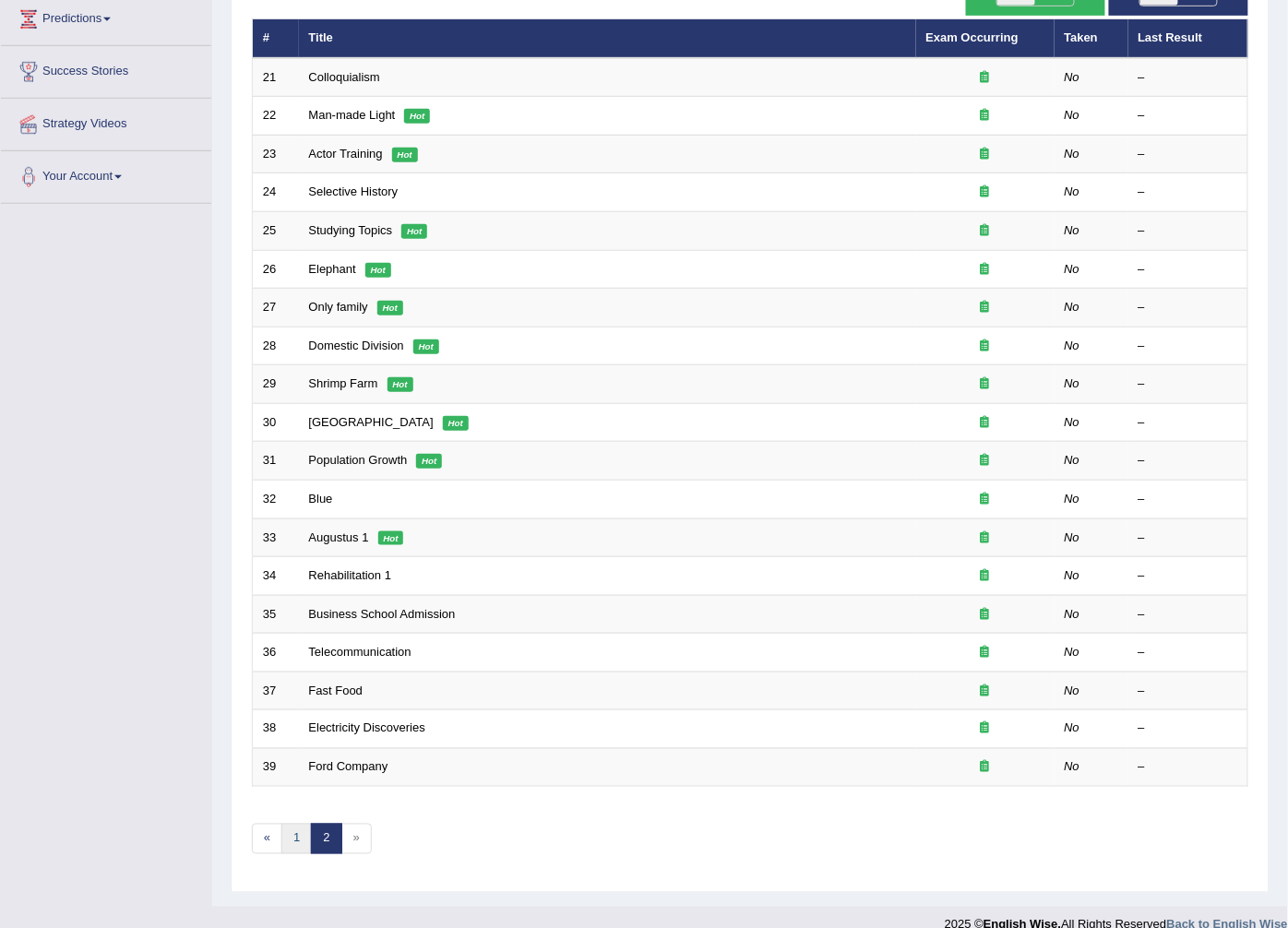
click at [290, 824] on link "1" at bounding box center [297, 839] width 31 height 31
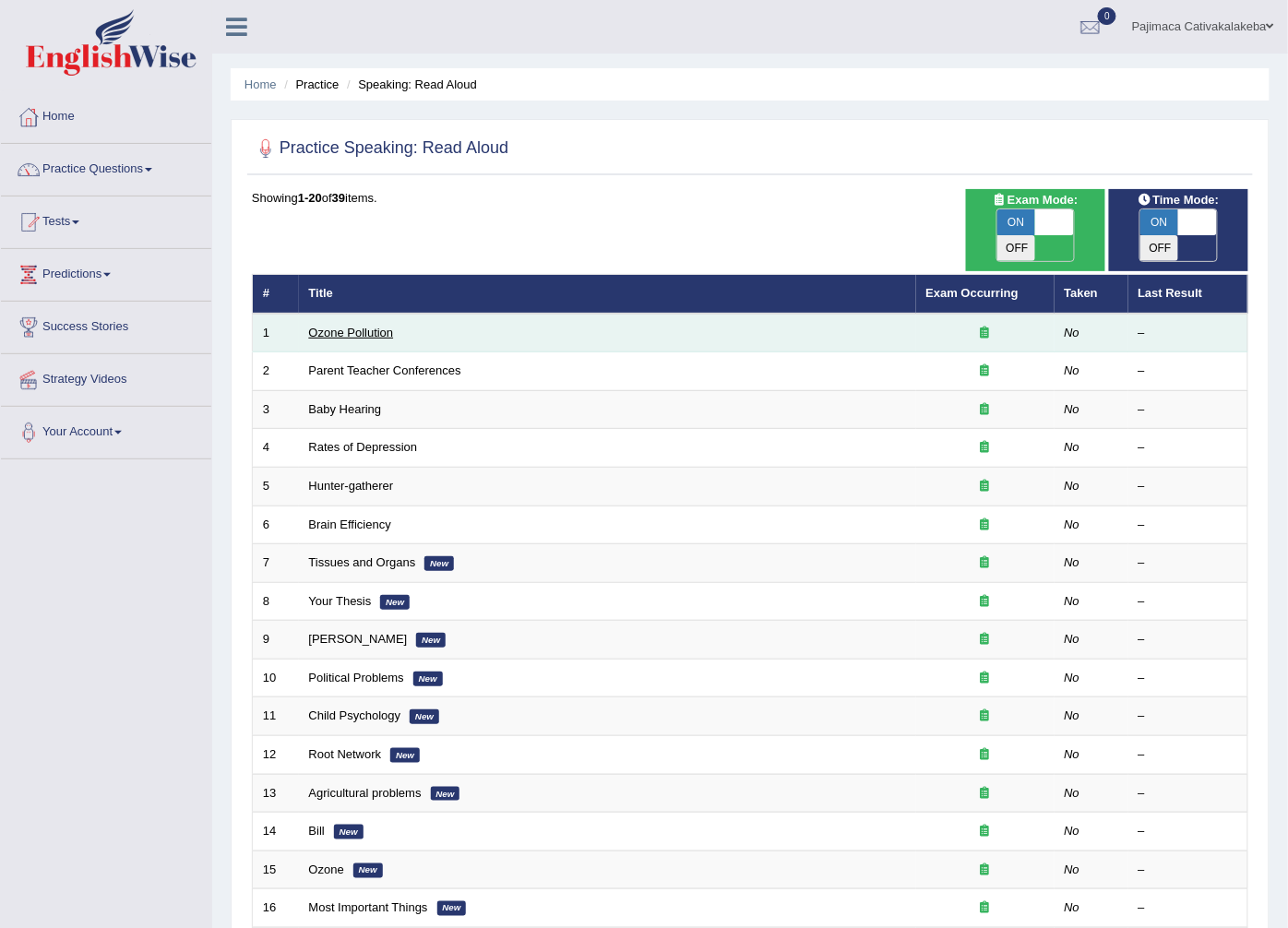
click at [359, 326] on link "Ozone Pollution" at bounding box center [351, 332] width 85 height 14
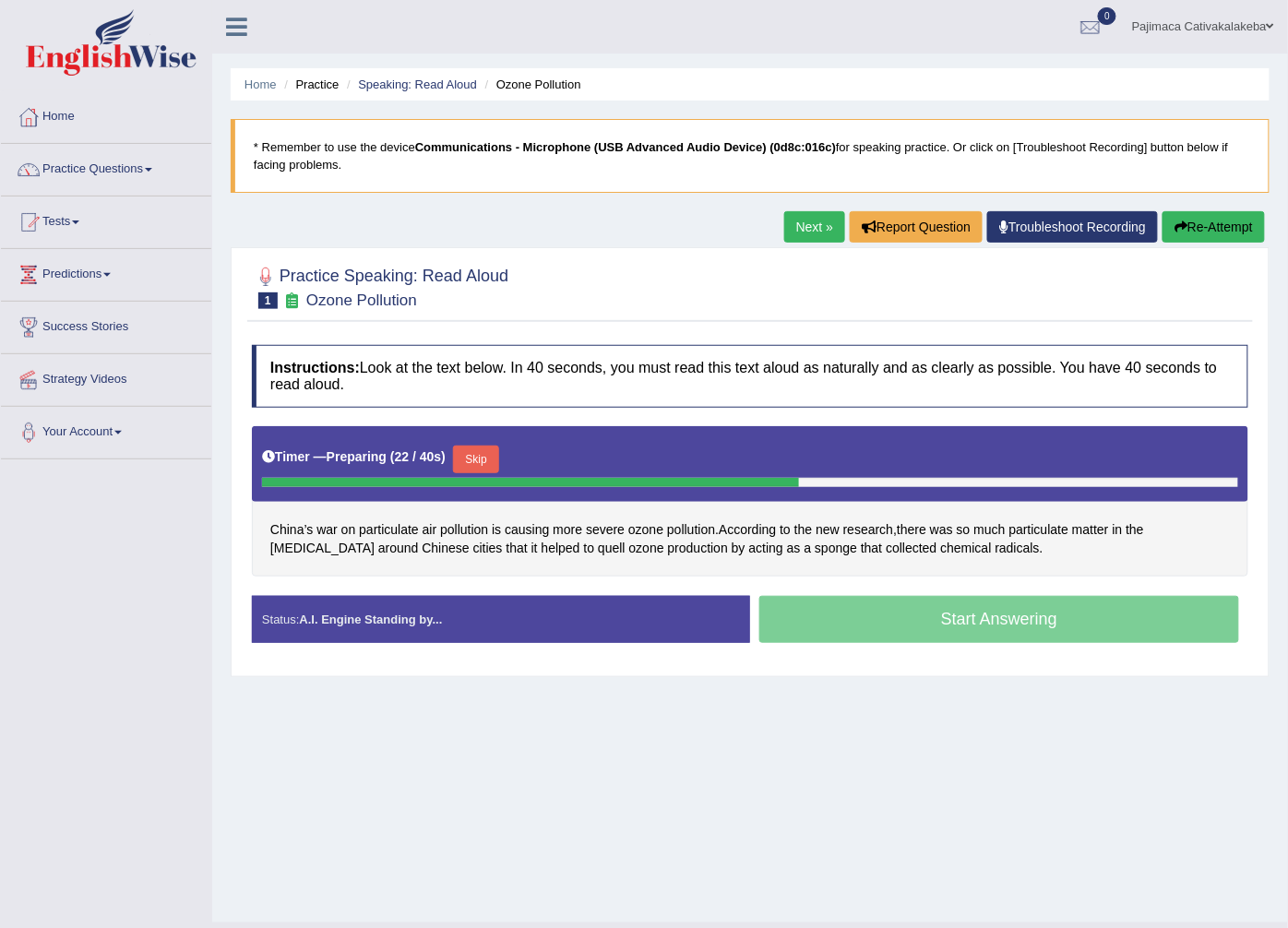
click at [489, 454] on button "Skip" at bounding box center [476, 460] width 46 height 28
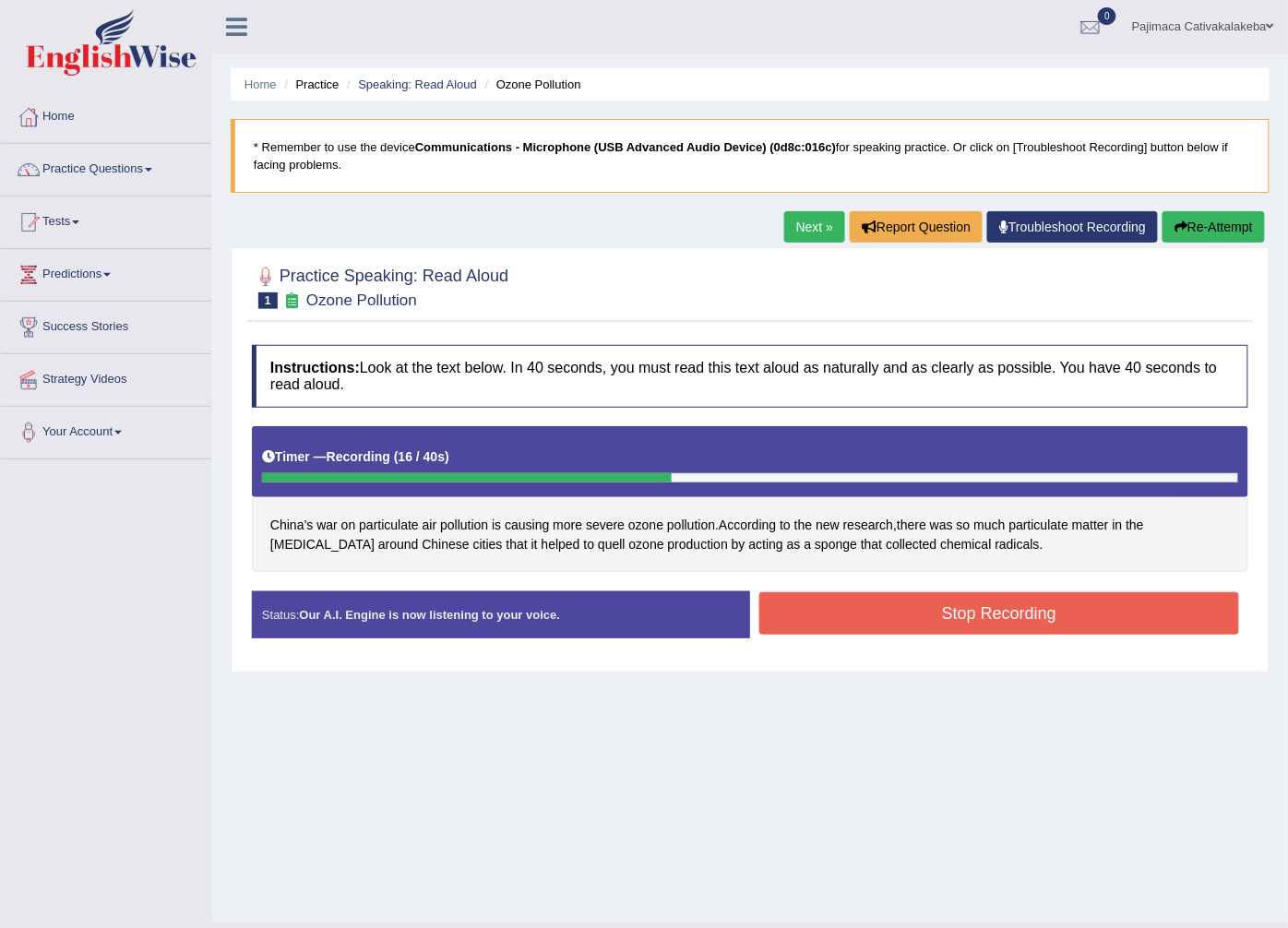
click at [886, 628] on button "Stop Recording" at bounding box center [999, 613] width 479 height 42
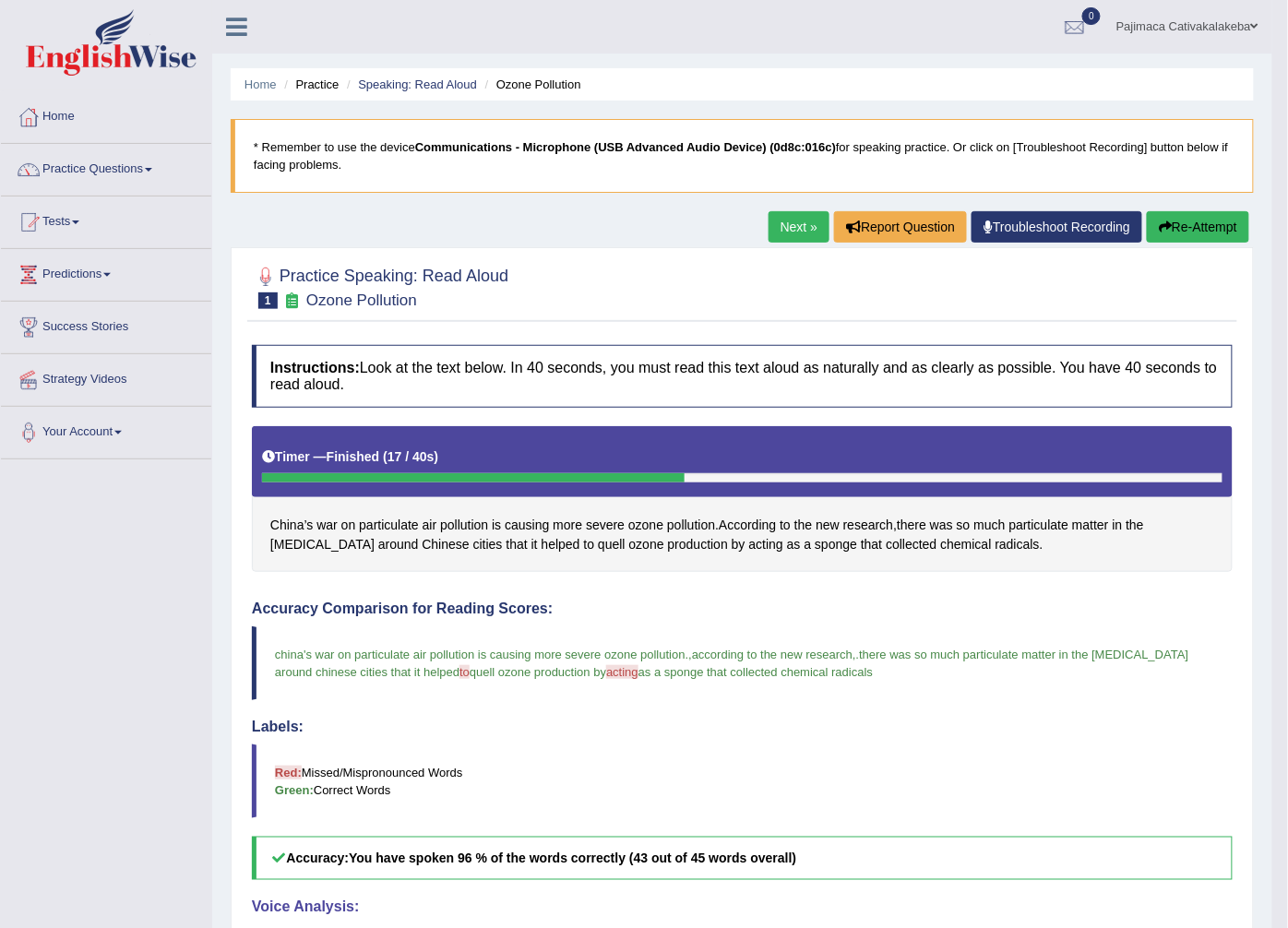
click at [1237, 29] on link "Pajimaca Cativakalakeba" at bounding box center [1187, 23] width 169 height 48
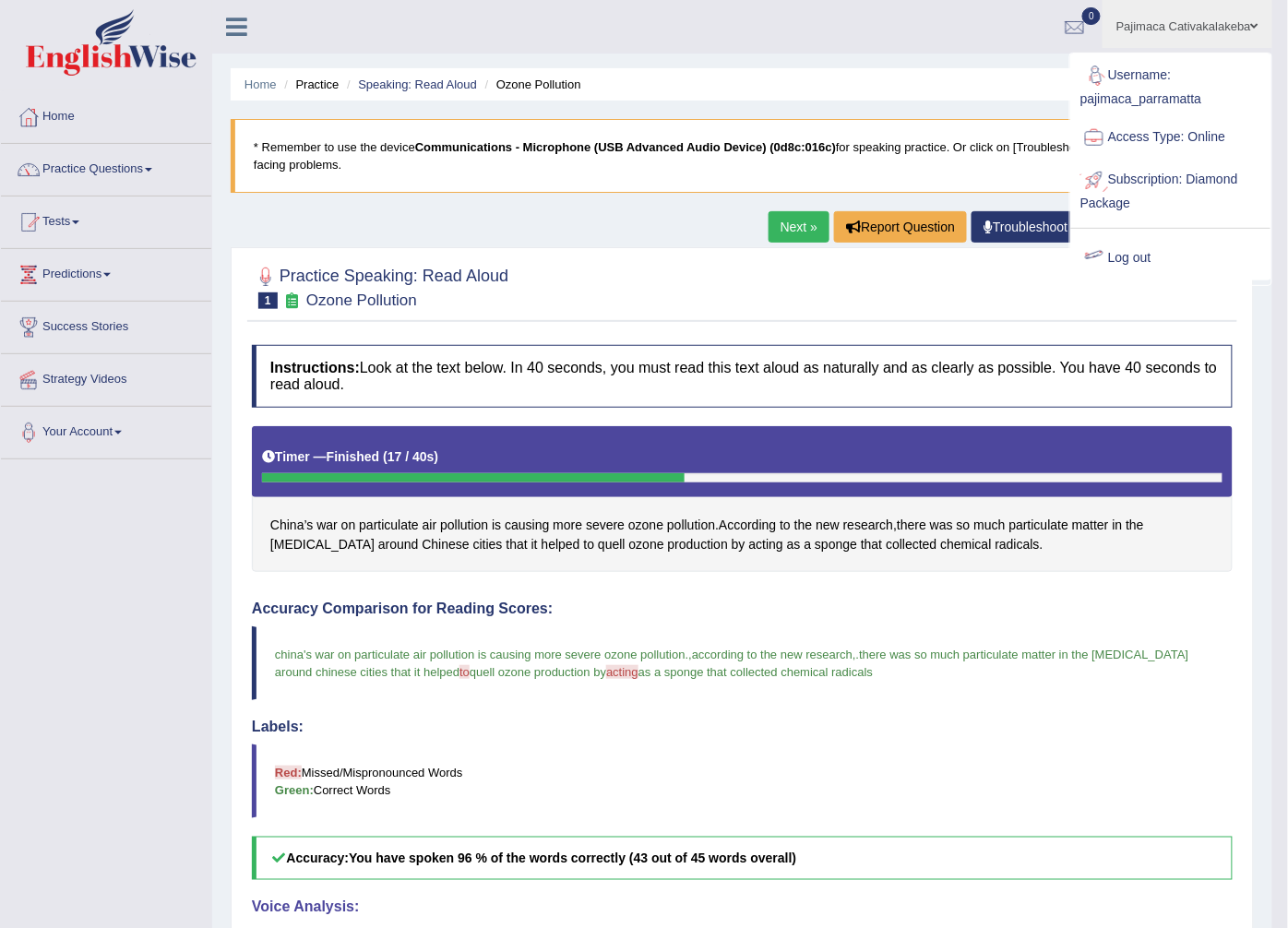
click at [1135, 260] on link "Log out" at bounding box center [1170, 258] width 199 height 42
